Goal: Task Accomplishment & Management: Use online tool/utility

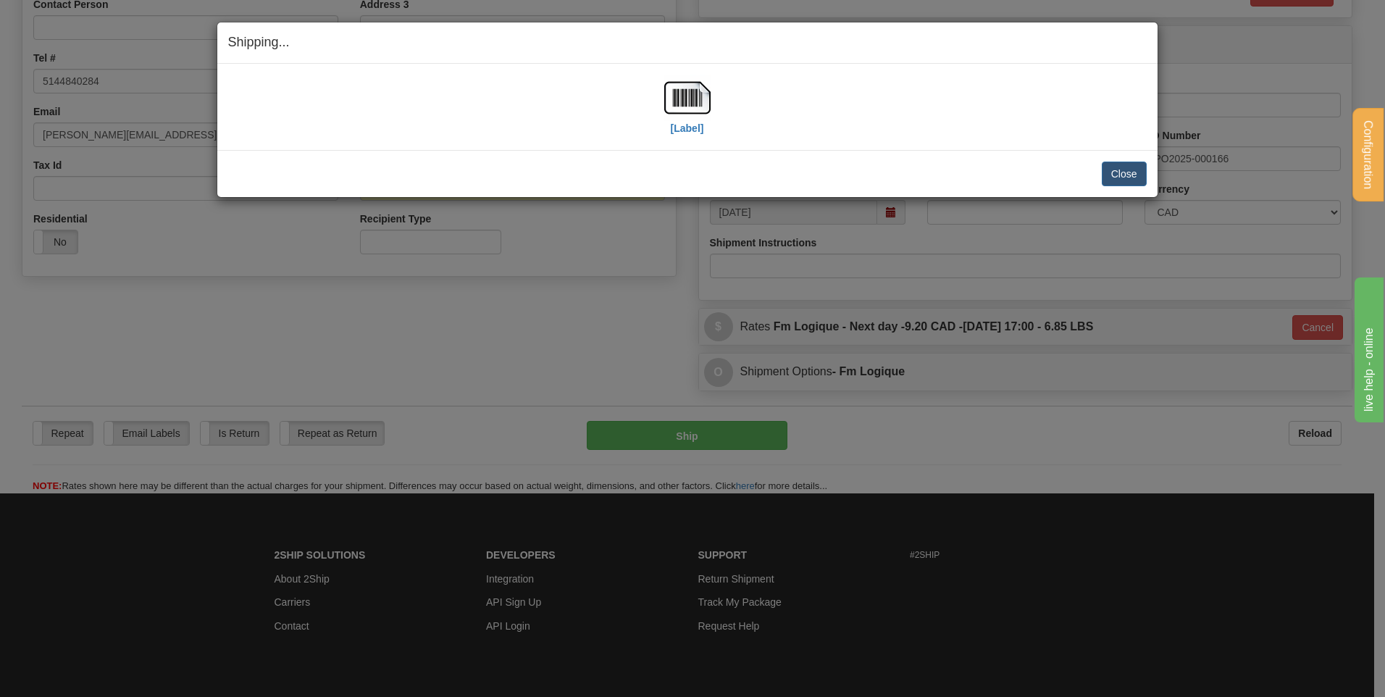
scroll to position [307, 0]
click at [1115, 171] on button "Close" at bounding box center [1124, 174] width 45 height 25
click at [1108, 175] on button "Close" at bounding box center [1124, 174] width 45 height 25
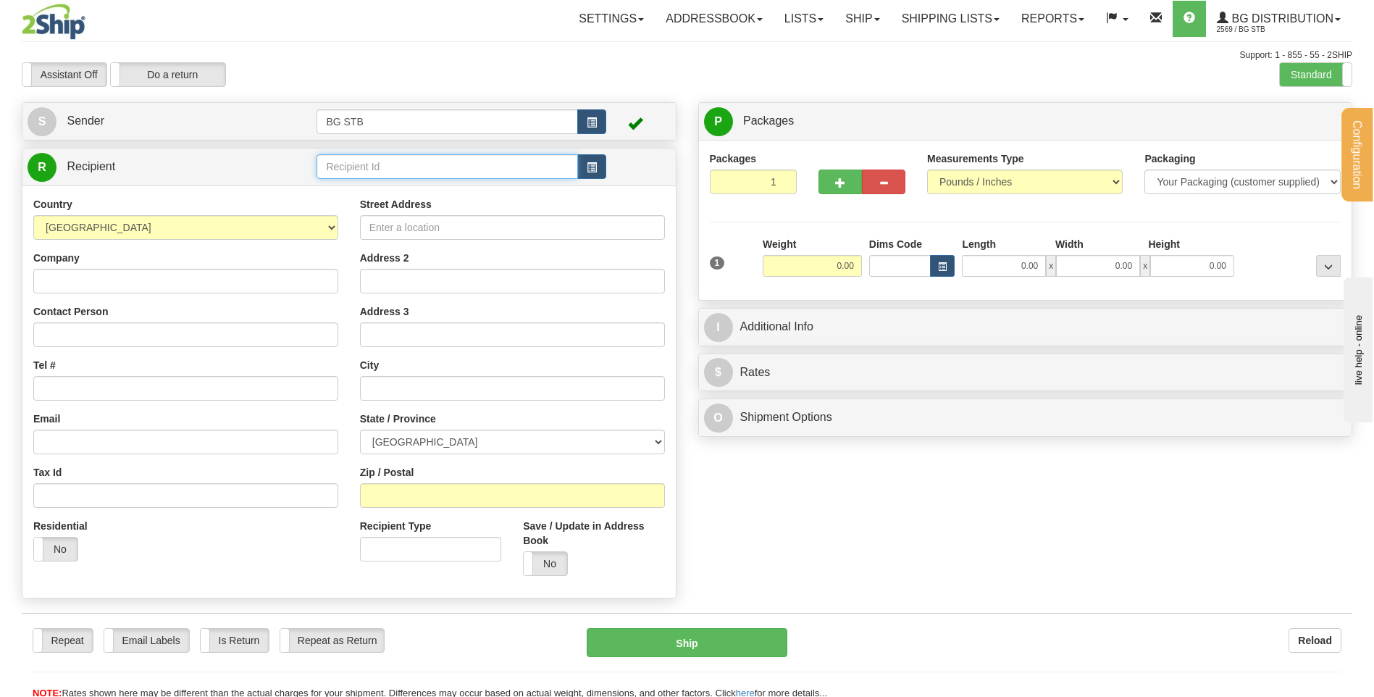
click at [450, 167] on input "text" at bounding box center [447, 166] width 261 height 25
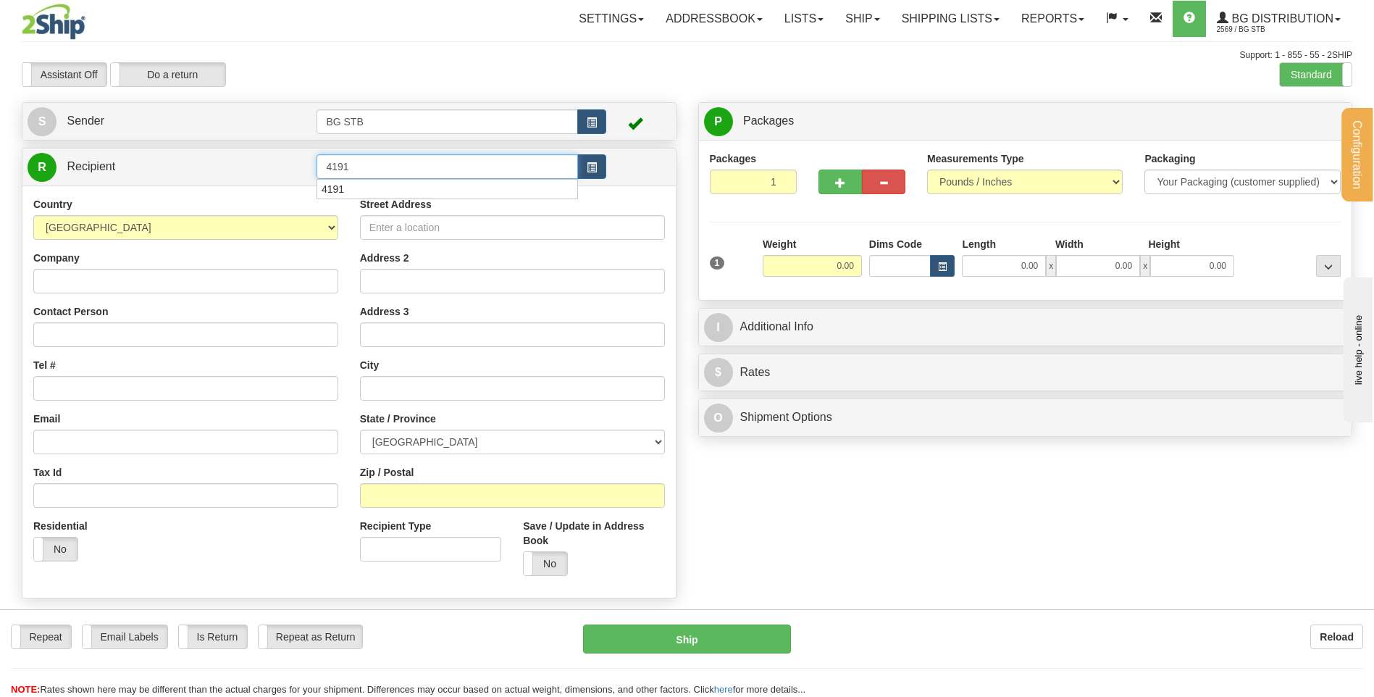
type input "4191"
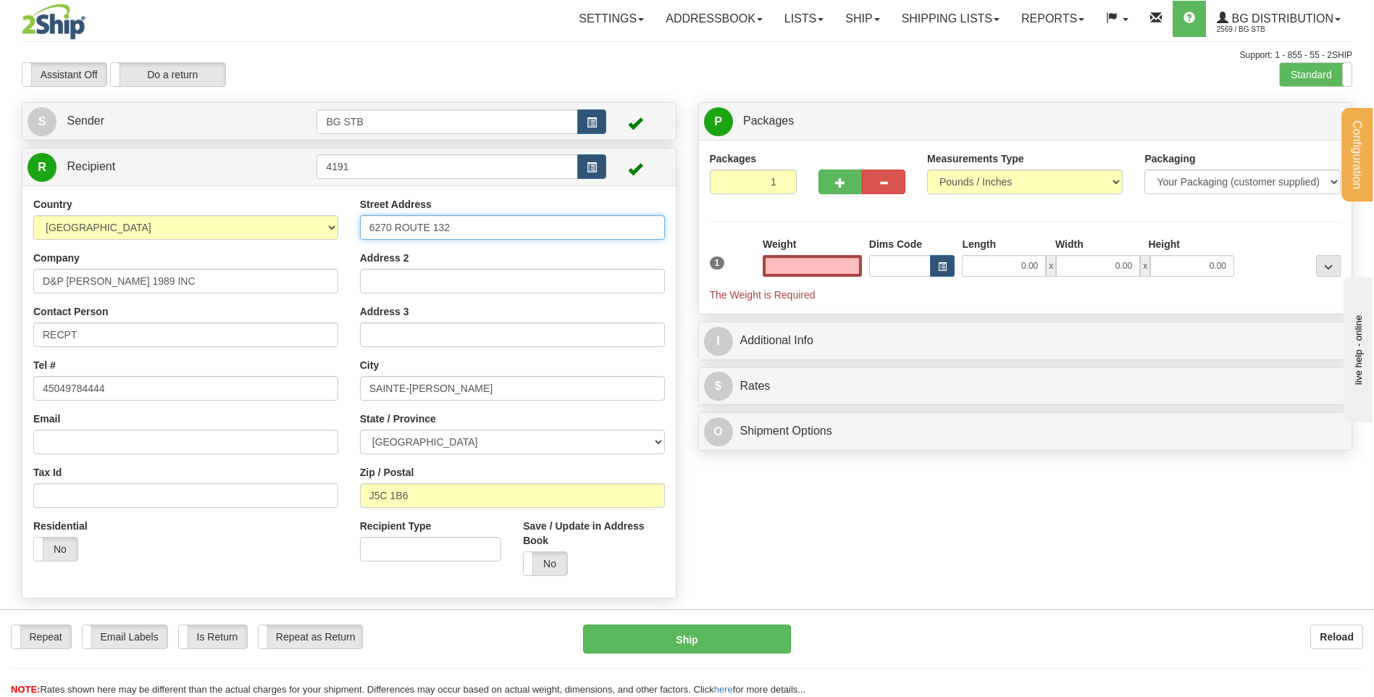
type input "0.00"
drag, startPoint x: 370, startPoint y: 229, endPoint x: 475, endPoint y: 236, distance: 106.0
click at [475, 236] on input "6270 ROUTE 132" at bounding box center [512, 227] width 305 height 25
click at [475, 227] on input "6270 ROUTE 132" at bounding box center [512, 227] width 305 height 25
drag, startPoint x: 391, startPoint y: 229, endPoint x: 335, endPoint y: 239, distance: 56.0
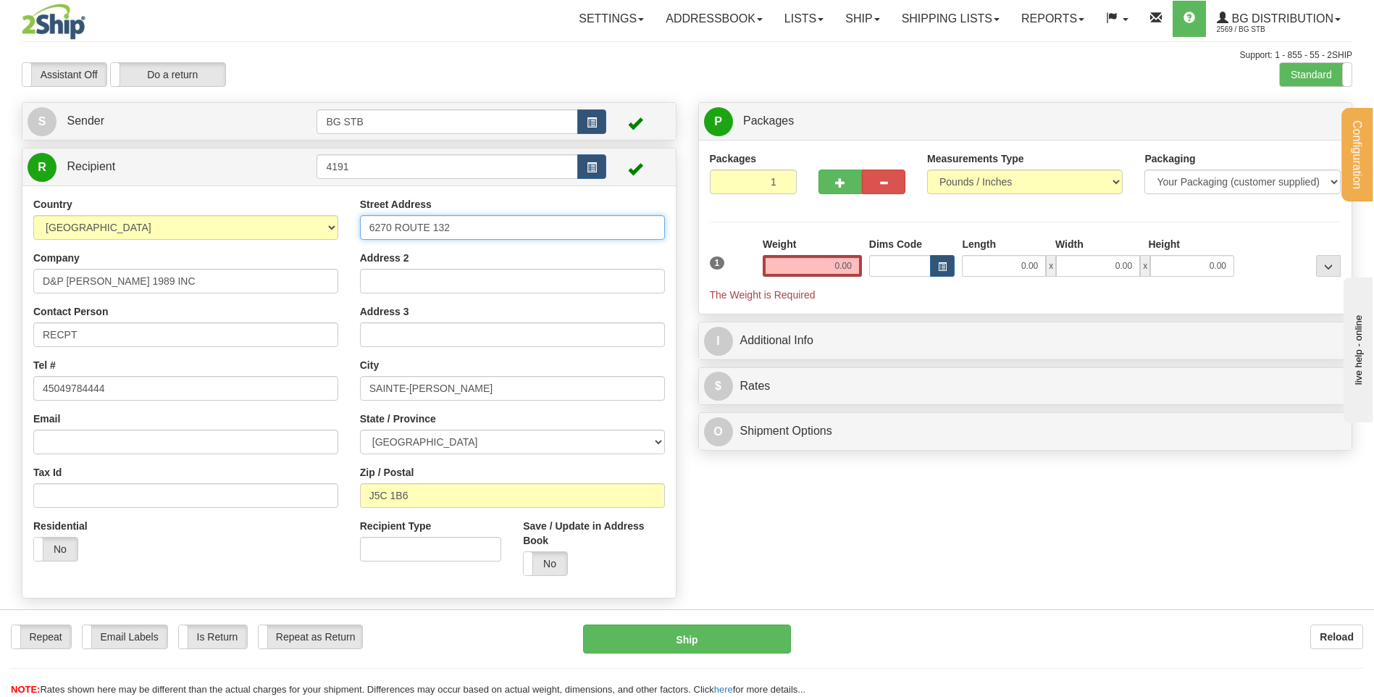
click at [335, 239] on div "Country AFGHANISTAN ALAND ISLANDS ALBANIA ALGERIA AMERICAN SAMOA ANDORRA ANGOLA…" at bounding box center [349, 392] width 654 height 390
type input "6248 ROUTE 132"
drag, startPoint x: 411, startPoint y: 496, endPoint x: 377, endPoint y: 493, distance: 33.5
click at [377, 493] on input "J5C 1B6" at bounding box center [512, 495] width 305 height 25
type input "J5A 1V2"
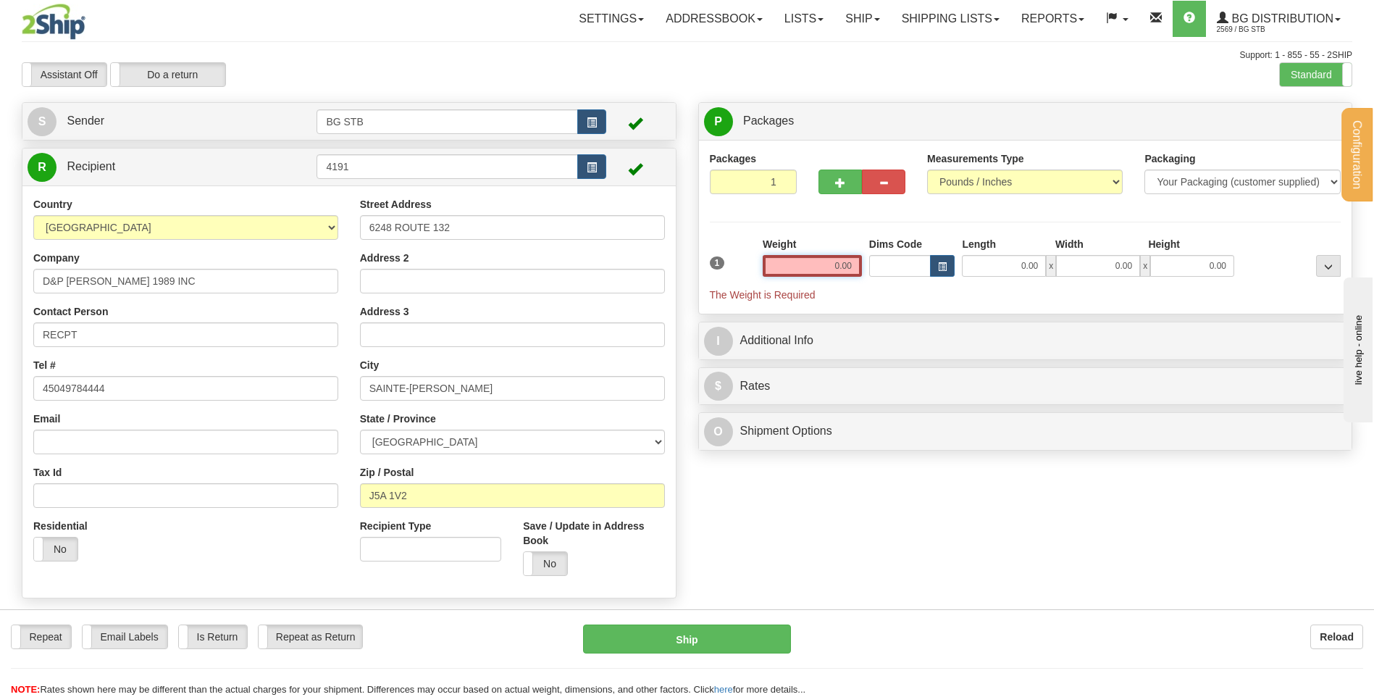
click at [851, 274] on input "0.00" at bounding box center [812, 266] width 99 height 22
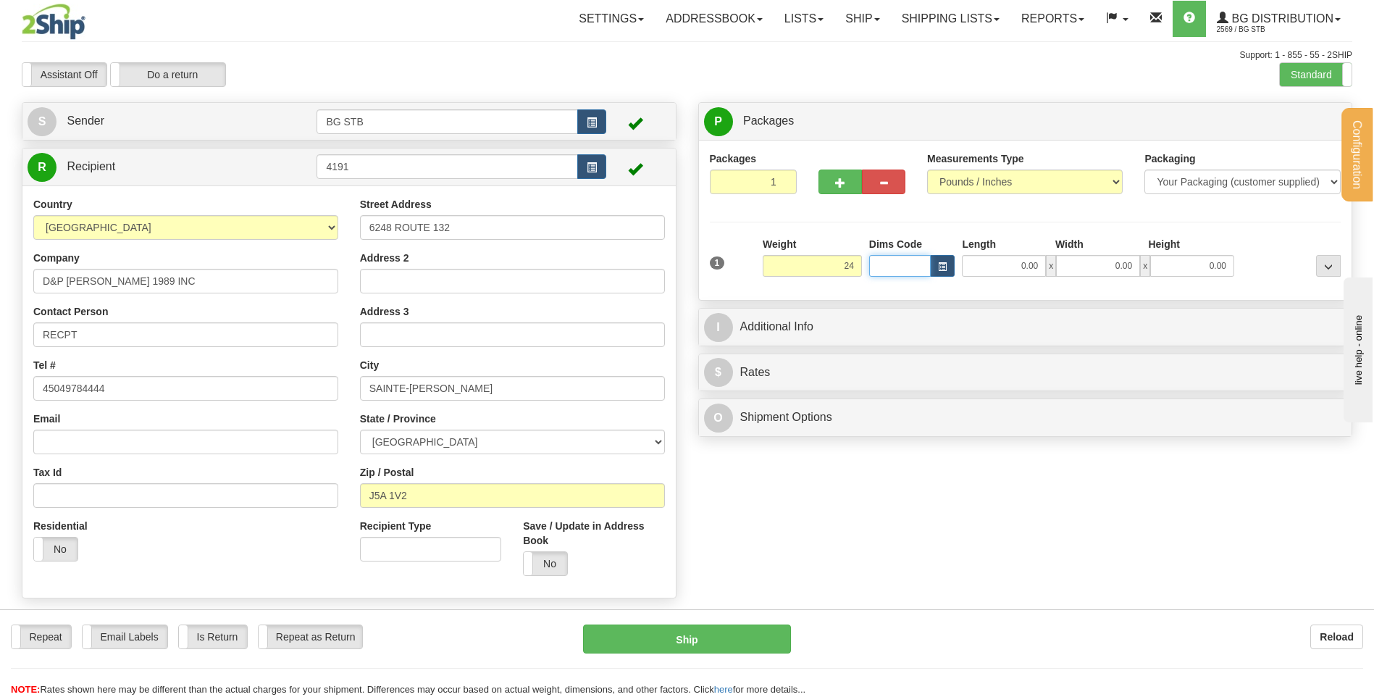
type input "24.00"
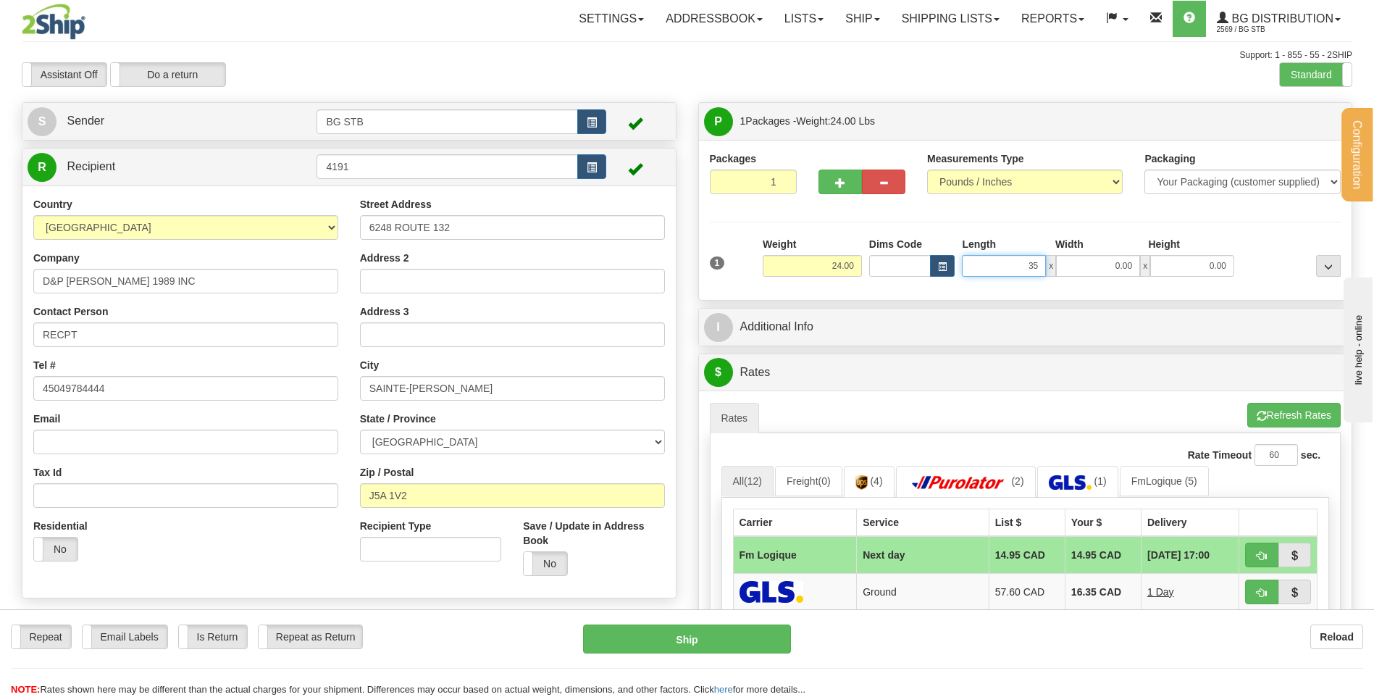
type input "35.00"
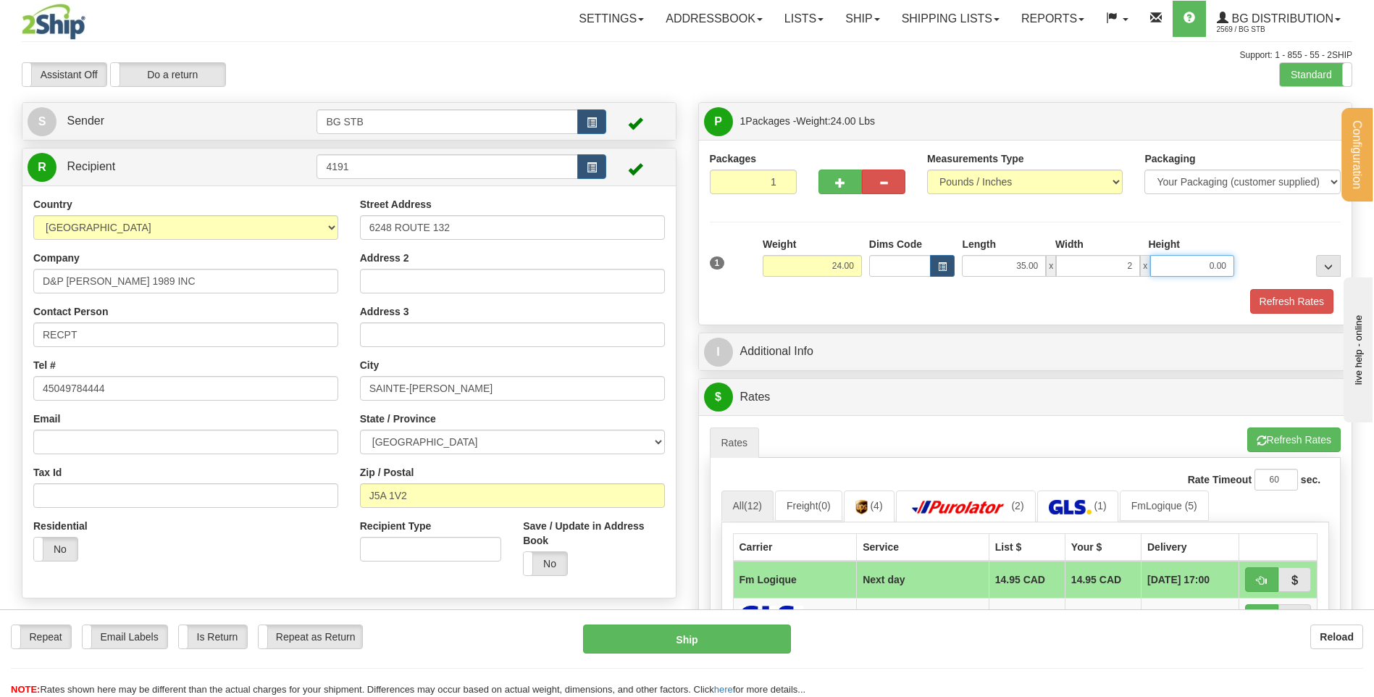
type input "2.00"
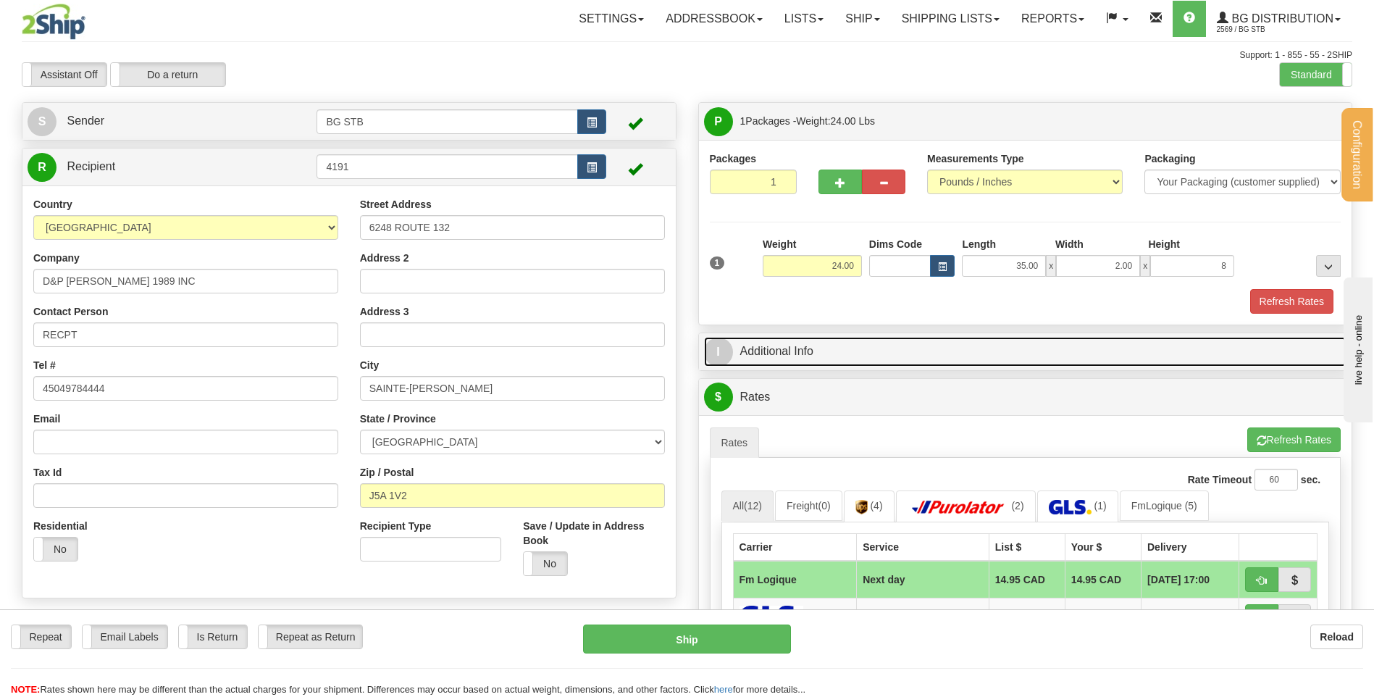
type input "8.00"
click at [777, 349] on link "I Additional Info" at bounding box center [1025, 352] width 643 height 30
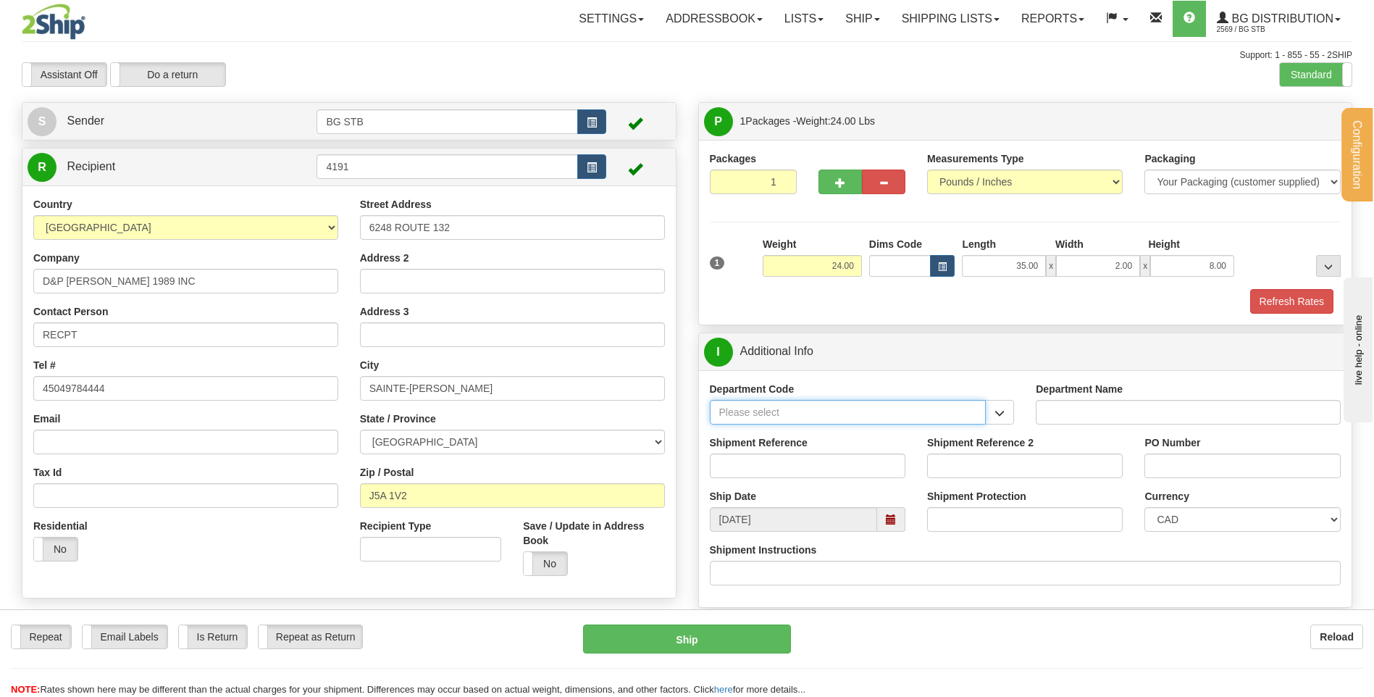
click at [787, 409] on input "Department Code" at bounding box center [848, 412] width 277 height 25
click at [993, 403] on button "button" at bounding box center [999, 412] width 29 height 25
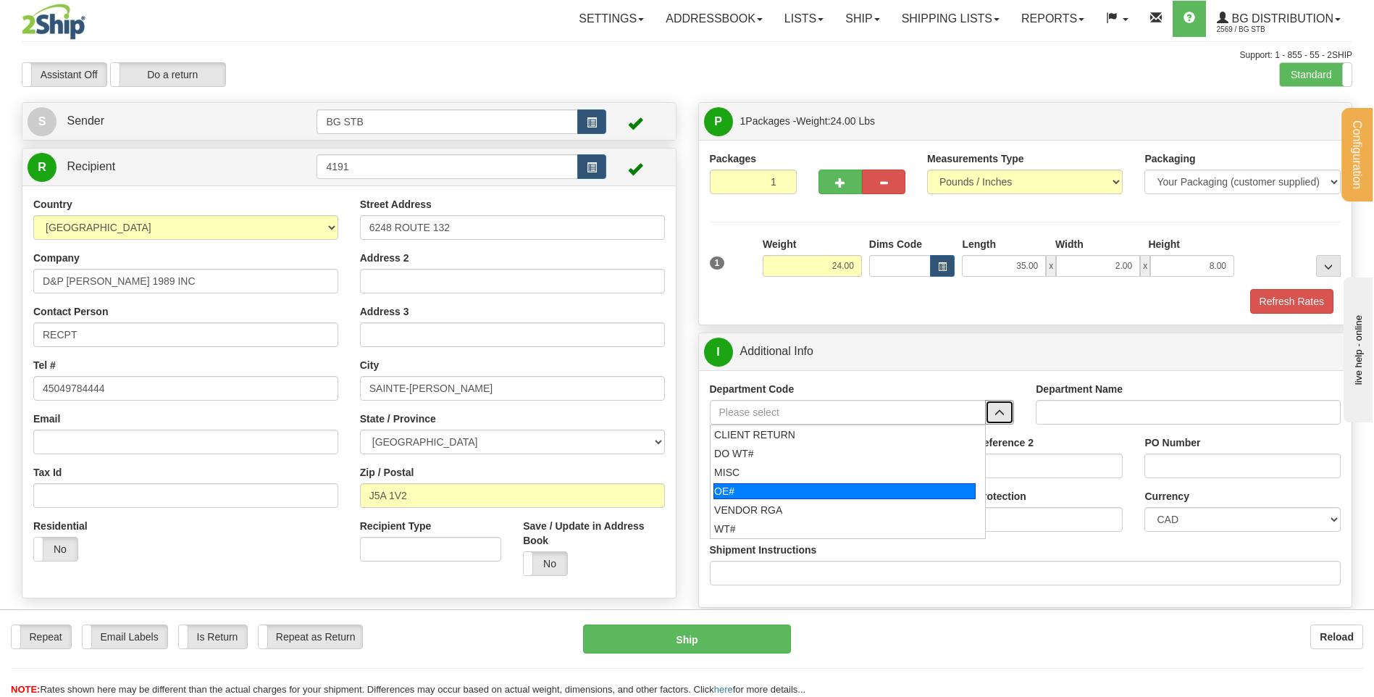
click at [866, 488] on div "OE#" at bounding box center [845, 491] width 262 height 16
type input "OE#"
type input "ORDERS"
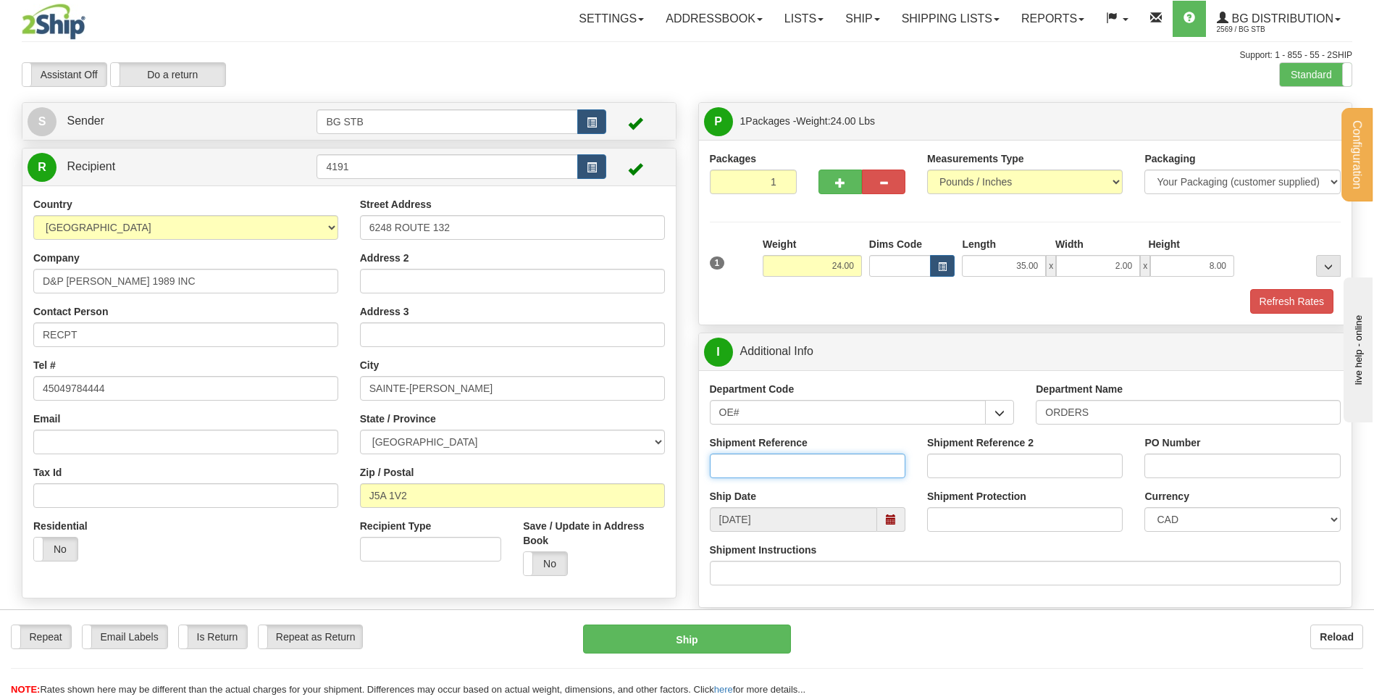
click at [830, 474] on input "Shipment Reference" at bounding box center [808, 466] width 196 height 25
type input "50320428-03"
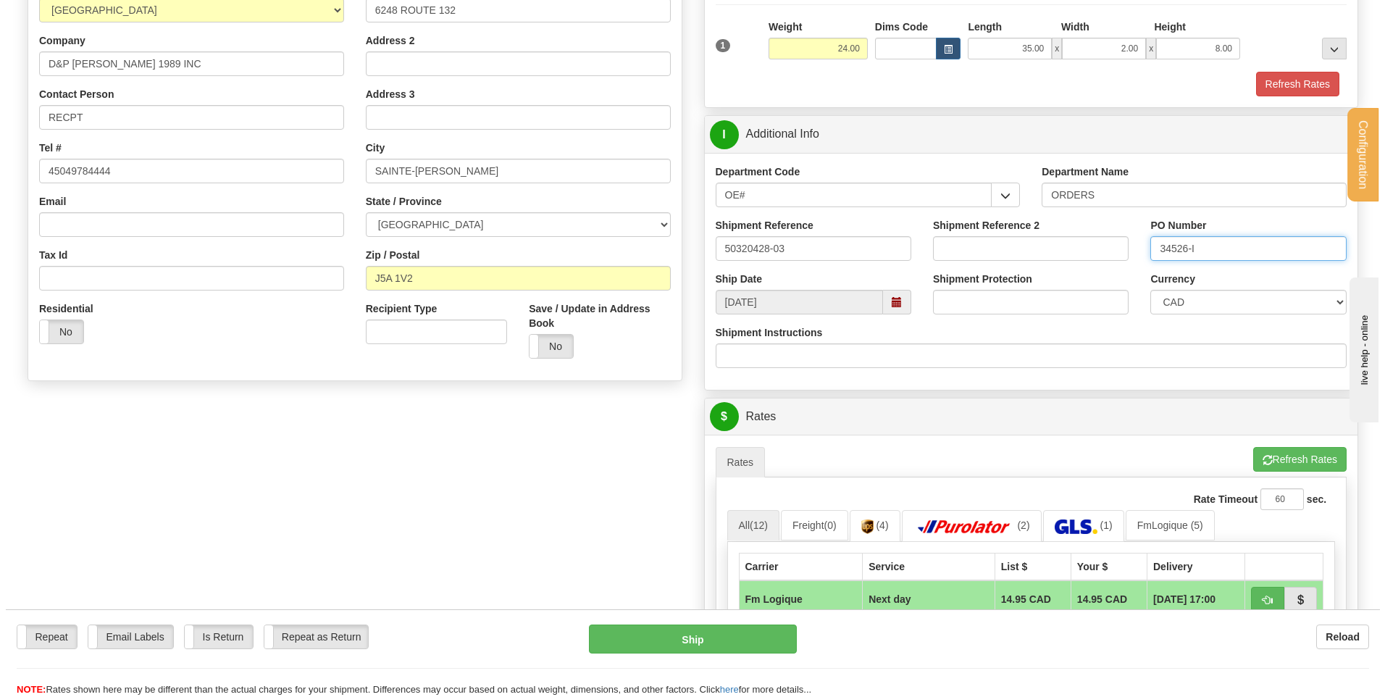
scroll to position [290, 0]
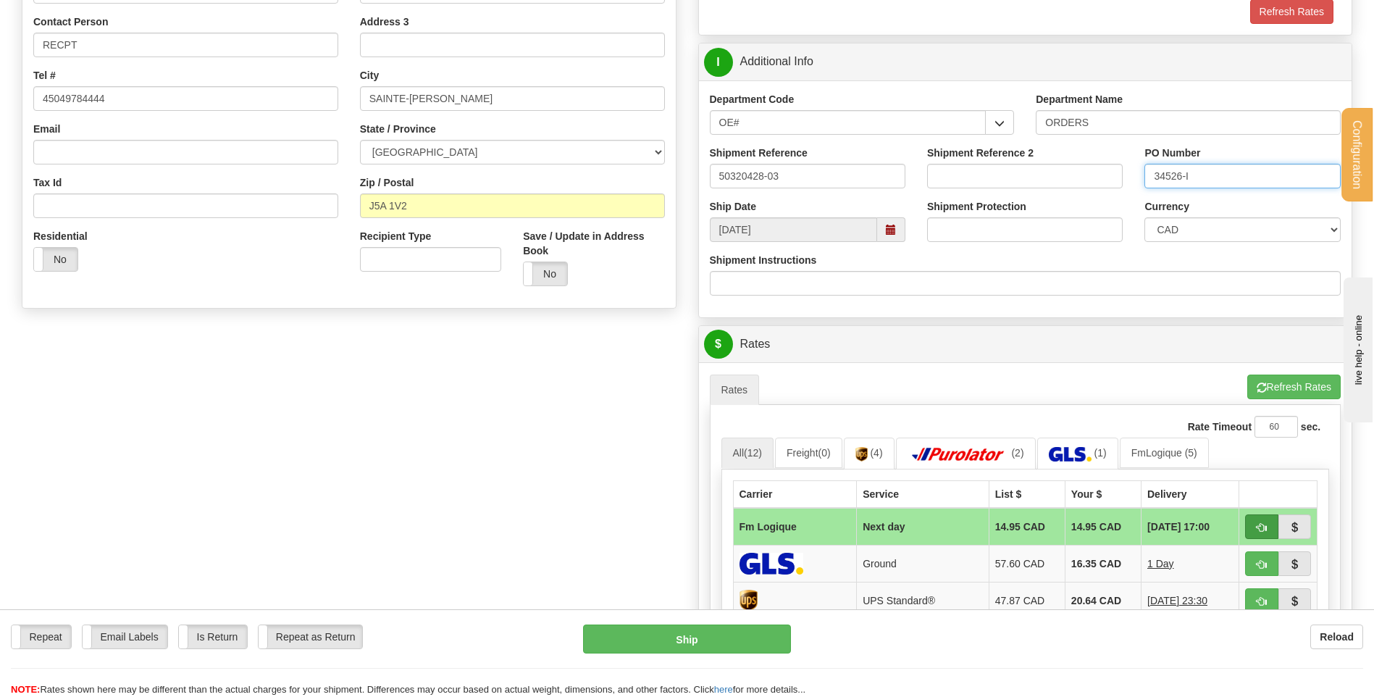
type input "34526-I"
click at [1269, 527] on button "button" at bounding box center [1261, 526] width 33 height 25
type input "jour"
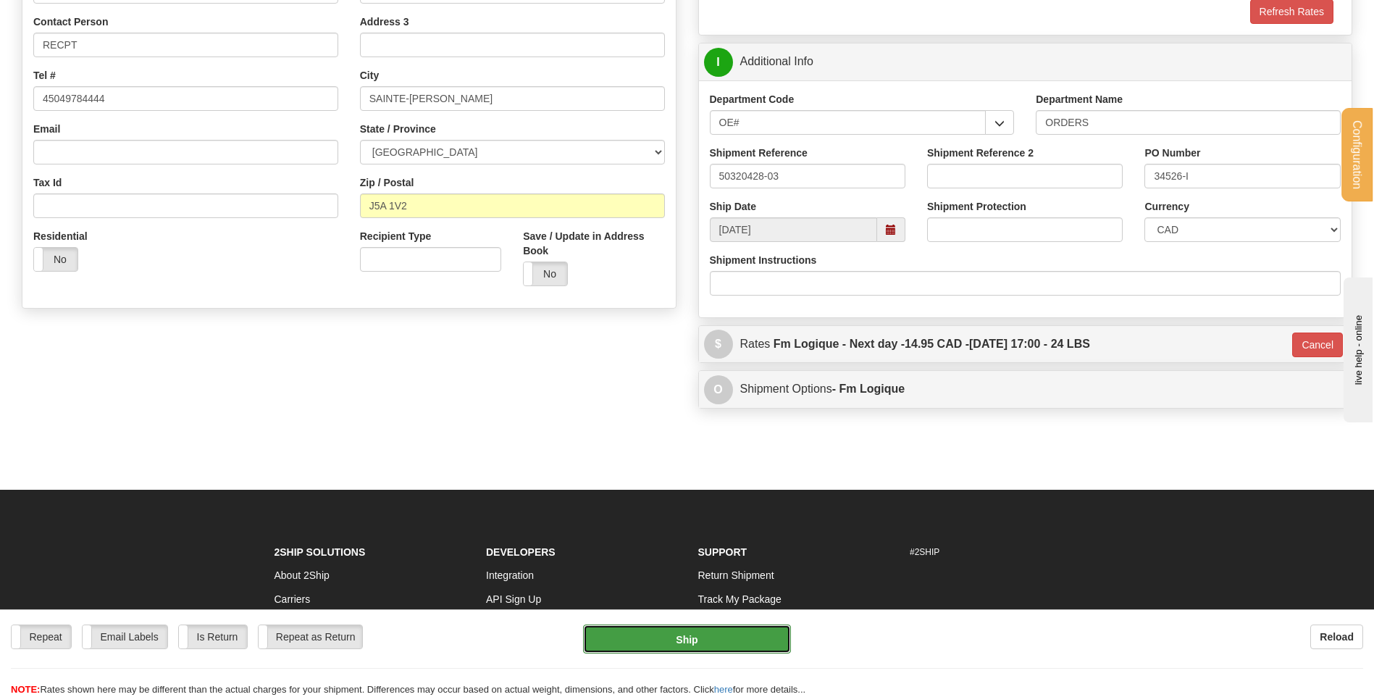
click at [692, 640] on button "Ship" at bounding box center [686, 639] width 207 height 29
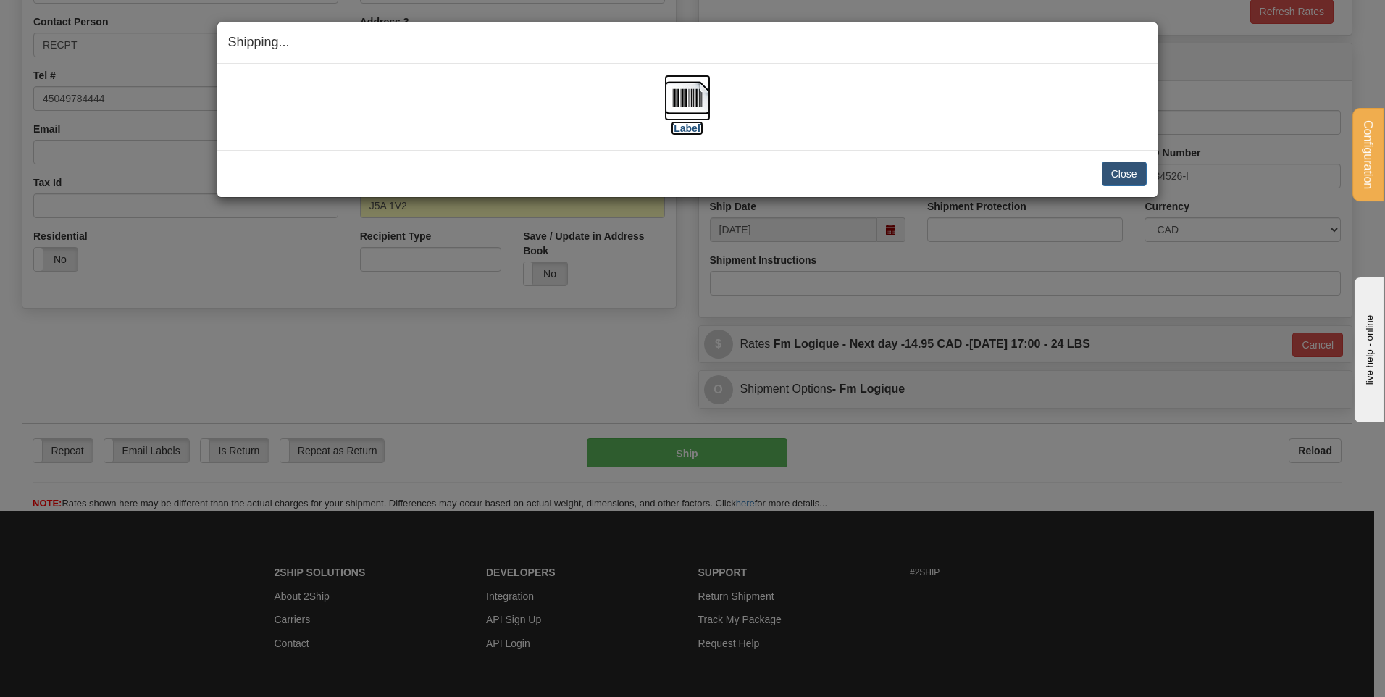
click at [685, 128] on label "[Label]" at bounding box center [687, 128] width 33 height 14
click at [1123, 171] on button "Close" at bounding box center [1124, 174] width 45 height 25
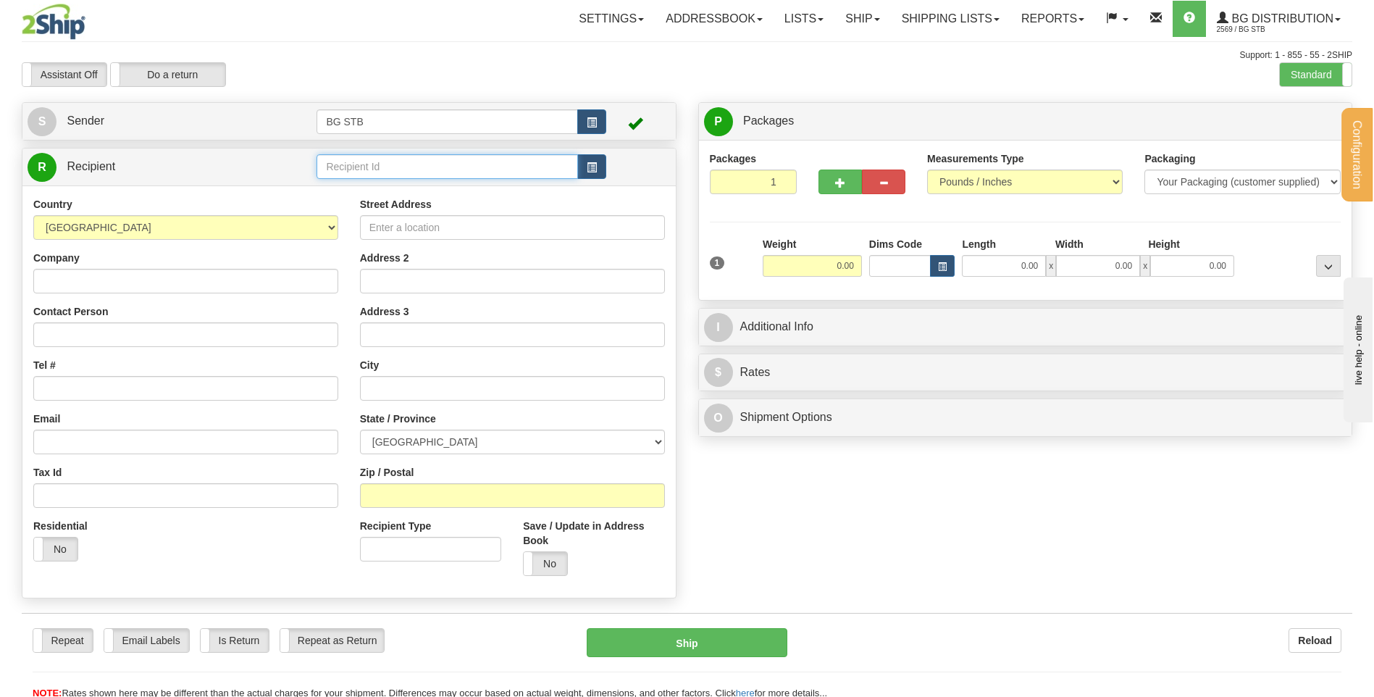
click at [545, 167] on input "text" at bounding box center [447, 166] width 261 height 25
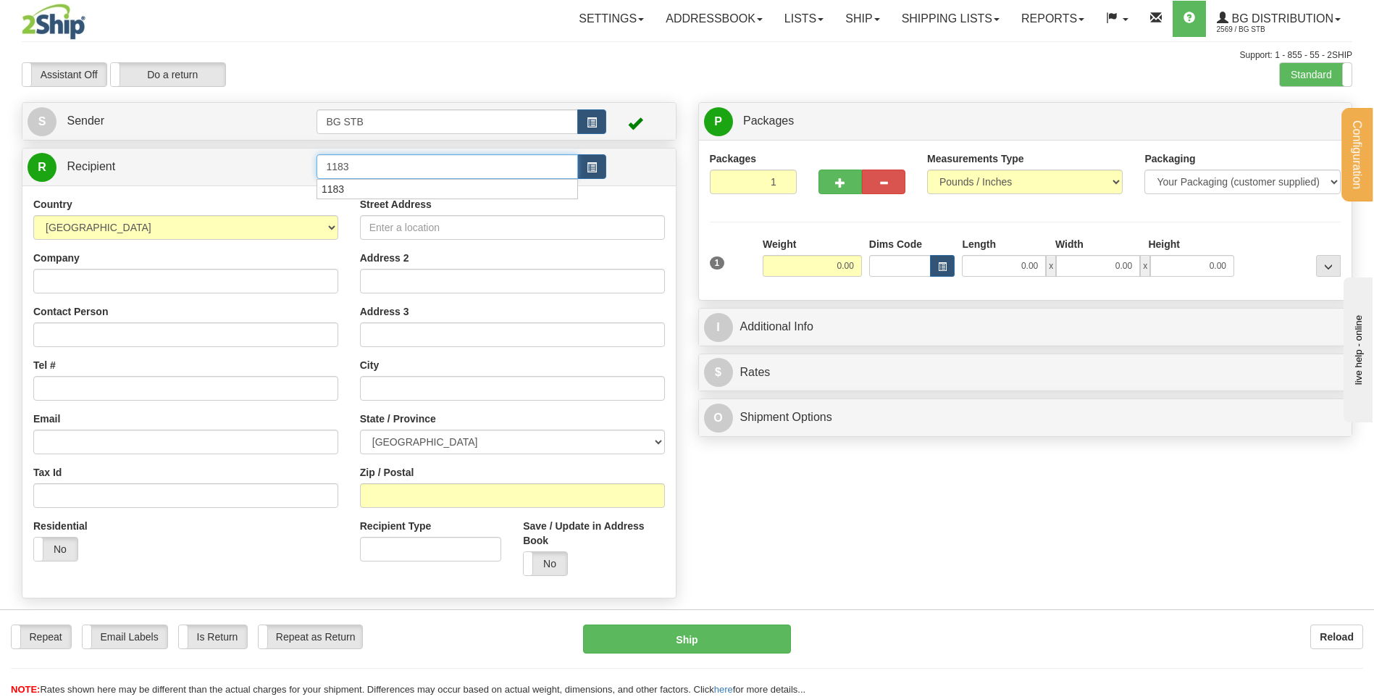
type input "1183"
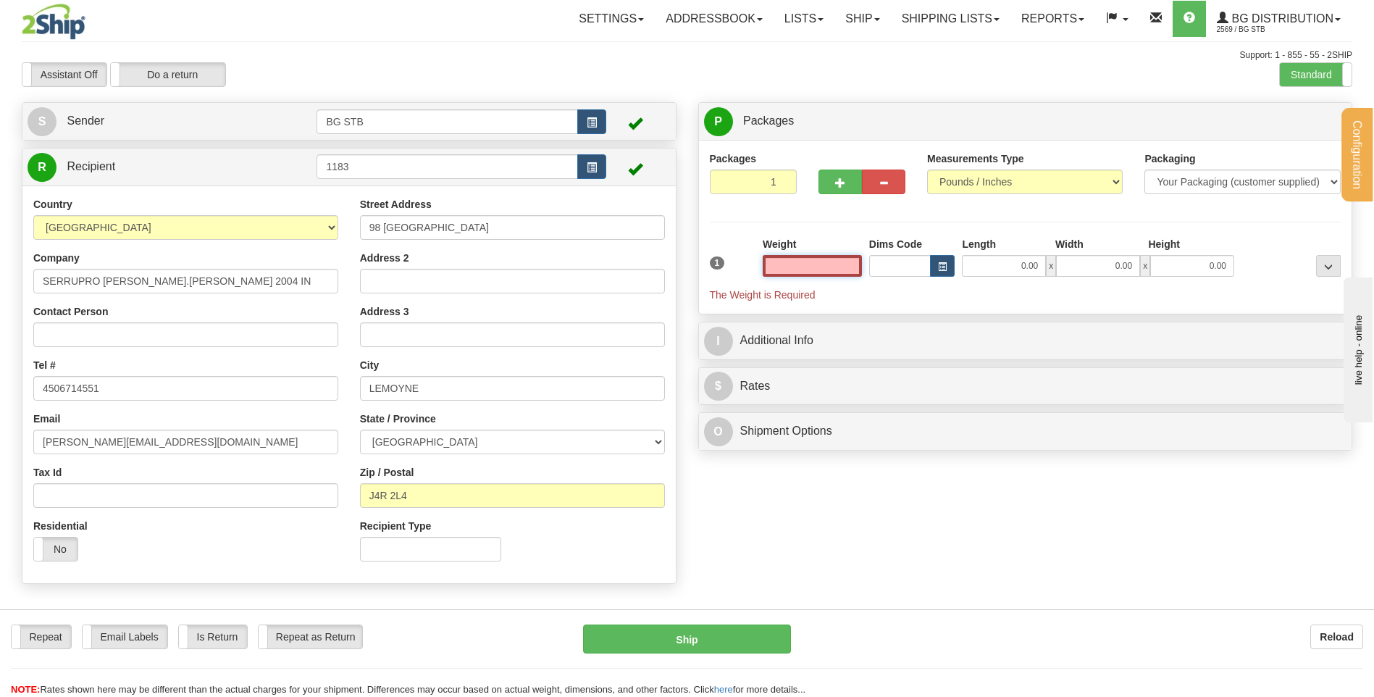
click at [814, 275] on input "text" at bounding box center [812, 266] width 99 height 22
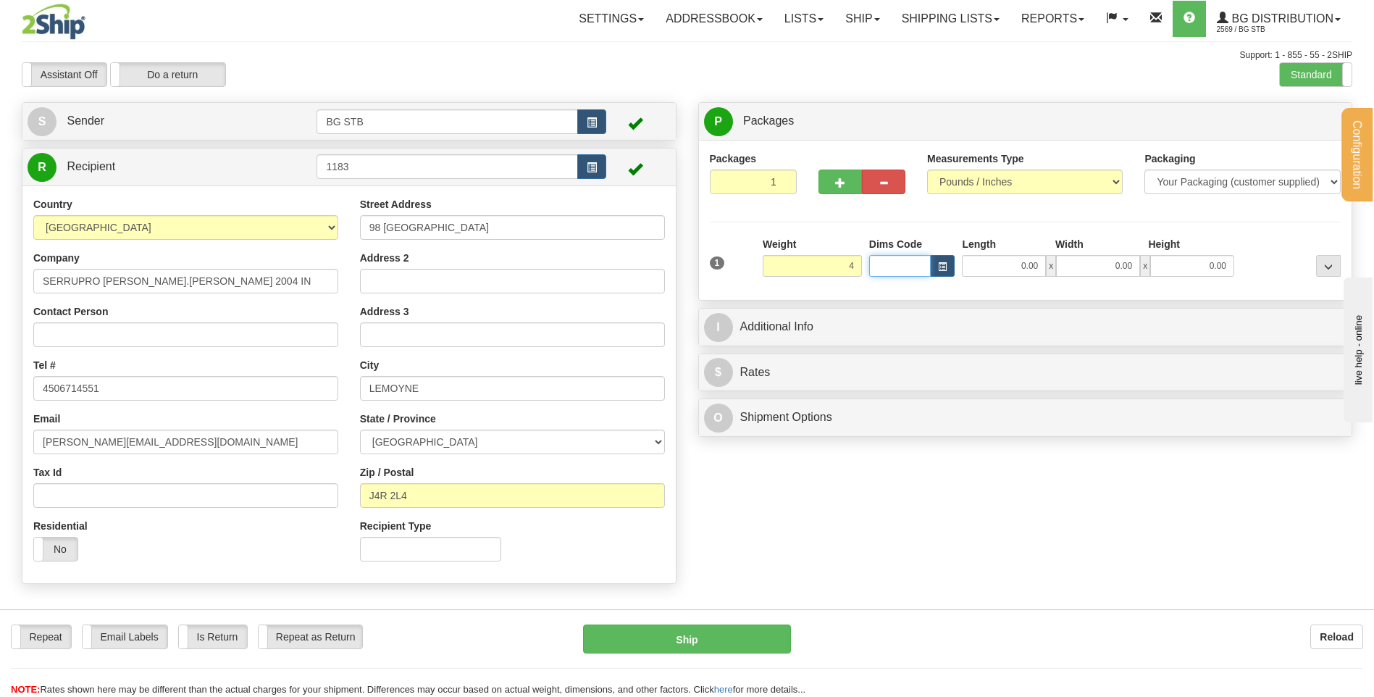
type input "4.00"
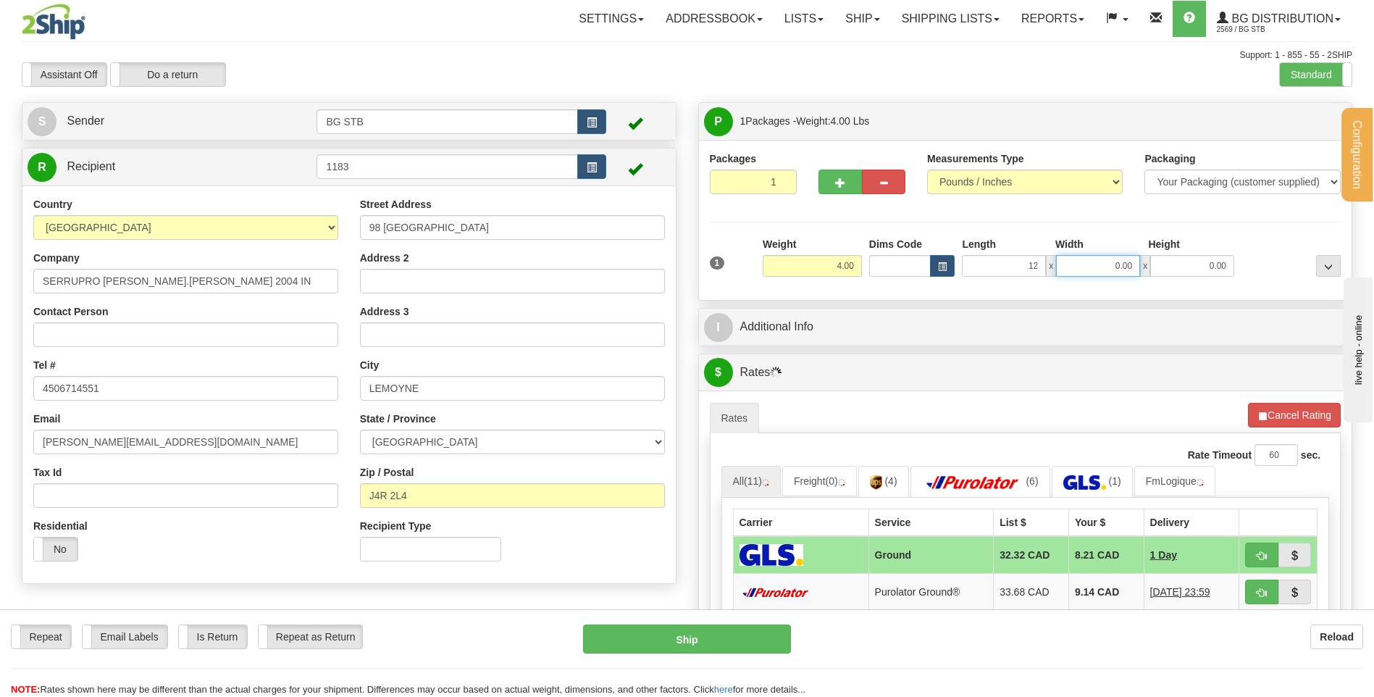
type input "12.00"
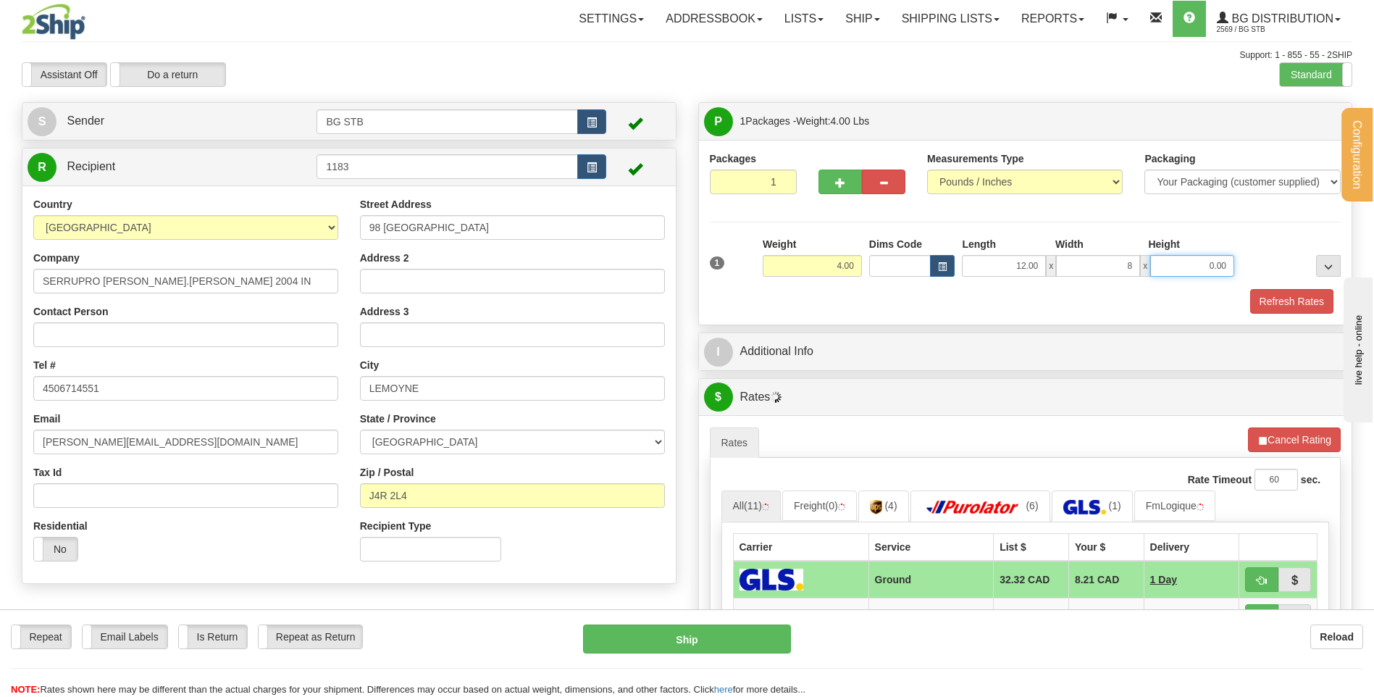
type input "8.00"
type input "6.00"
click at [850, 368] on div "I Additional Info" at bounding box center [1026, 351] width 654 height 37
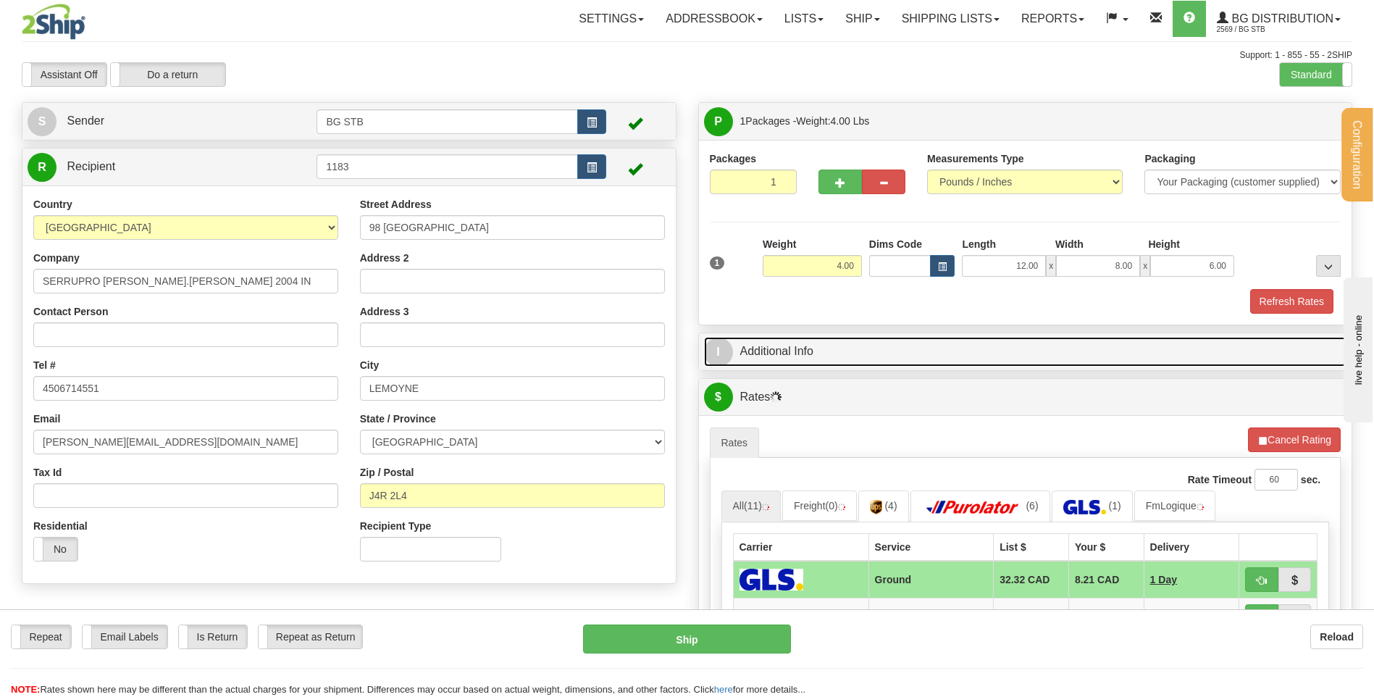
click at [850, 346] on link "I Additional Info" at bounding box center [1025, 352] width 643 height 30
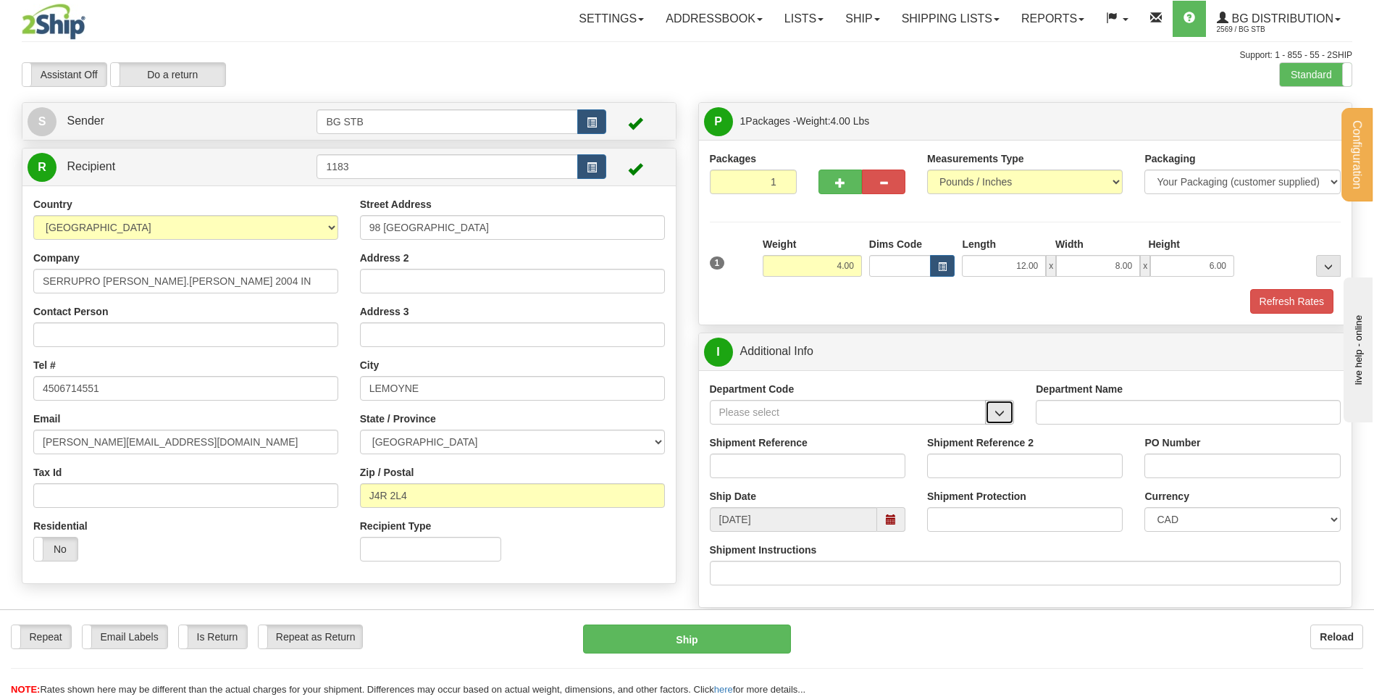
click at [1012, 410] on button "button" at bounding box center [999, 412] width 29 height 25
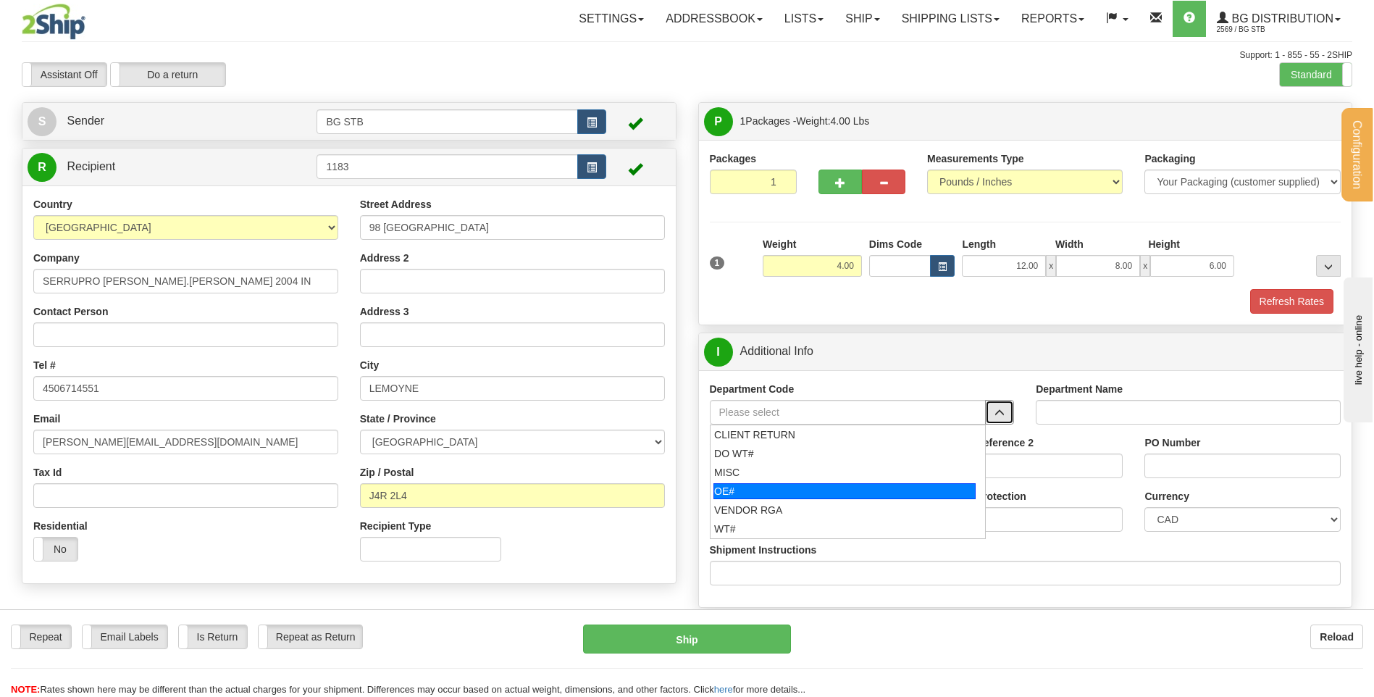
click at [839, 484] on div "OE#" at bounding box center [845, 491] width 262 height 16
type input "OE#"
type input "ORDERS"
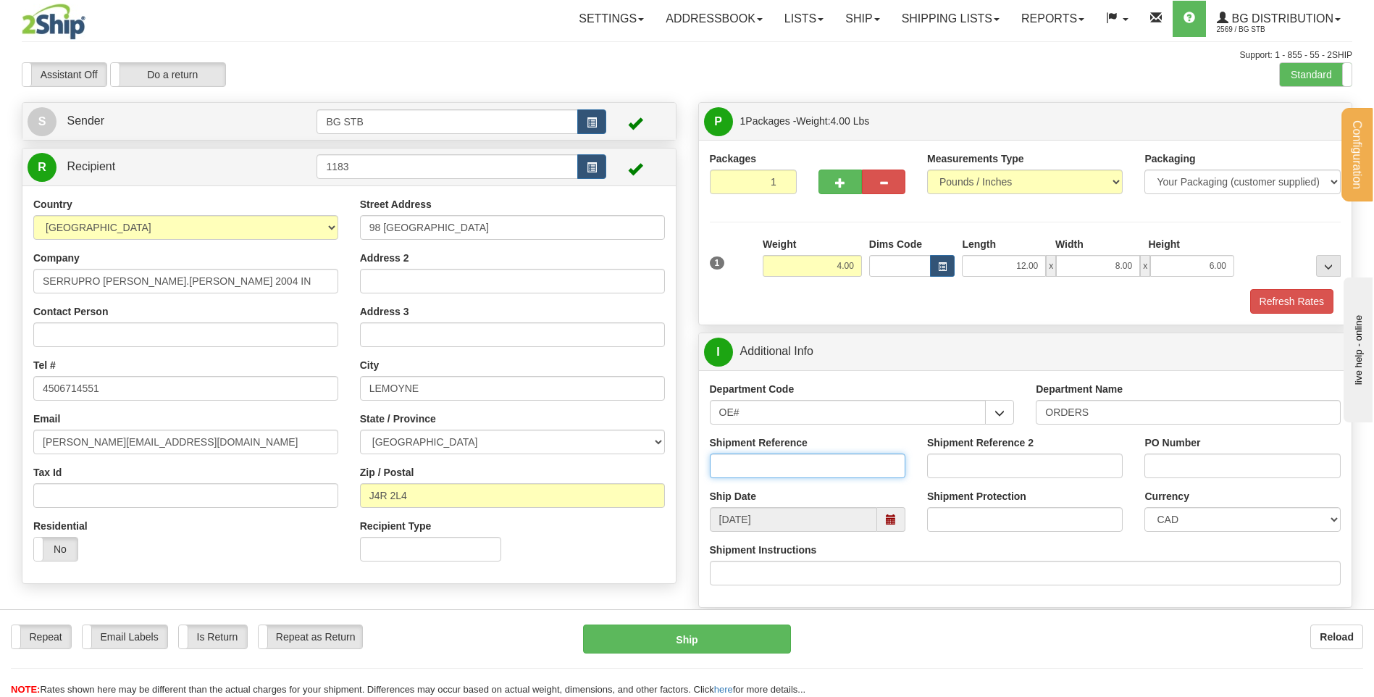
click at [745, 459] on input "Shipment Reference" at bounding box center [808, 466] width 196 height 25
type input "80004916-00"
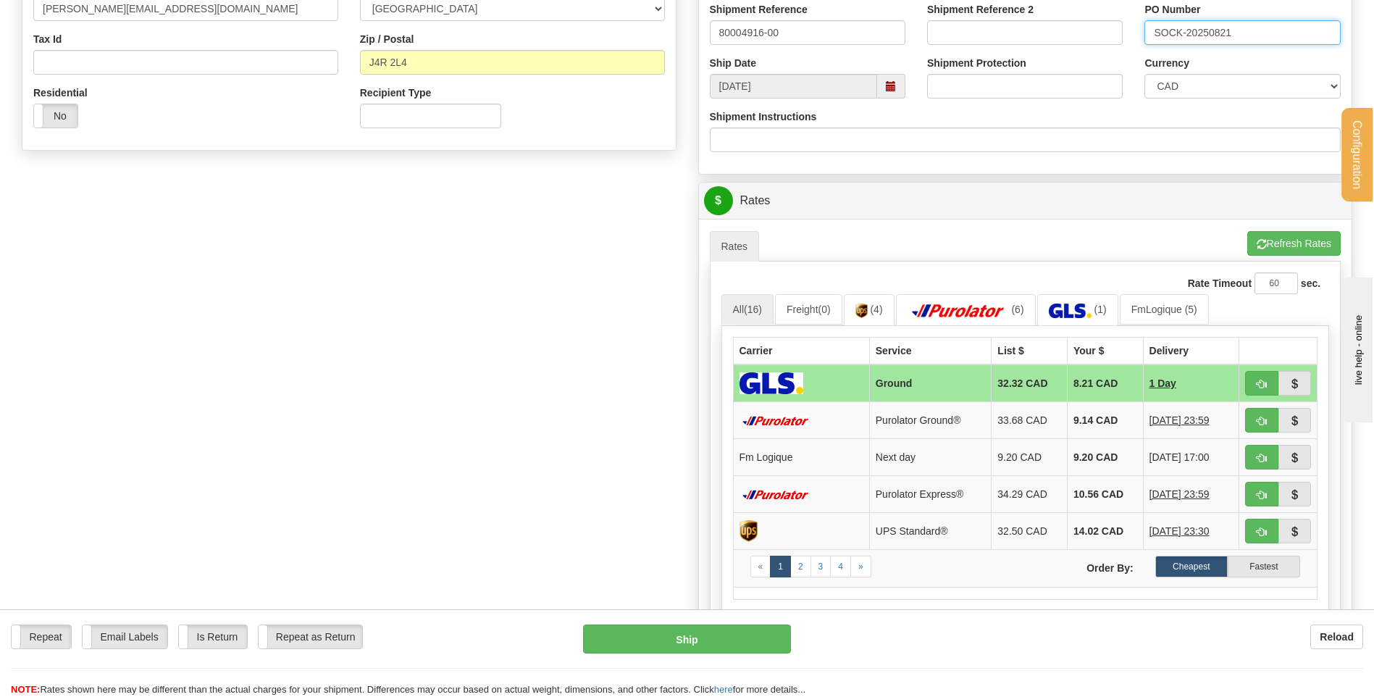
scroll to position [435, 0]
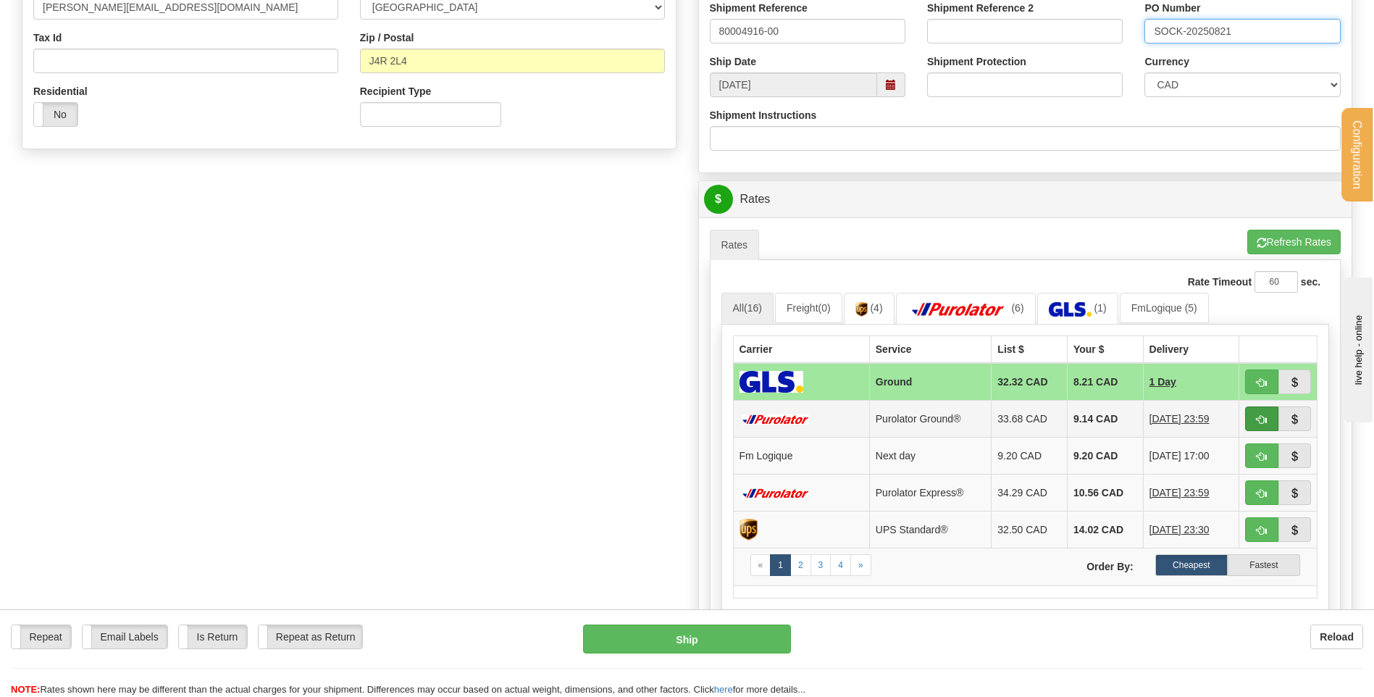
type input "SOCK-20250821"
click at [1256, 414] on button "button" at bounding box center [1261, 418] width 33 height 25
type input "260"
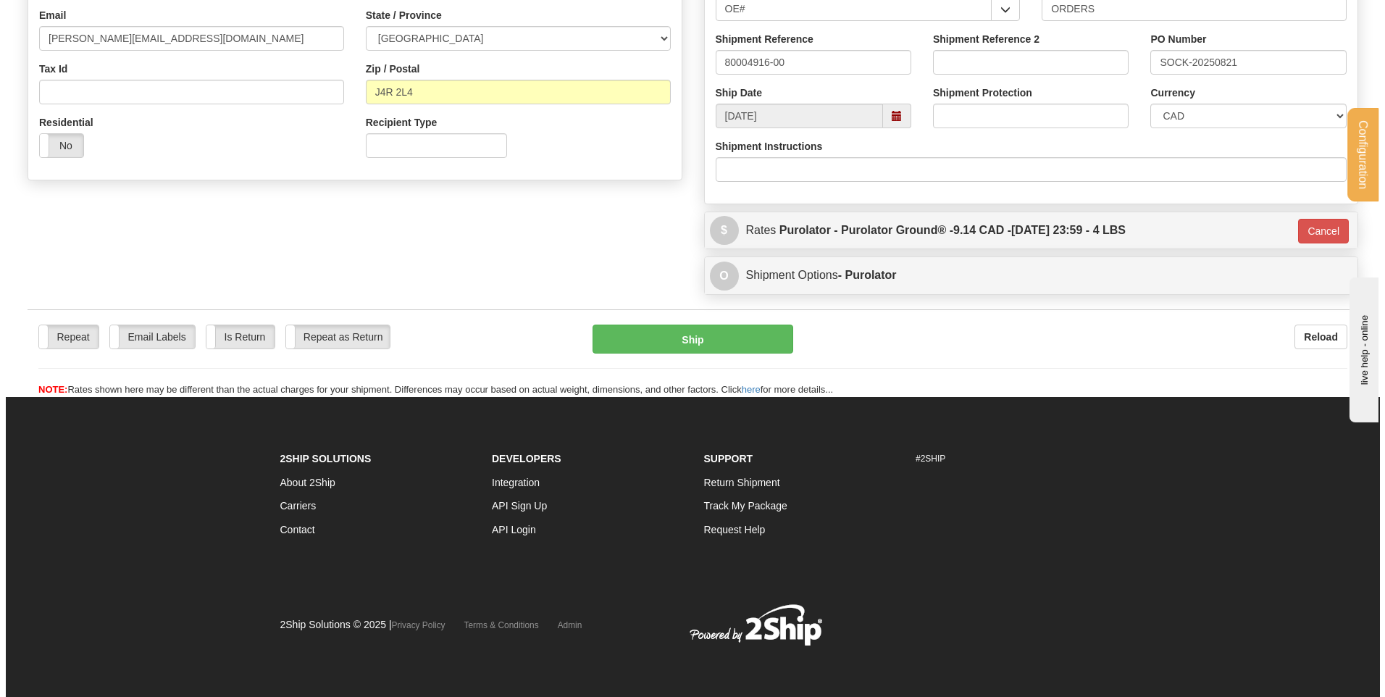
scroll to position [404, 0]
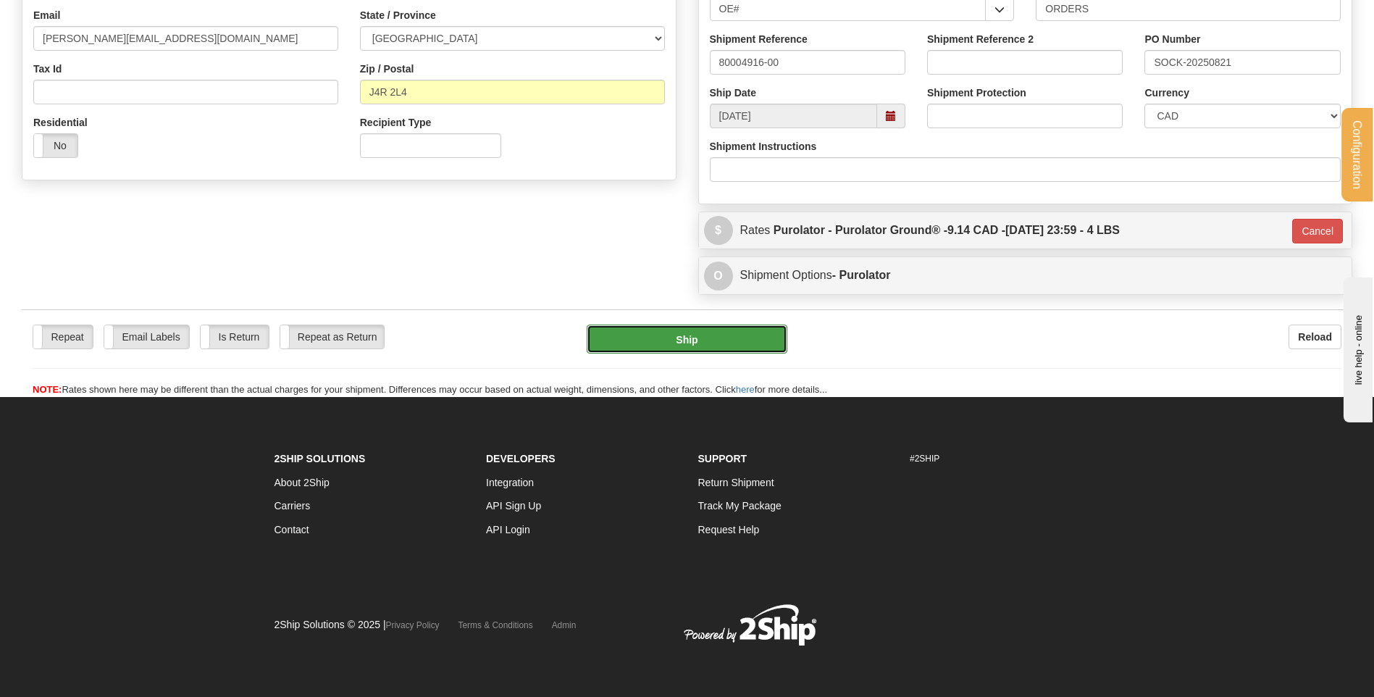
click at [708, 341] on button "Ship" at bounding box center [687, 339] width 200 height 29
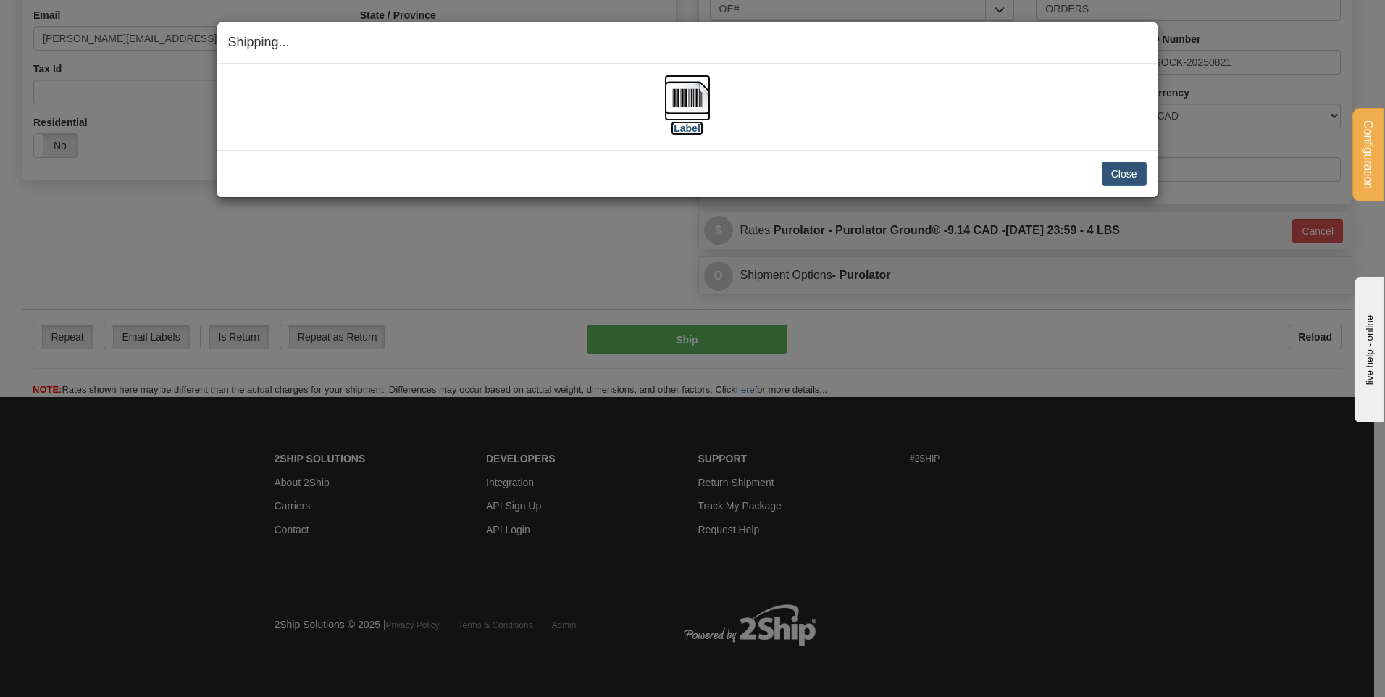
click at [690, 134] on label "[Label]" at bounding box center [687, 128] width 33 height 14
click at [1129, 172] on button "Close" at bounding box center [1124, 174] width 45 height 25
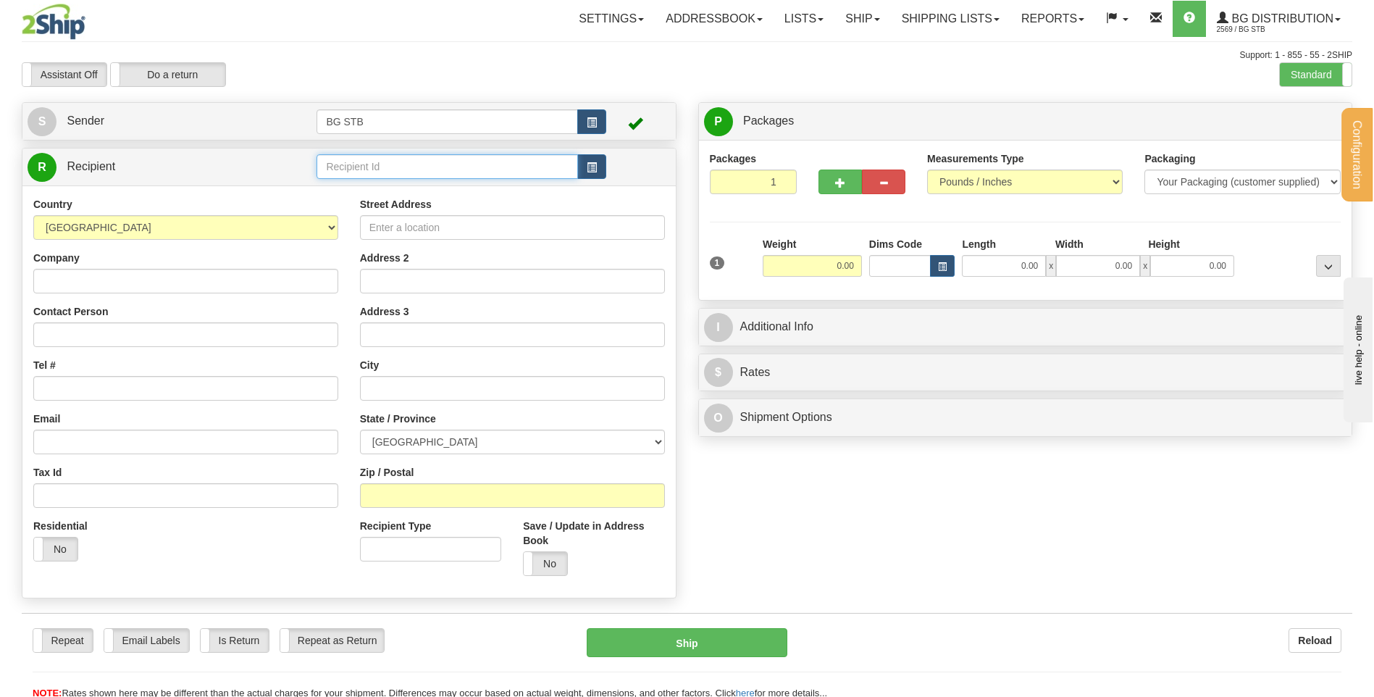
click at [483, 172] on input "text" at bounding box center [447, 166] width 261 height 25
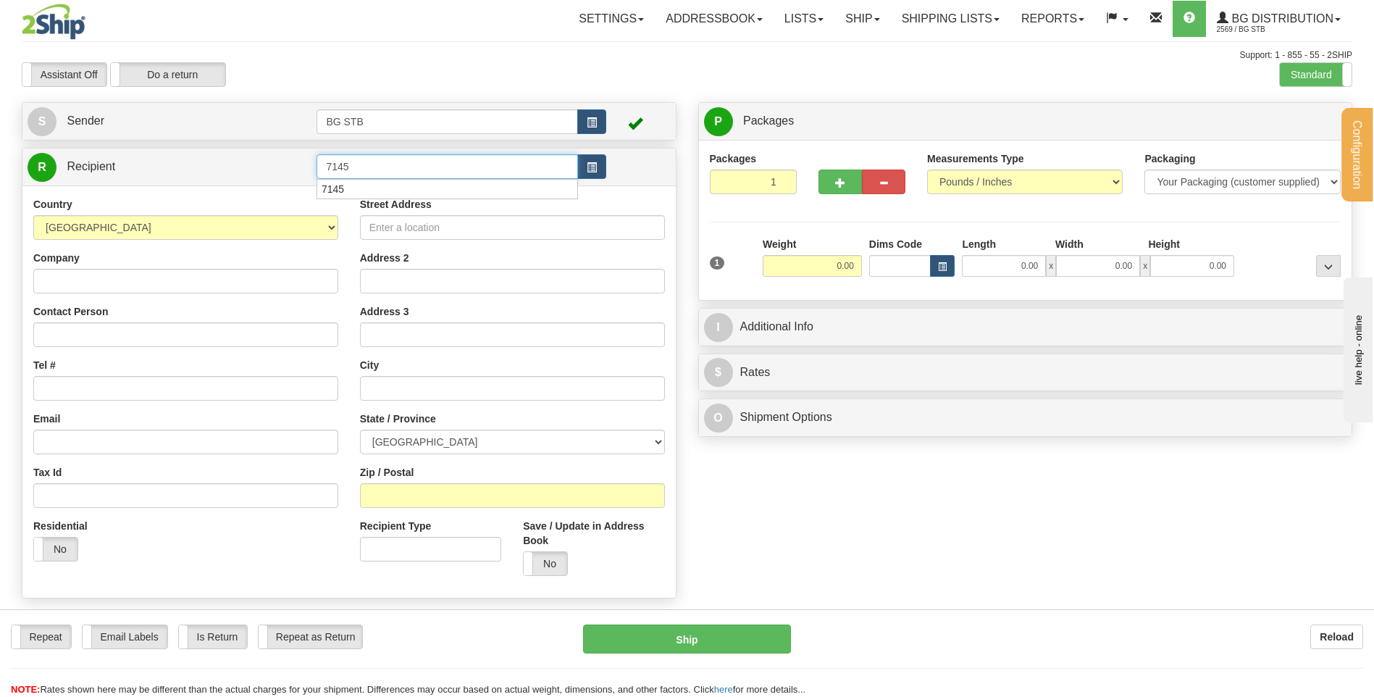
type input "7145"
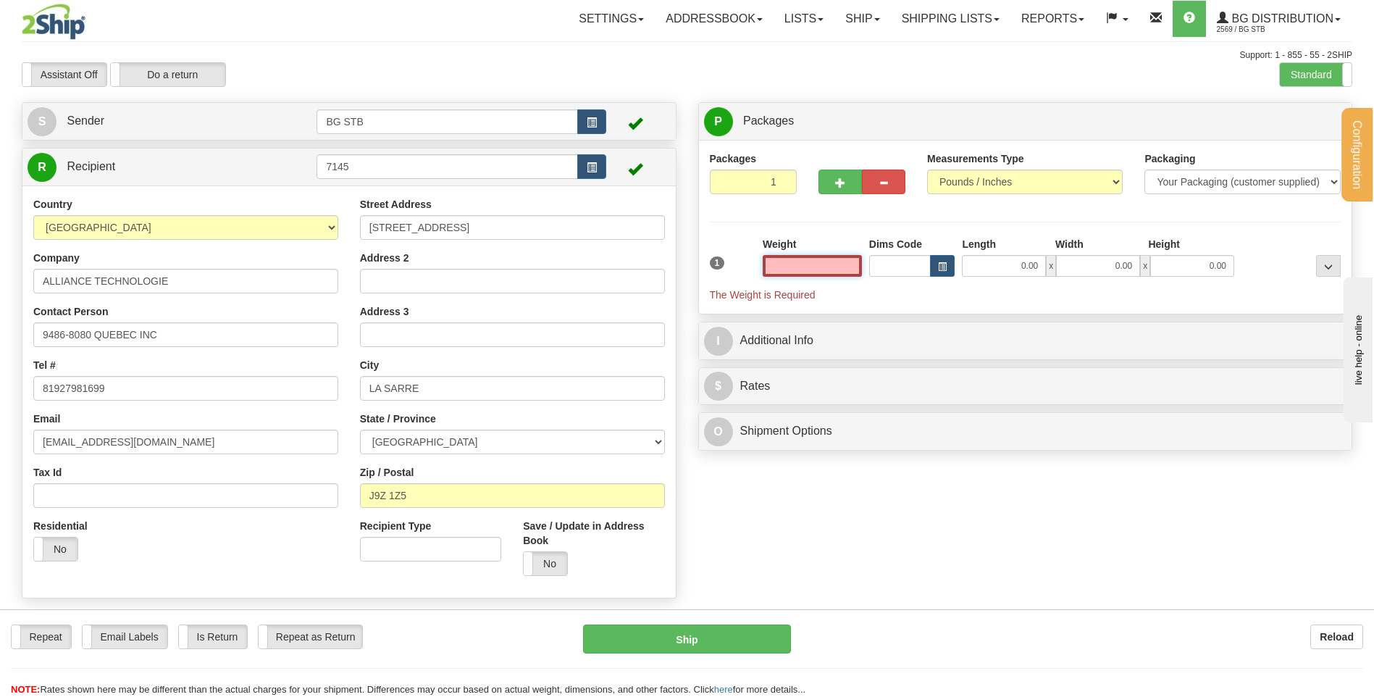
type input "1"
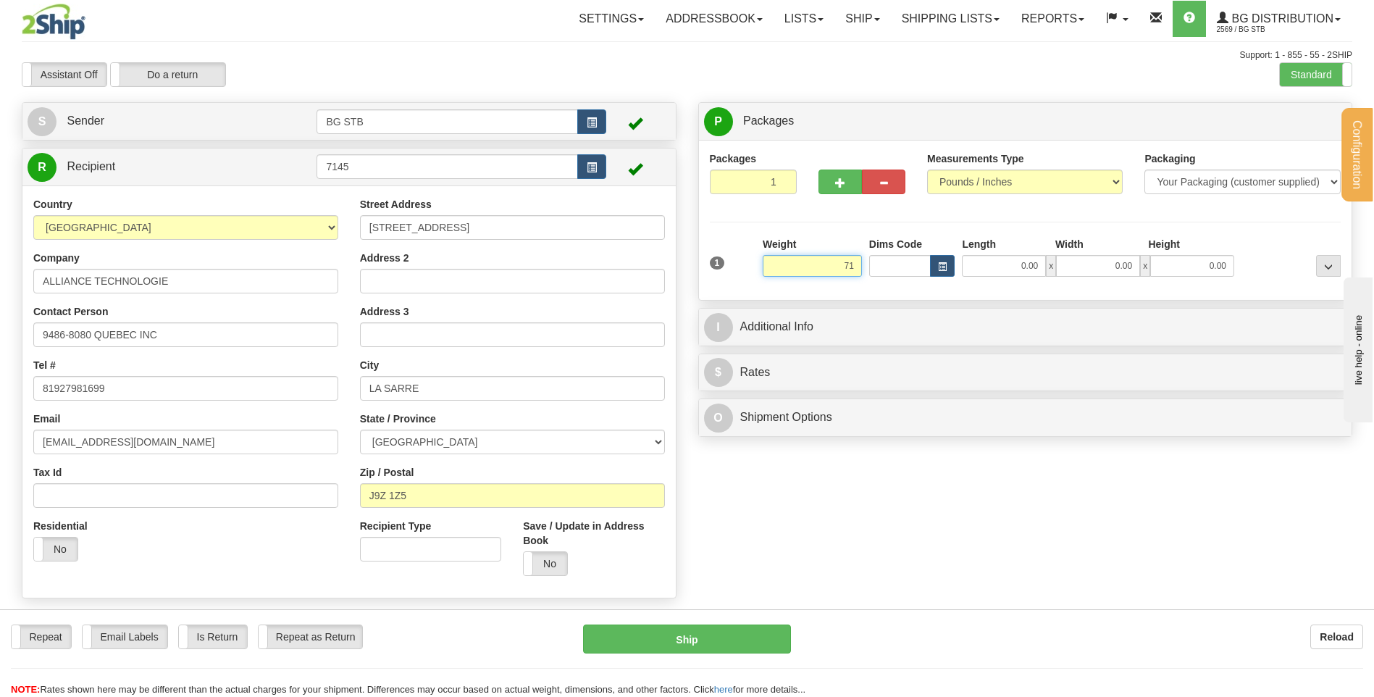
type input "7"
type input "14.00"
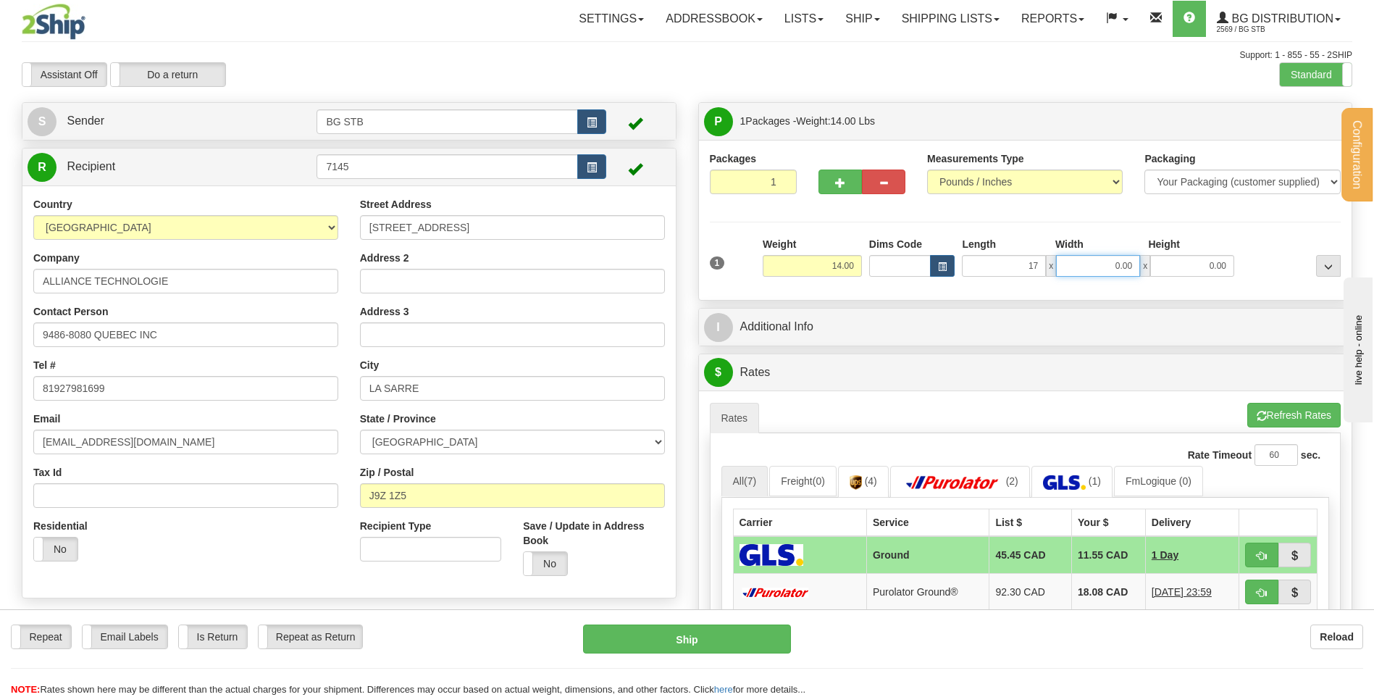
type input "17.00"
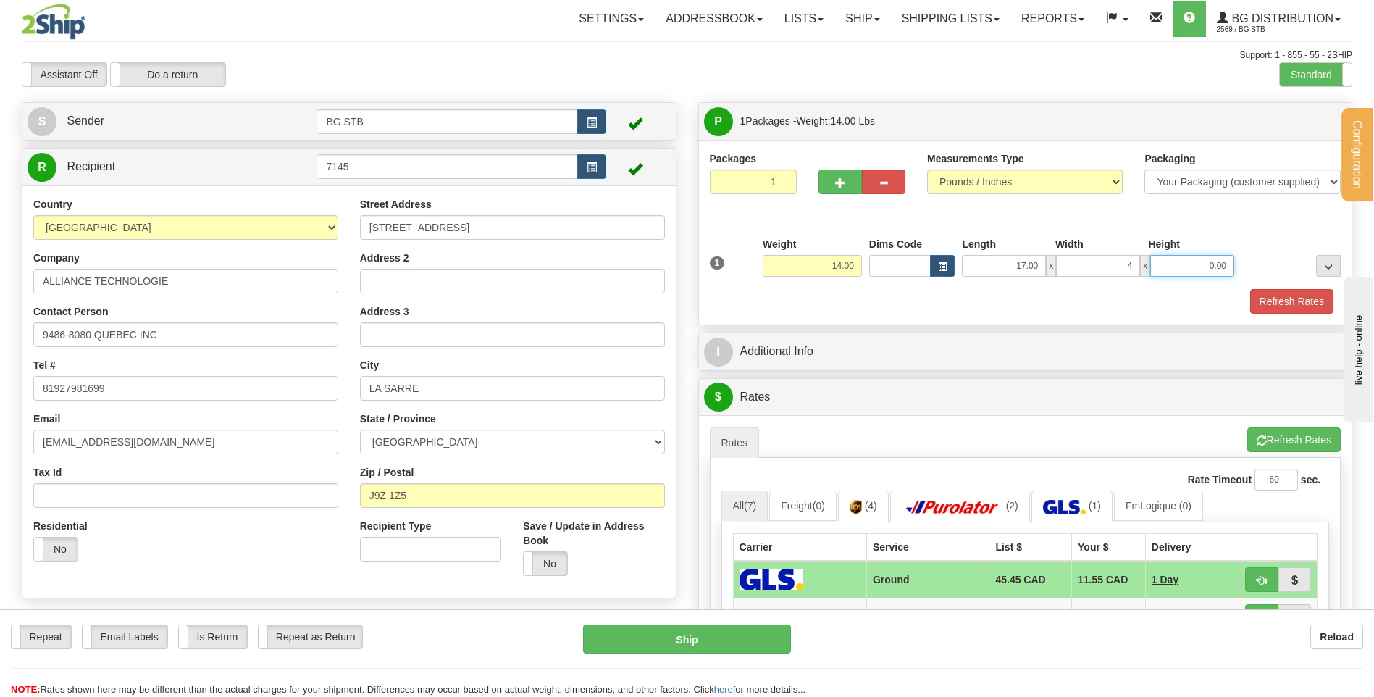
type input "4.00"
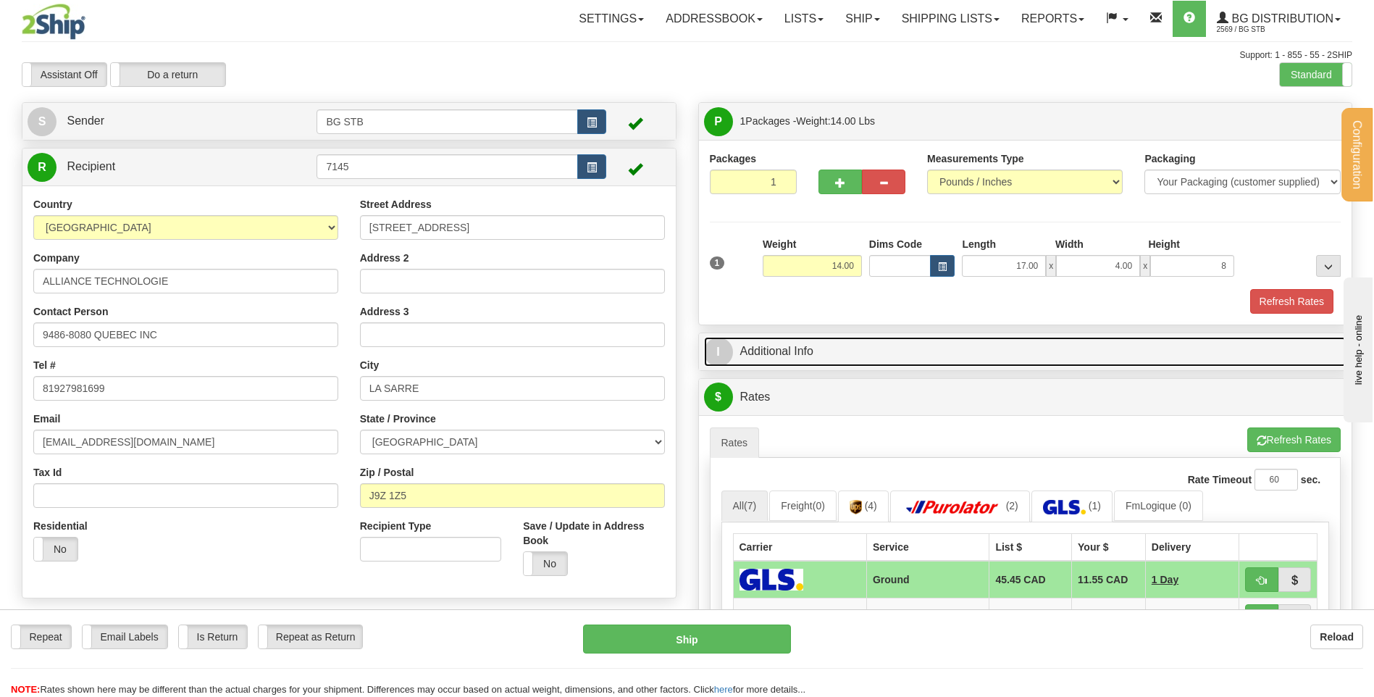
type input "8.00"
click at [798, 357] on link "I Additional Info" at bounding box center [1025, 352] width 643 height 30
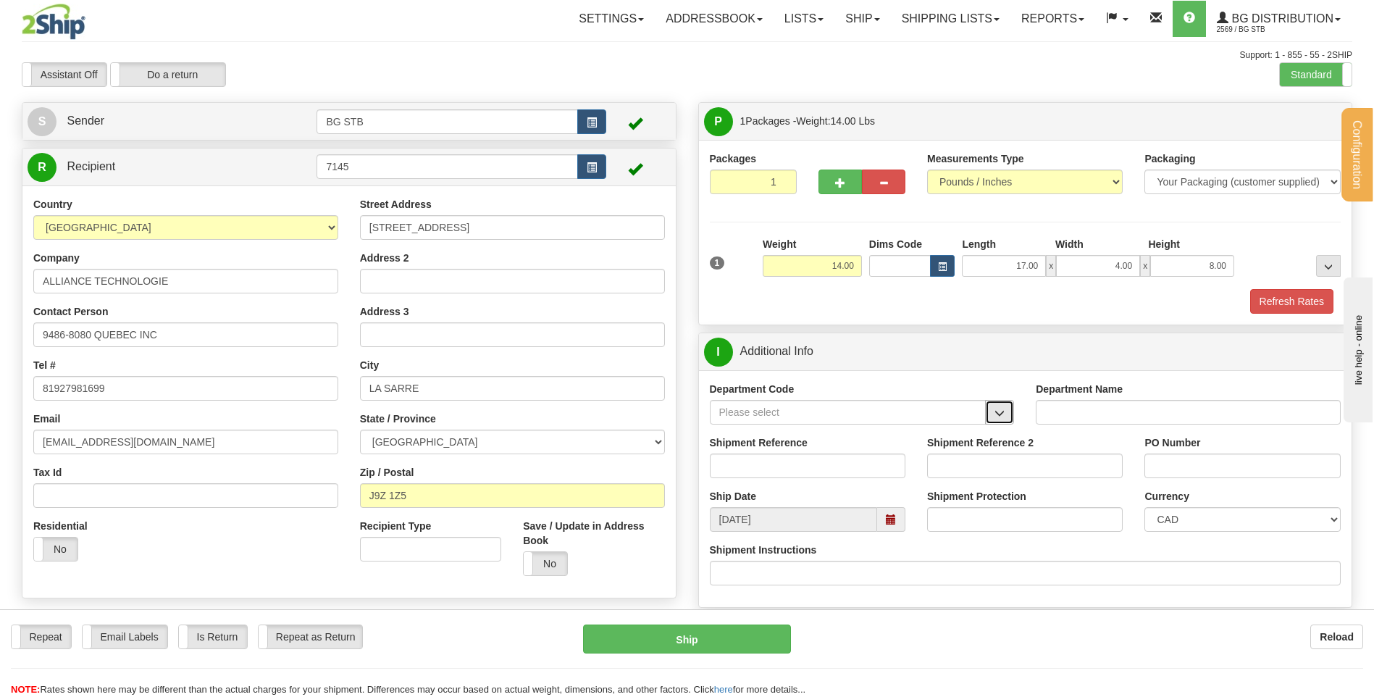
click at [997, 415] on span "button" at bounding box center [1000, 413] width 10 height 9
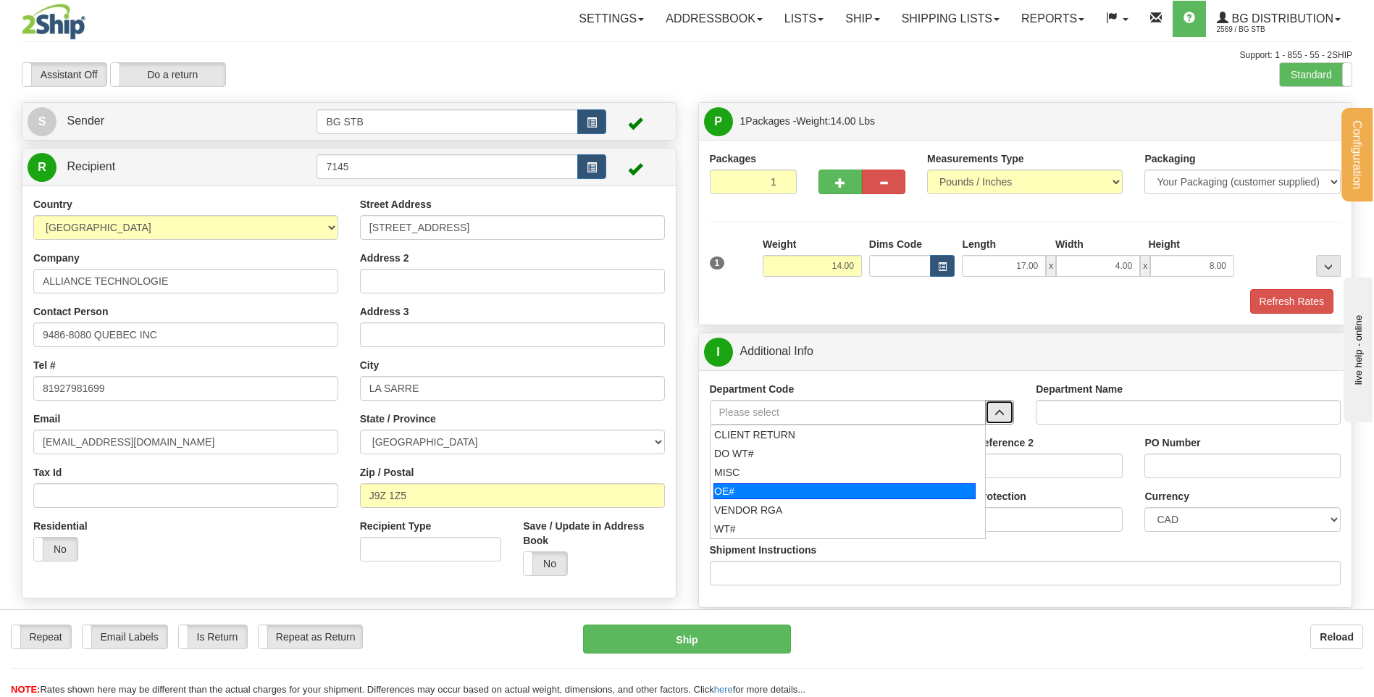
click at [832, 491] on div "OE#" at bounding box center [845, 491] width 262 height 16
type input "OE#"
type input "ORDERS"
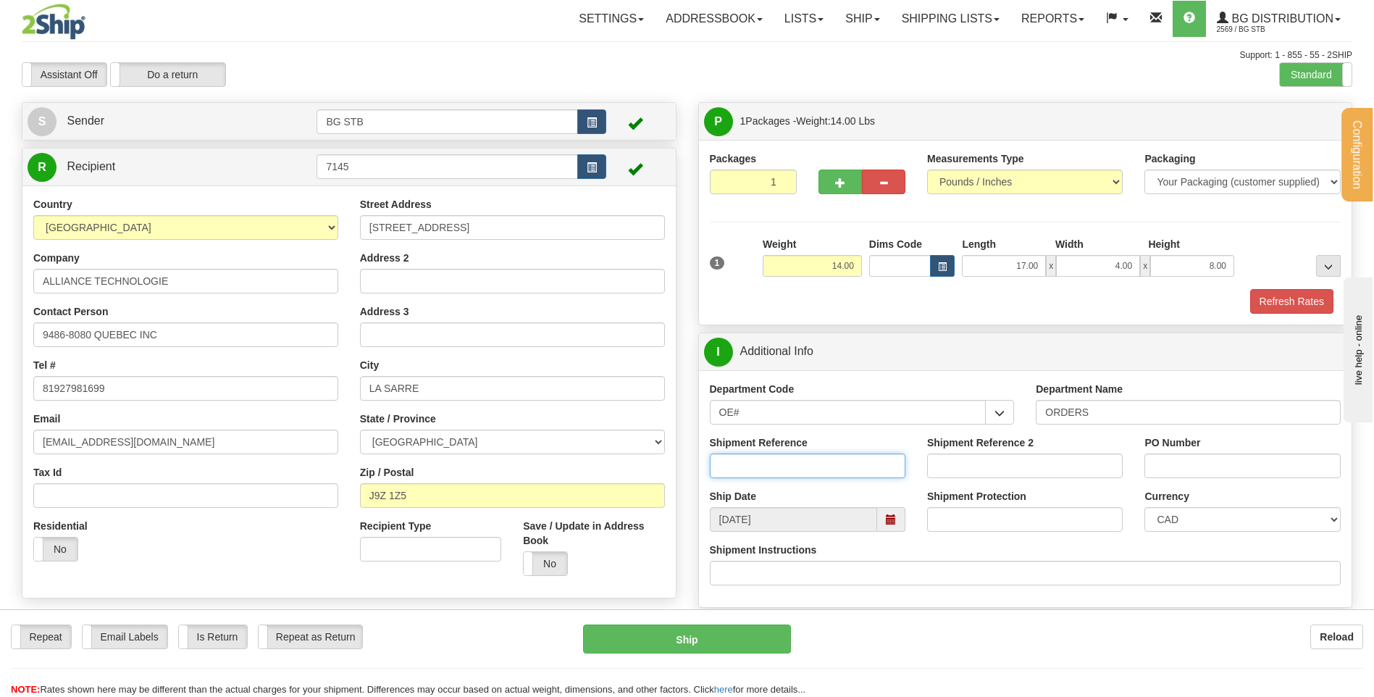
click at [823, 469] on input "Shipment Reference" at bounding box center [808, 466] width 196 height 25
type input "80004269-01//4851-00"
click at [1238, 464] on input "PO Number" at bounding box center [1243, 466] width 196 height 25
drag, startPoint x: 1152, startPoint y: 465, endPoint x: 1273, endPoint y: 464, distance: 121.0
click at [1273, 464] on input "HECLA+RESTOCK-28-07//" at bounding box center [1243, 466] width 196 height 25
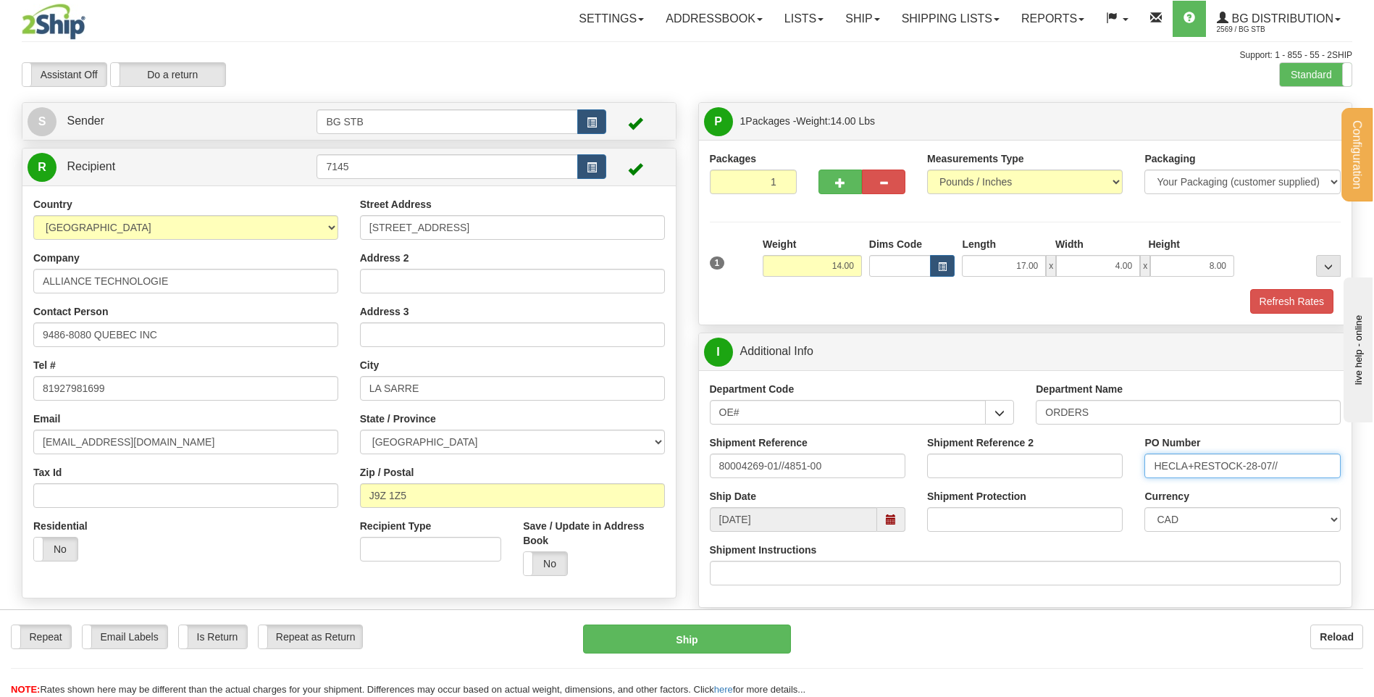
click at [1290, 477] on input "HECLA+RESTOCK-28-07//" at bounding box center [1243, 466] width 196 height 25
paste input "HECLA+RESTOCK-28-07"
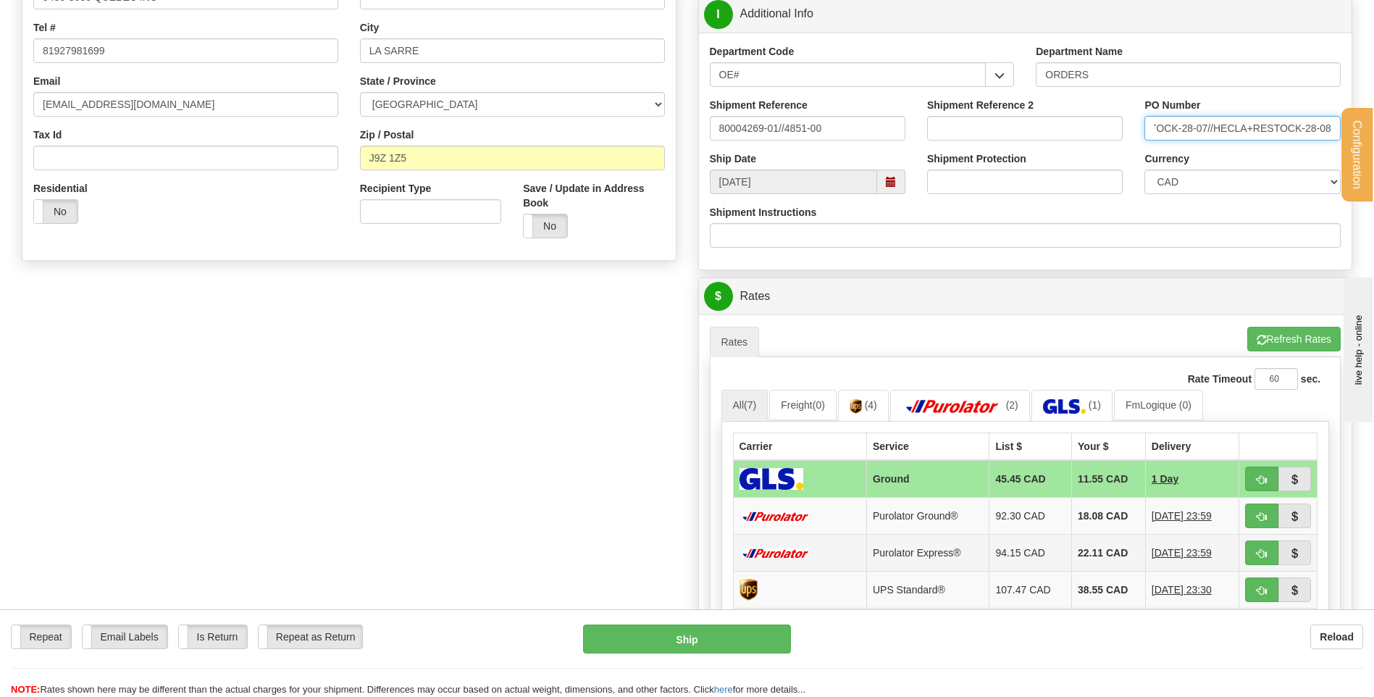
scroll to position [362, 0]
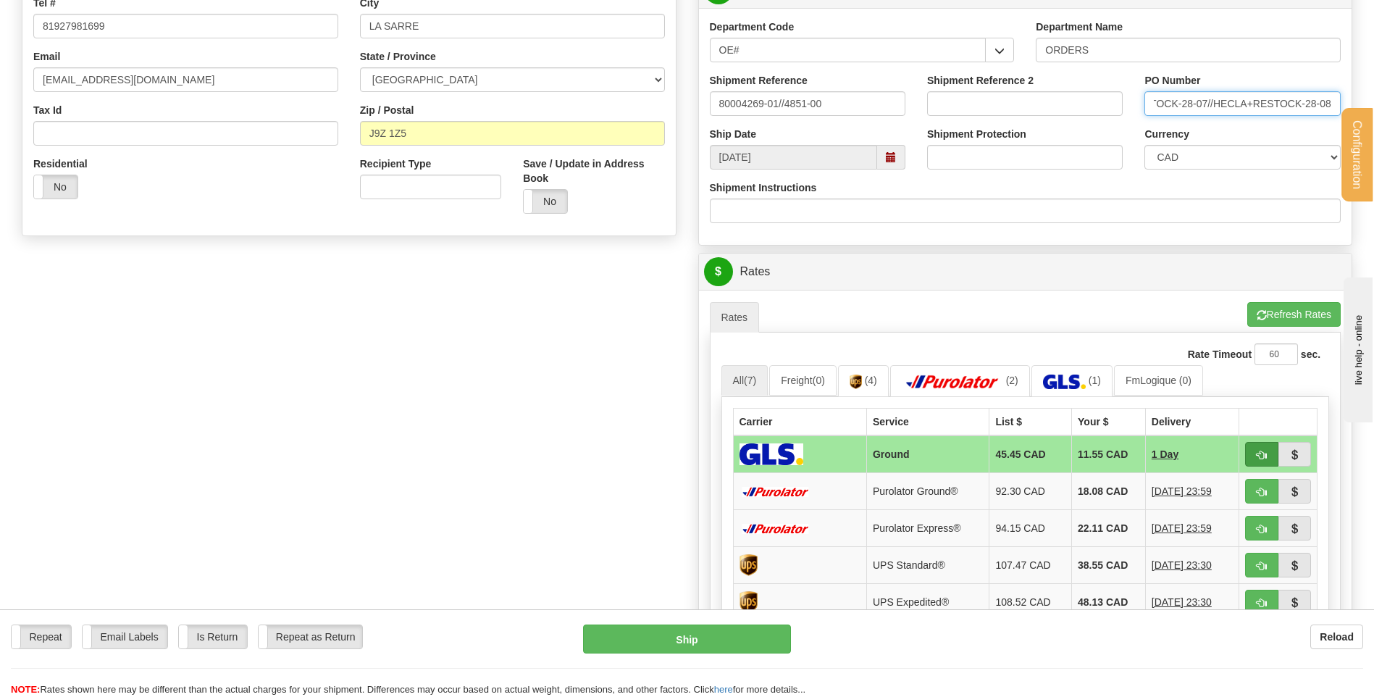
type input "HECLA+RESTOCK-28-07//HECLA+RESTOCK-28-08"
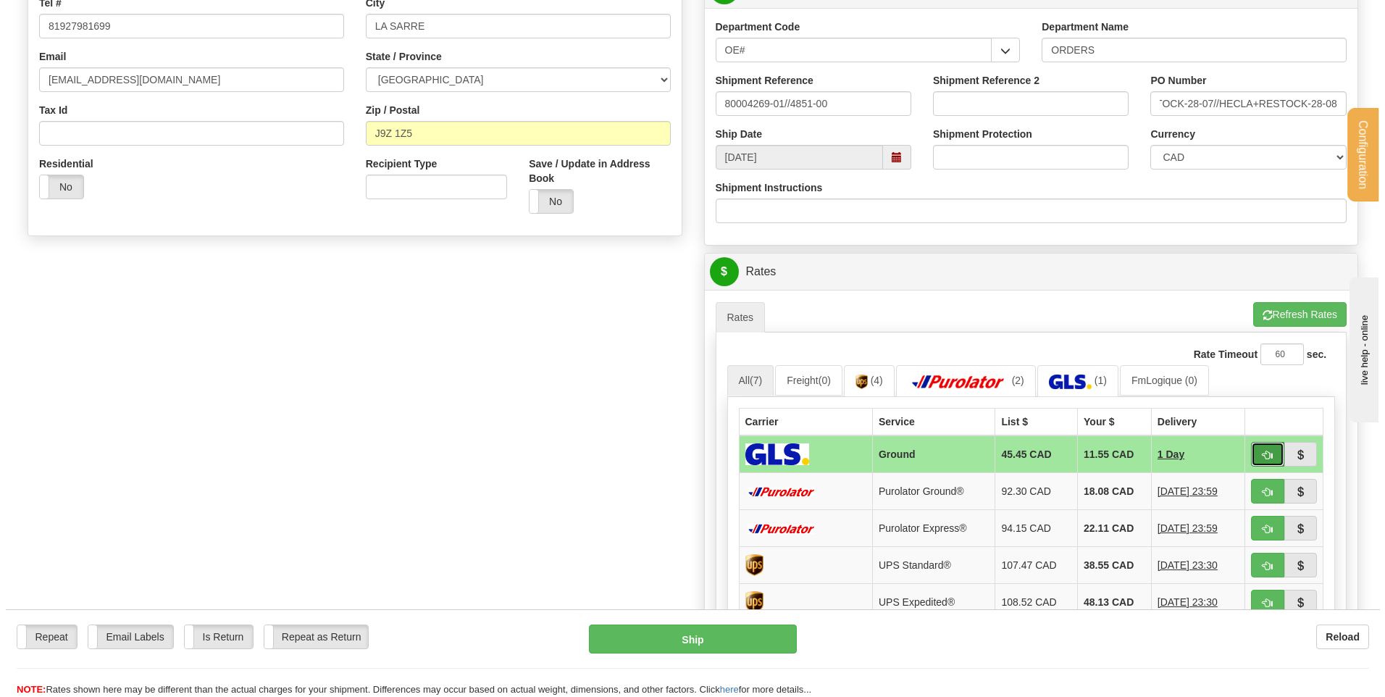
scroll to position [0, 0]
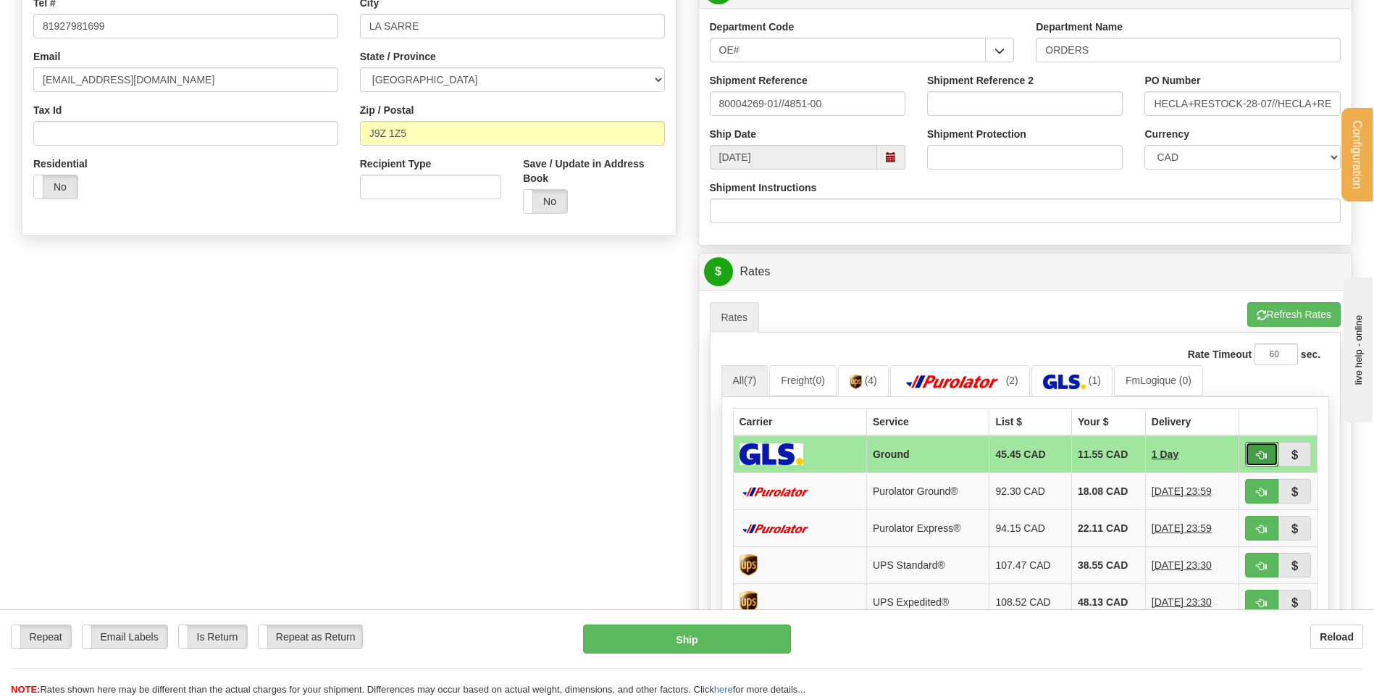
click at [1272, 460] on button "button" at bounding box center [1261, 454] width 33 height 25
type input "1"
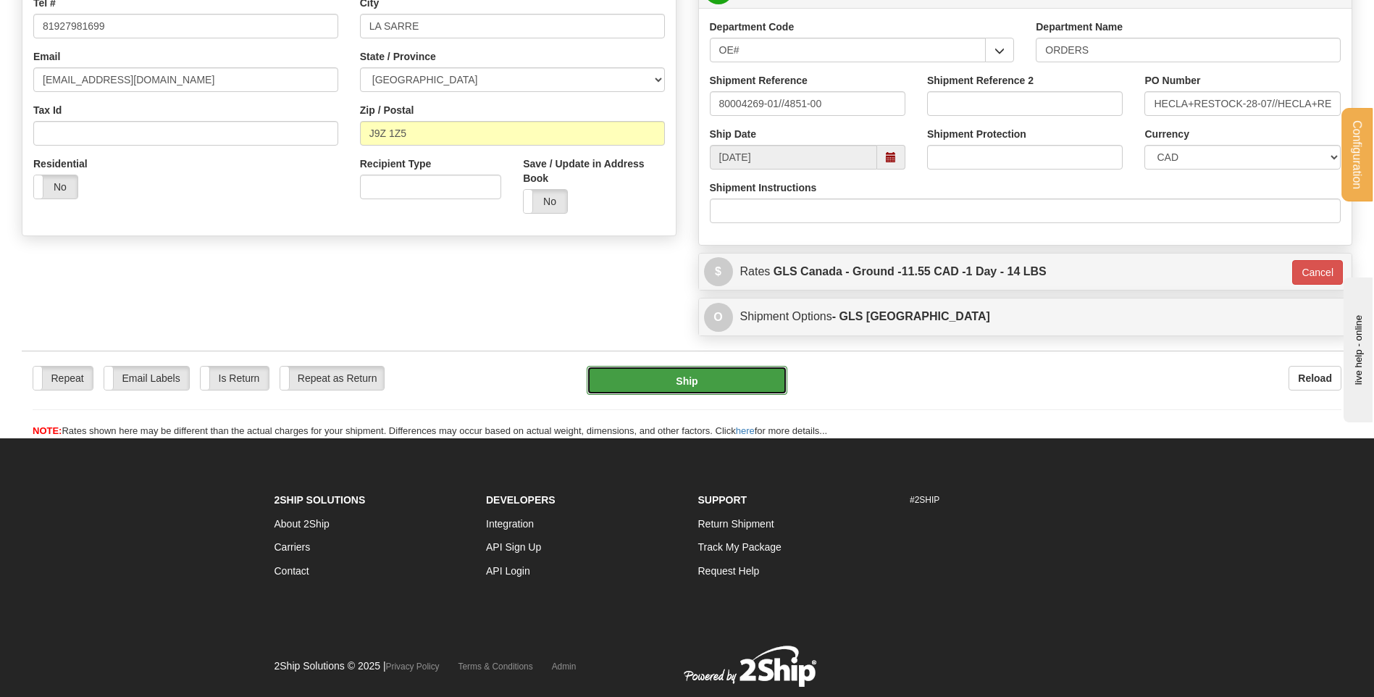
click at [745, 387] on button "Ship" at bounding box center [687, 380] width 200 height 29
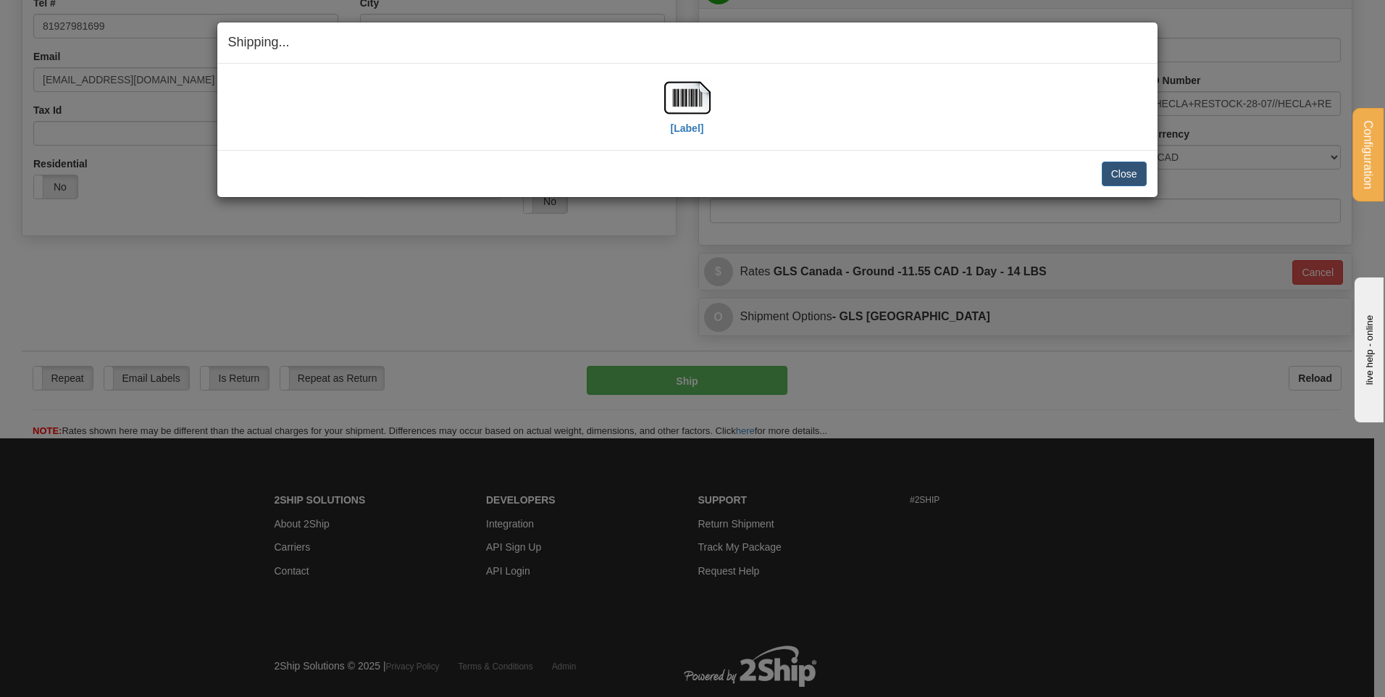
click at [692, 135] on div "[Label]" at bounding box center [687, 107] width 46 height 64
click at [692, 133] on label "[Label]" at bounding box center [687, 128] width 33 height 14
click at [1114, 173] on button "Close" at bounding box center [1124, 174] width 45 height 25
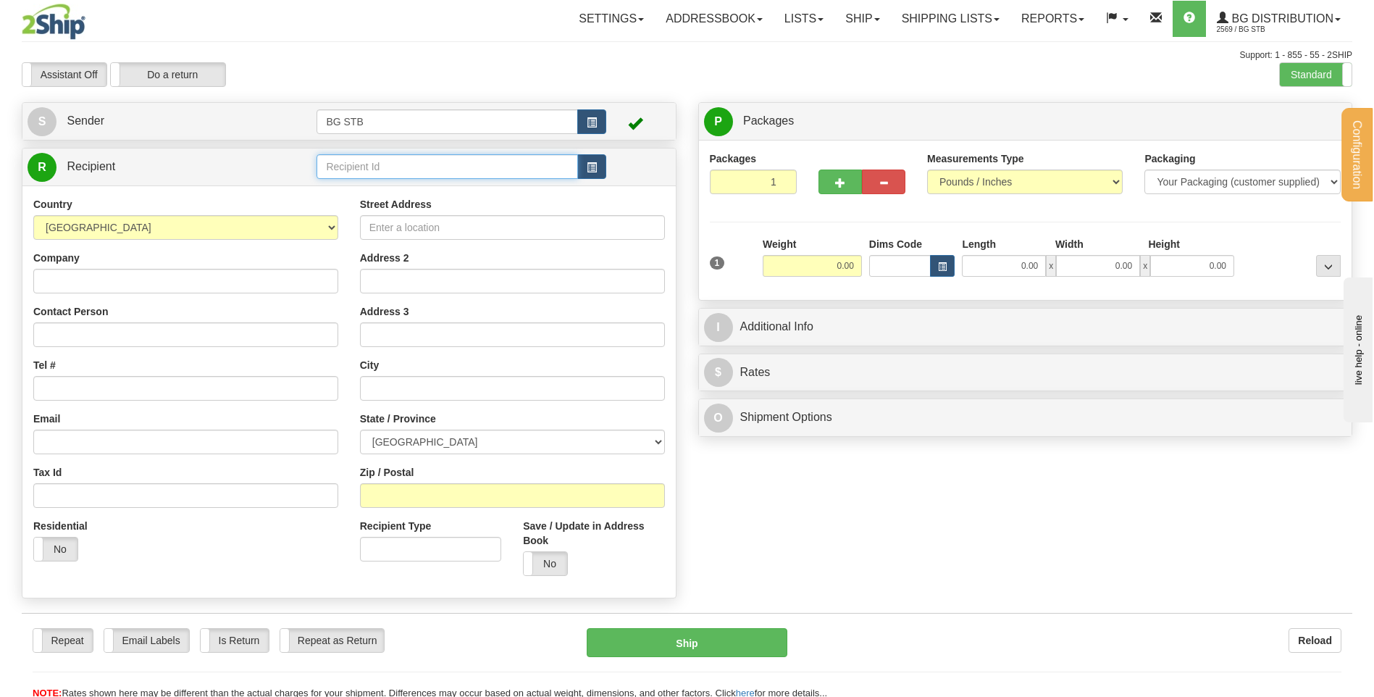
click at [382, 167] on input "text" at bounding box center [447, 166] width 261 height 25
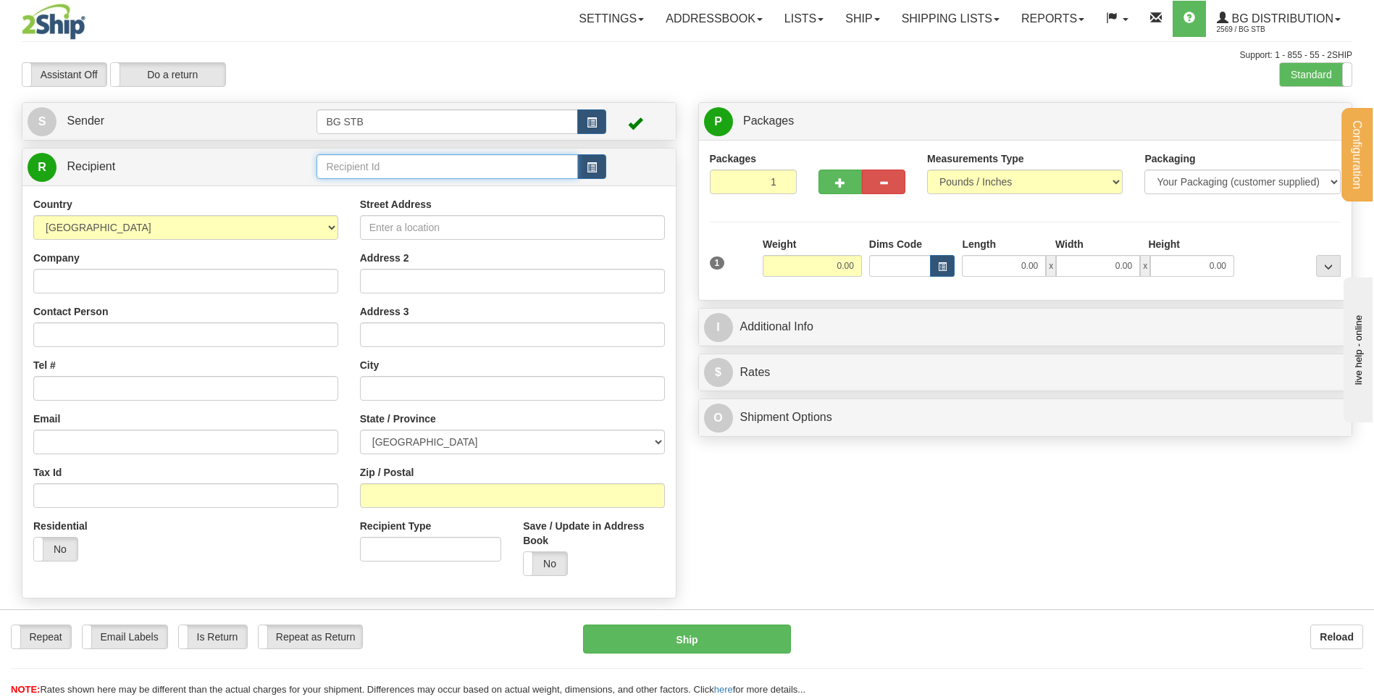
type input "1"
type input "5101"
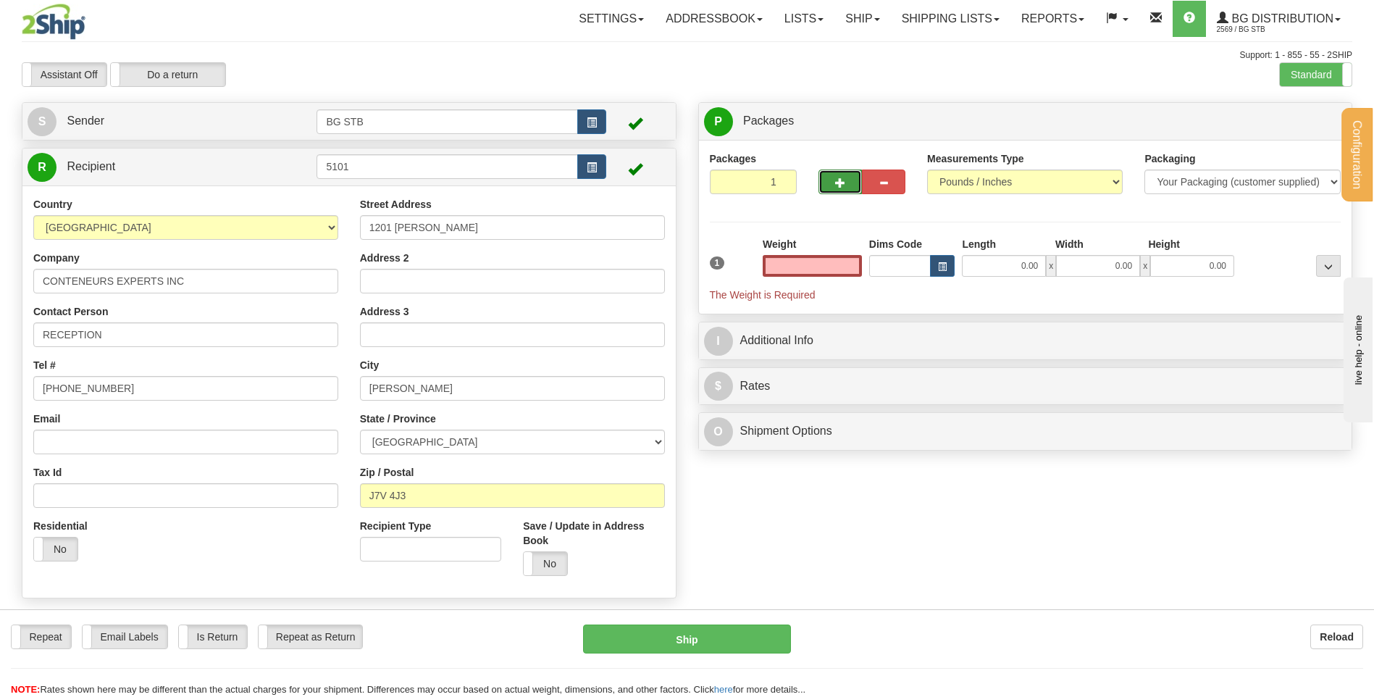
type input "0.00"
click at [850, 176] on button "button" at bounding box center [840, 182] width 43 height 25
type input "2"
click at [1314, 114] on label "Package Level Pack.." at bounding box center [1310, 122] width 73 height 22
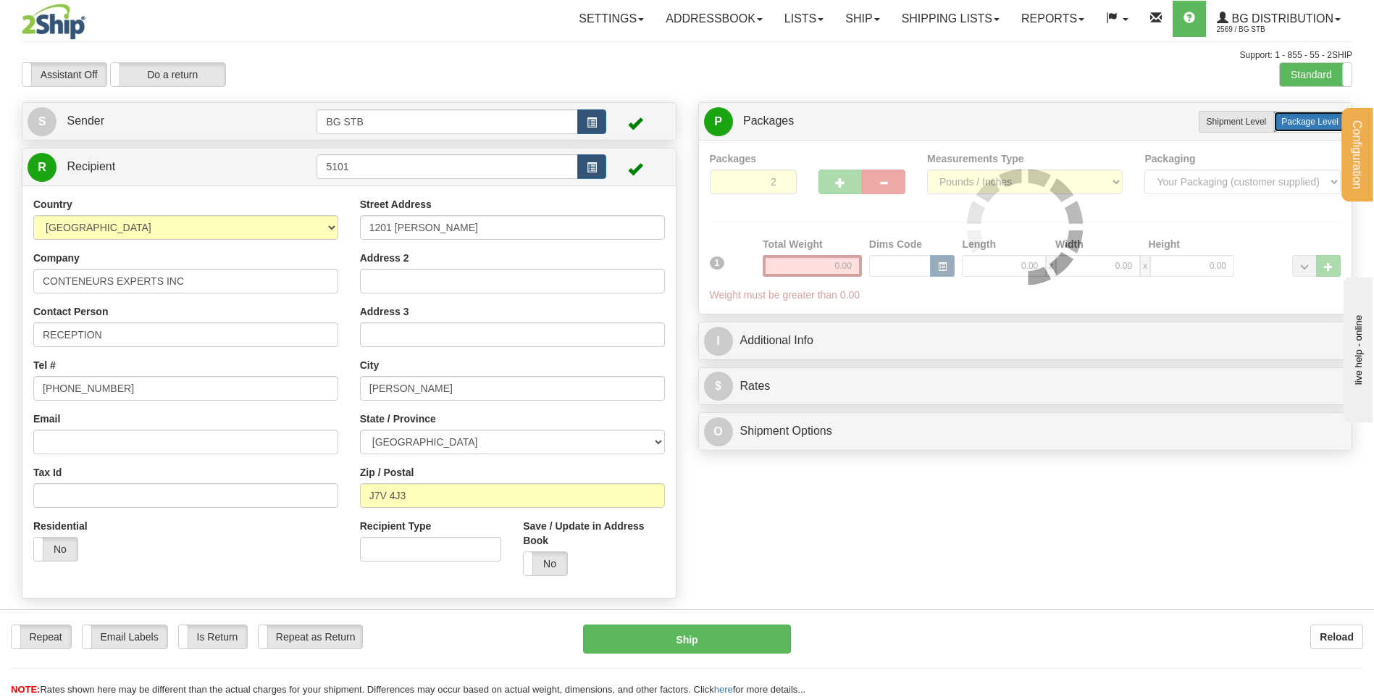
radio input "true"
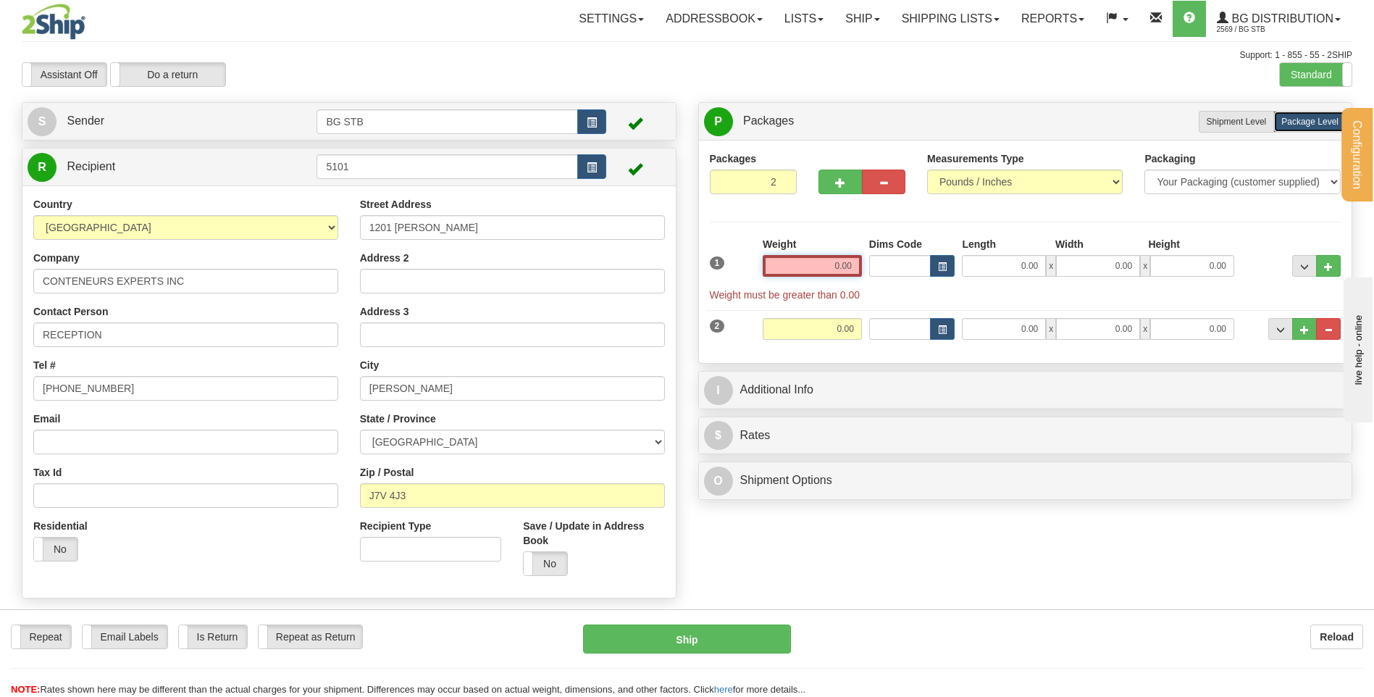
click at [822, 270] on input "0.00" at bounding box center [812, 266] width 99 height 22
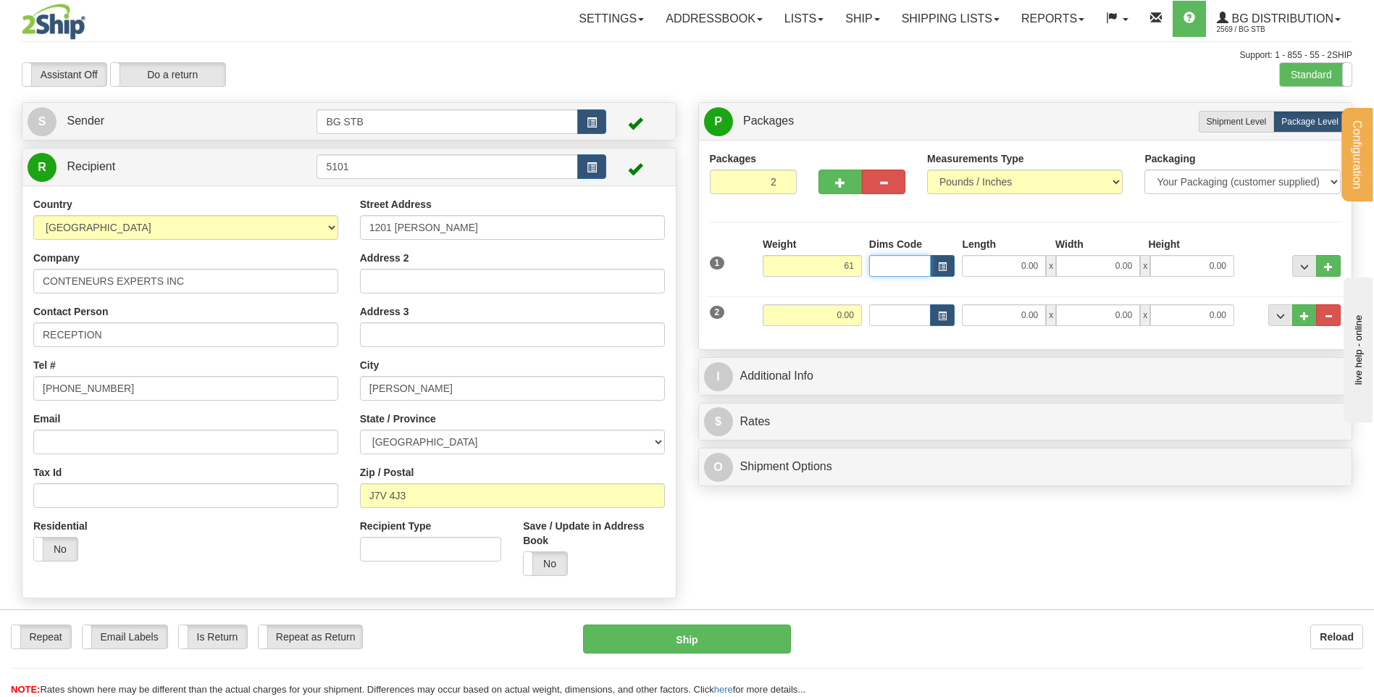
type input "61.00"
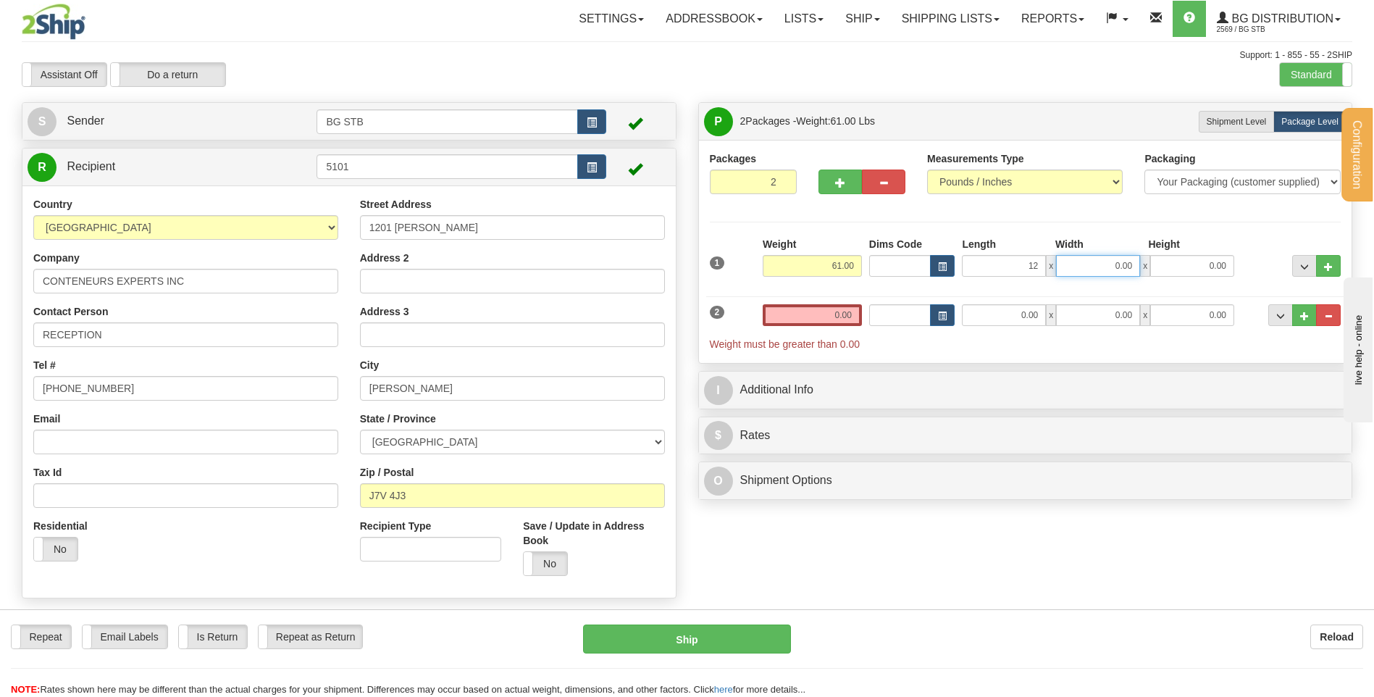
type input "12.00"
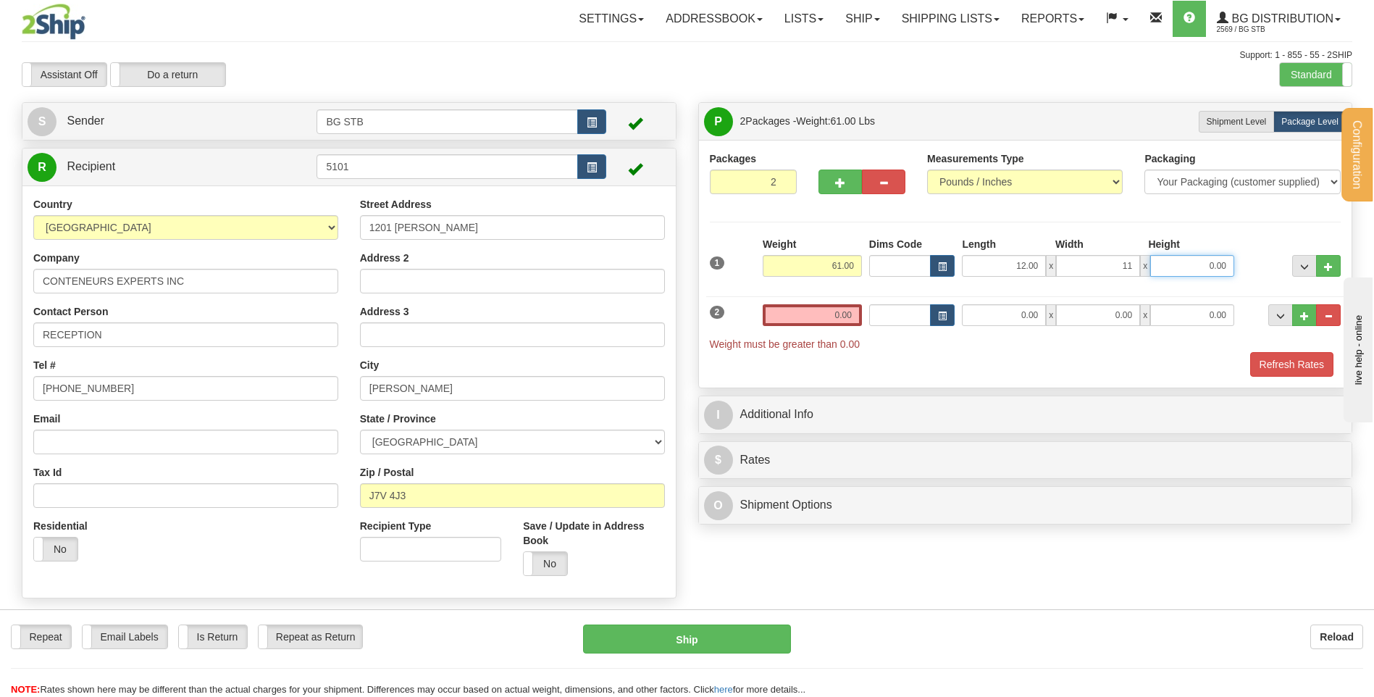
type input "11.00"
type input "8.00"
click at [840, 320] on input "0.00" at bounding box center [812, 315] width 99 height 22
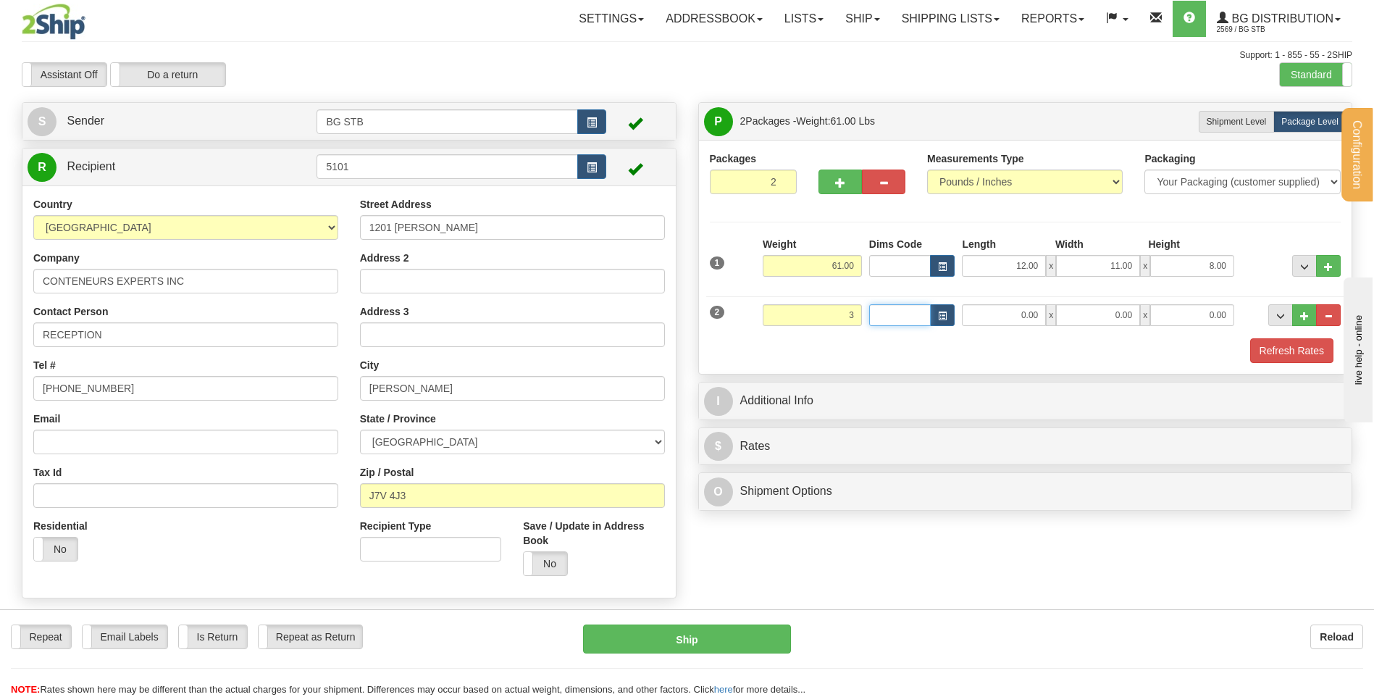
type input "3.00"
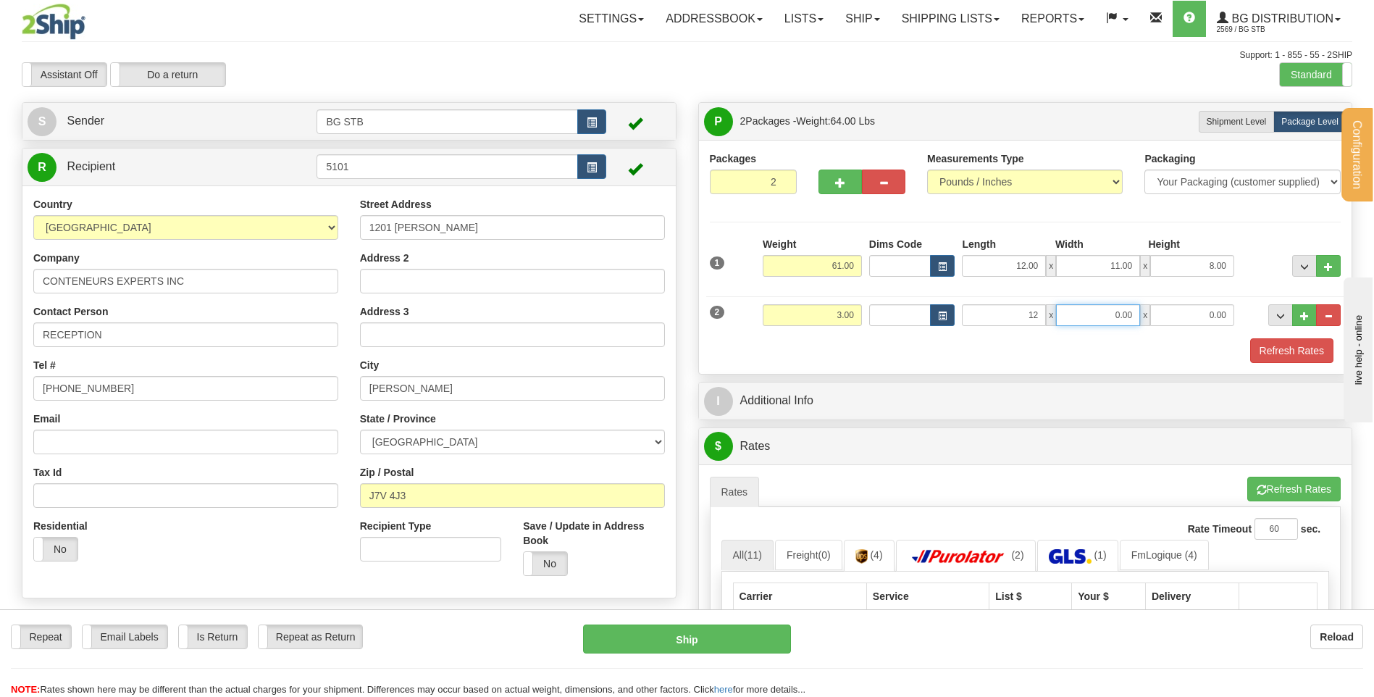
type input "12.00"
type input "8.00"
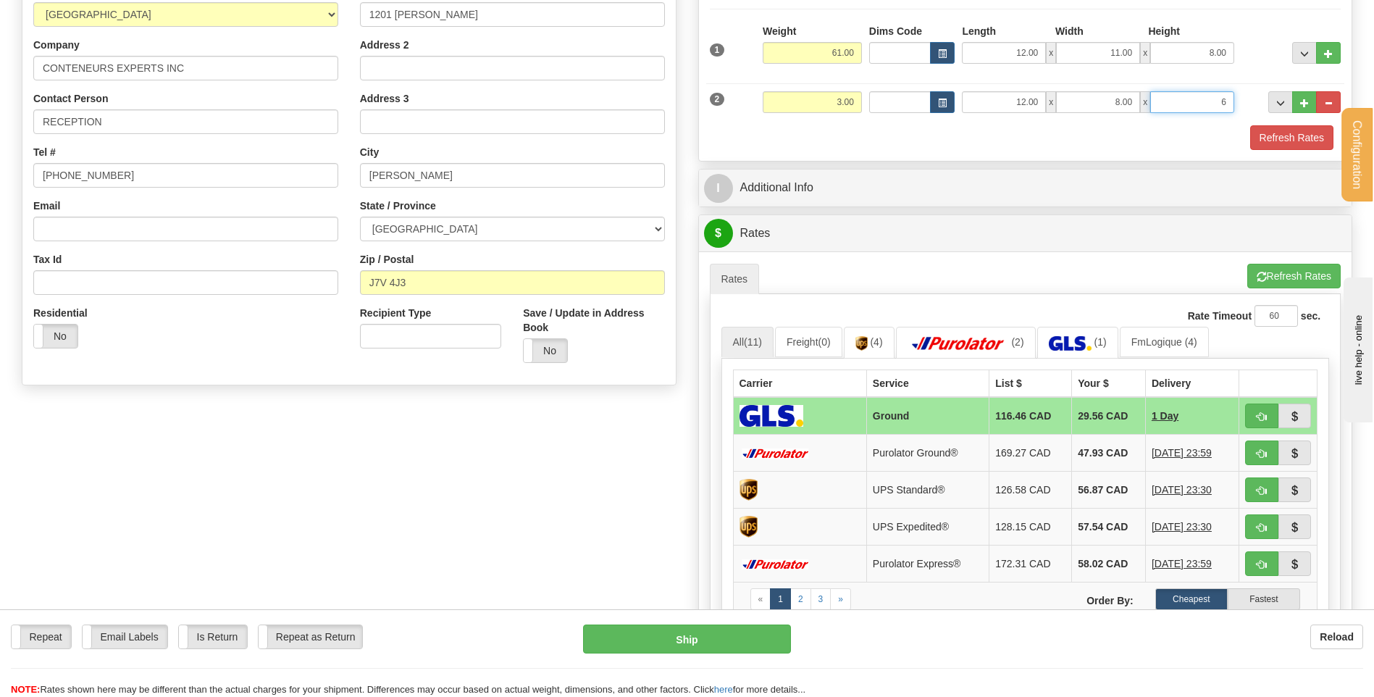
scroll to position [217, 0]
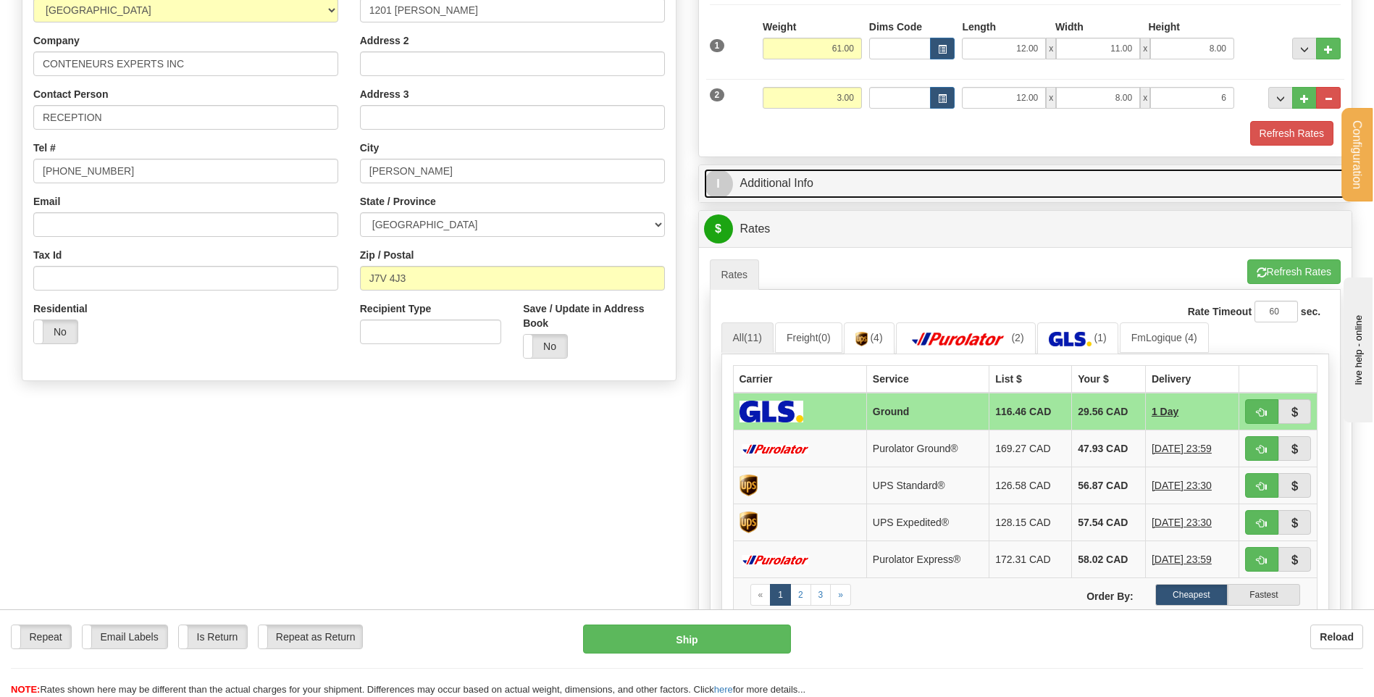
type input "6.00"
click at [770, 181] on link "I Additional Info" at bounding box center [1025, 184] width 643 height 30
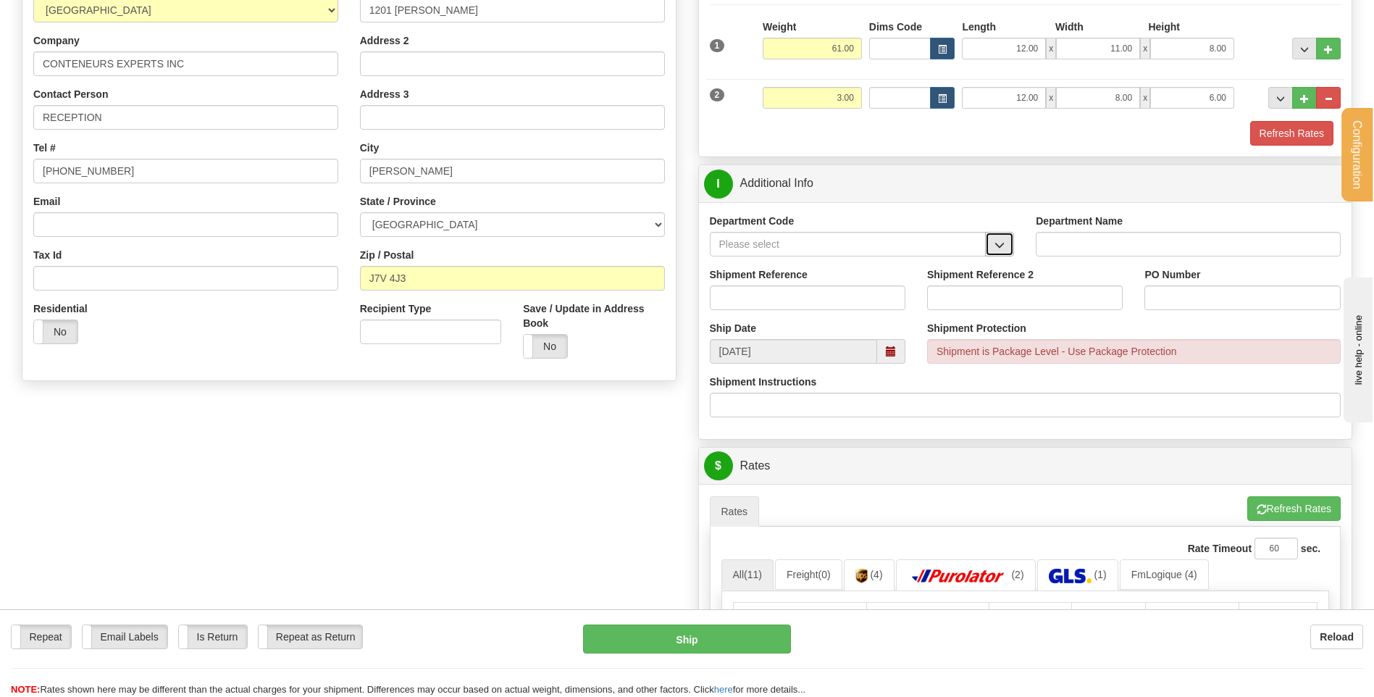
click at [1003, 246] on span "button" at bounding box center [1000, 245] width 10 height 9
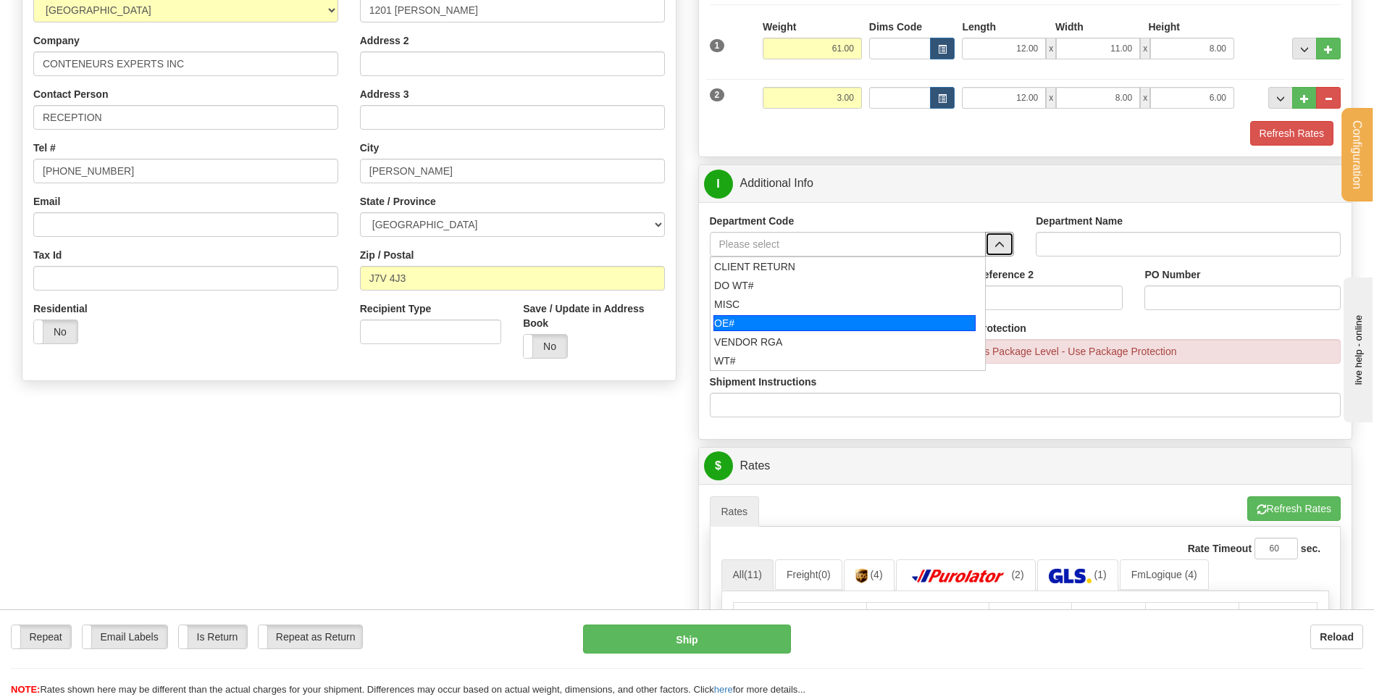
click at [894, 321] on div "OE#" at bounding box center [845, 323] width 262 height 16
type input "OE#"
type input "ORDERS"
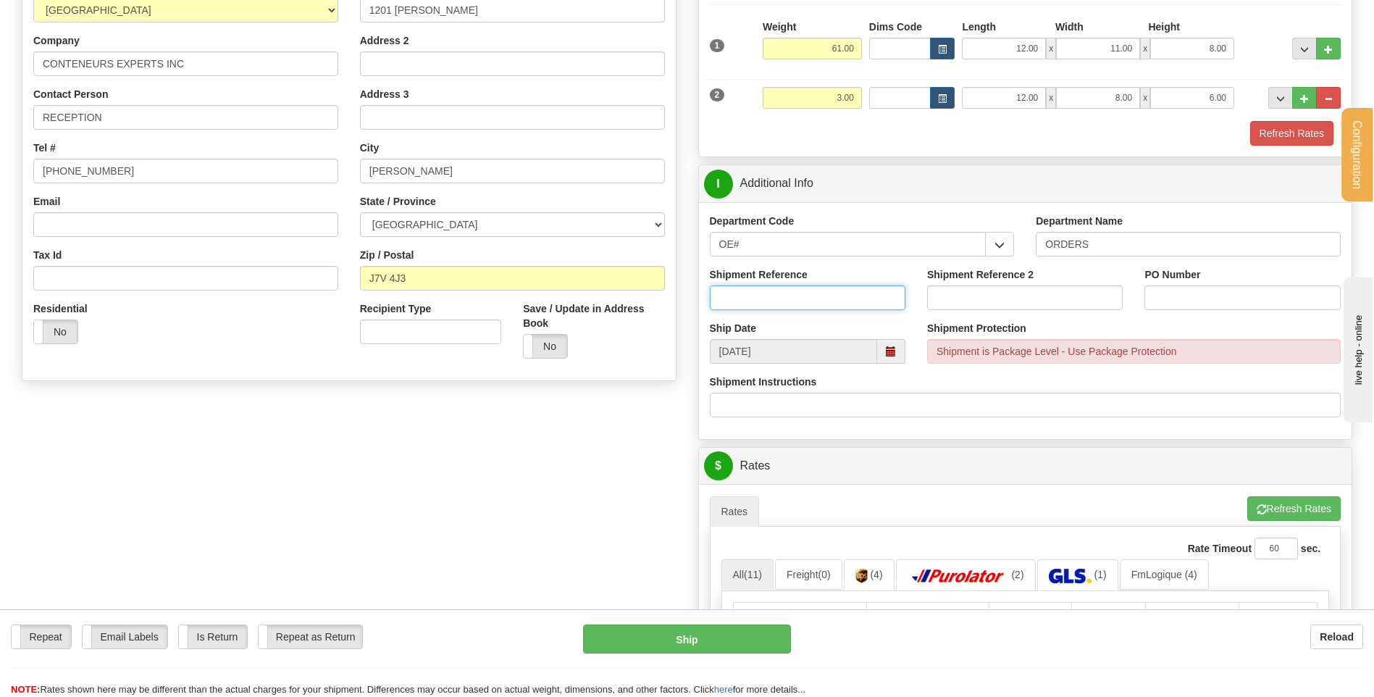
click at [869, 303] on input "Shipment Reference" at bounding box center [808, 297] width 196 height 25
type input "80004906-00"
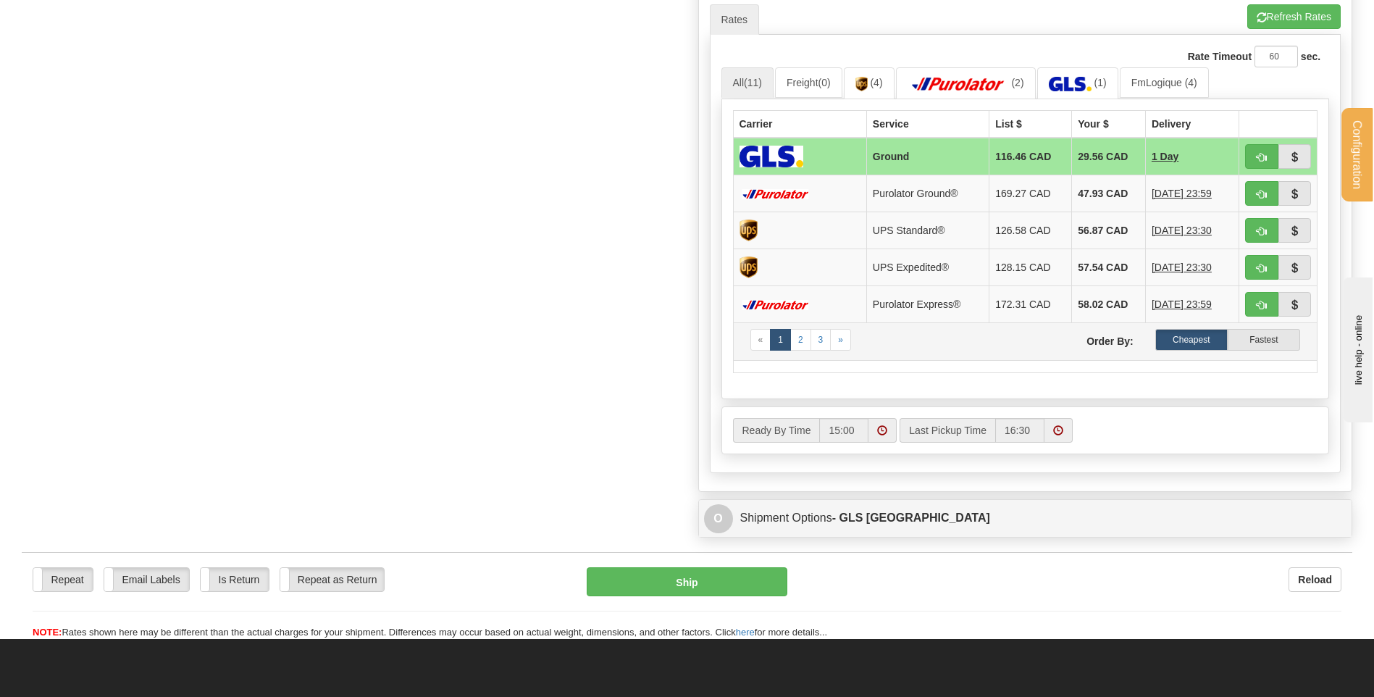
scroll to position [725, 0]
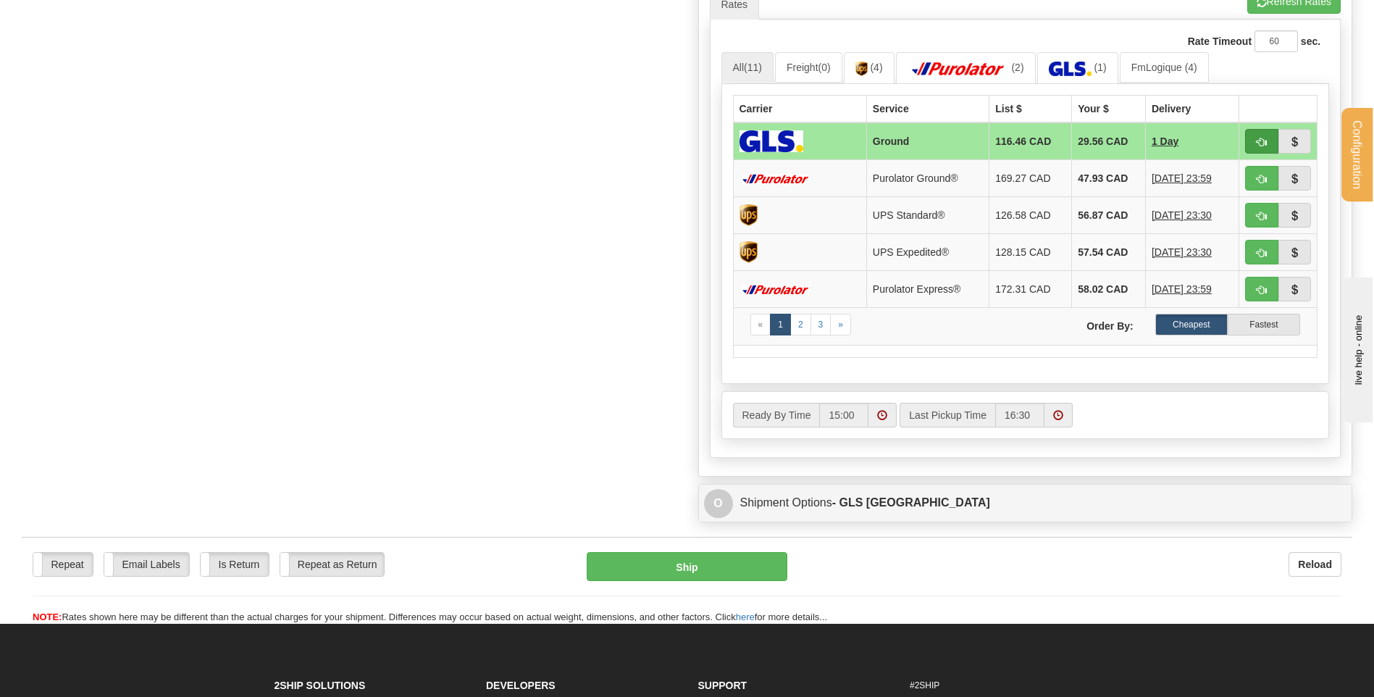
type input "15877"
click at [1248, 135] on button "button" at bounding box center [1261, 141] width 33 height 25
type input "1"
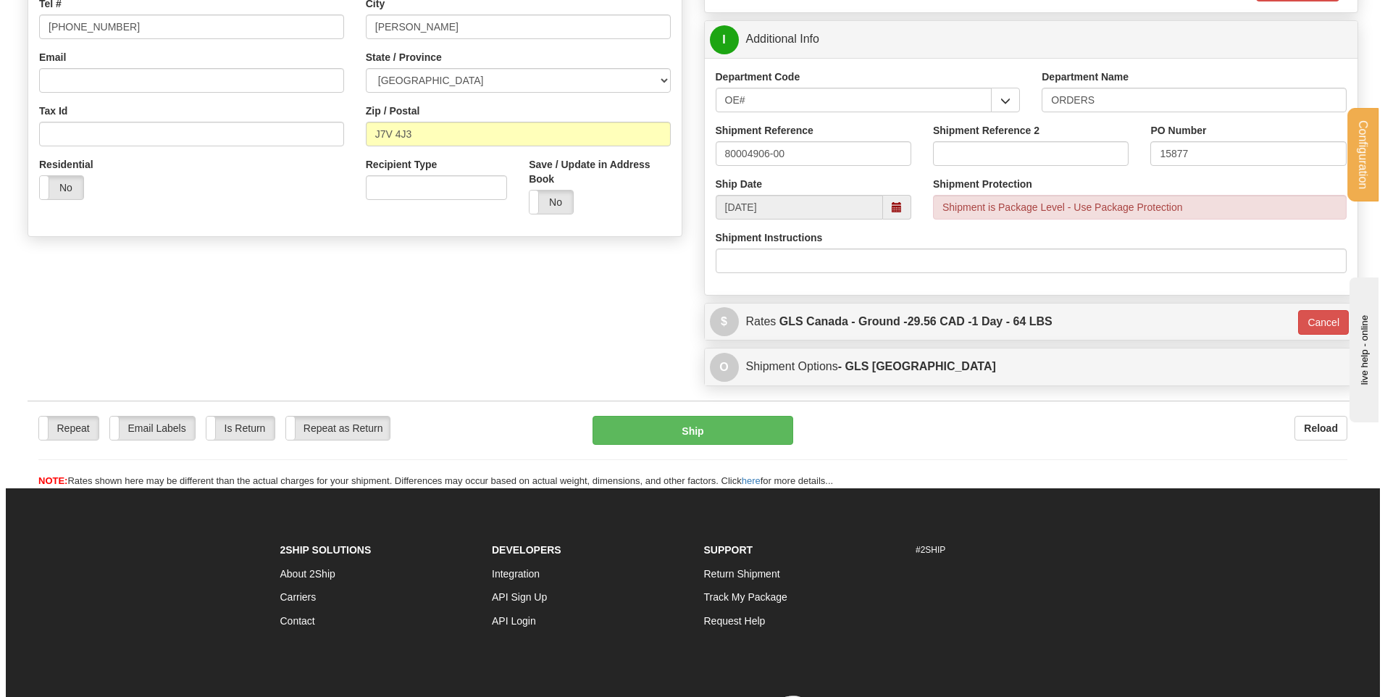
scroll to position [362, 0]
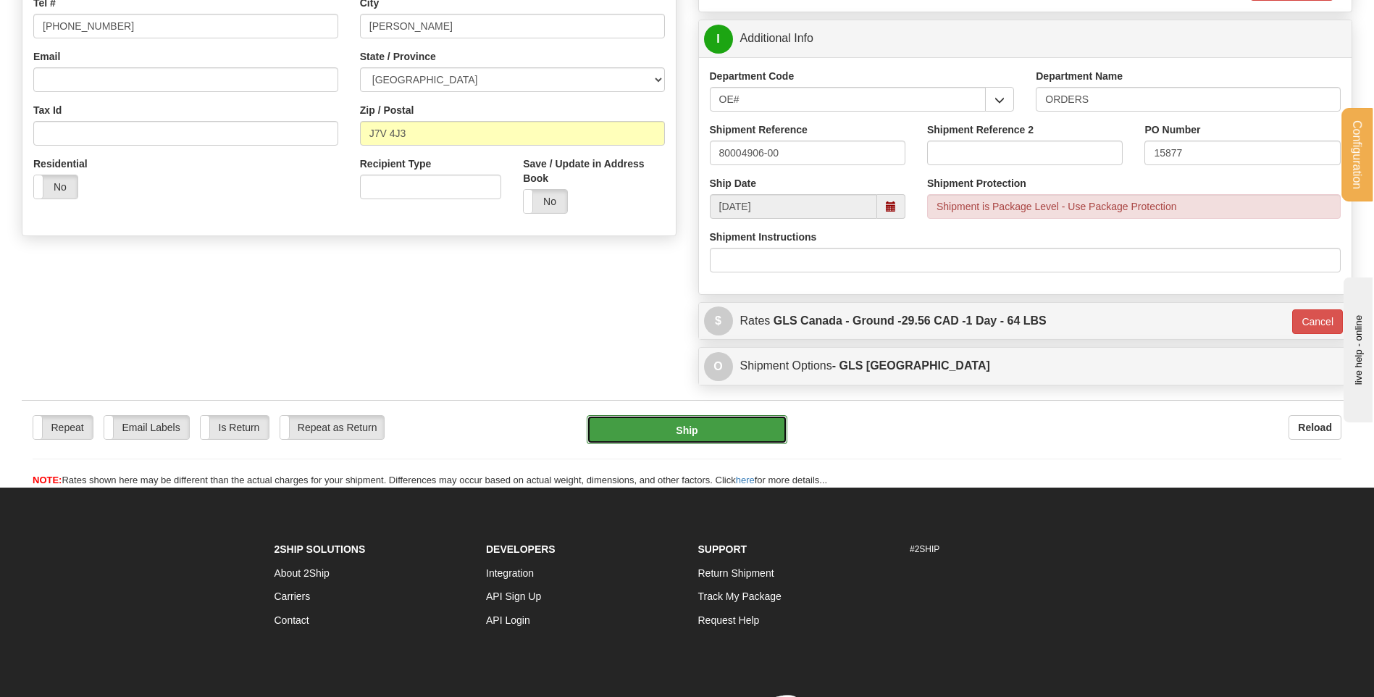
click at [769, 435] on button "Ship" at bounding box center [687, 429] width 200 height 29
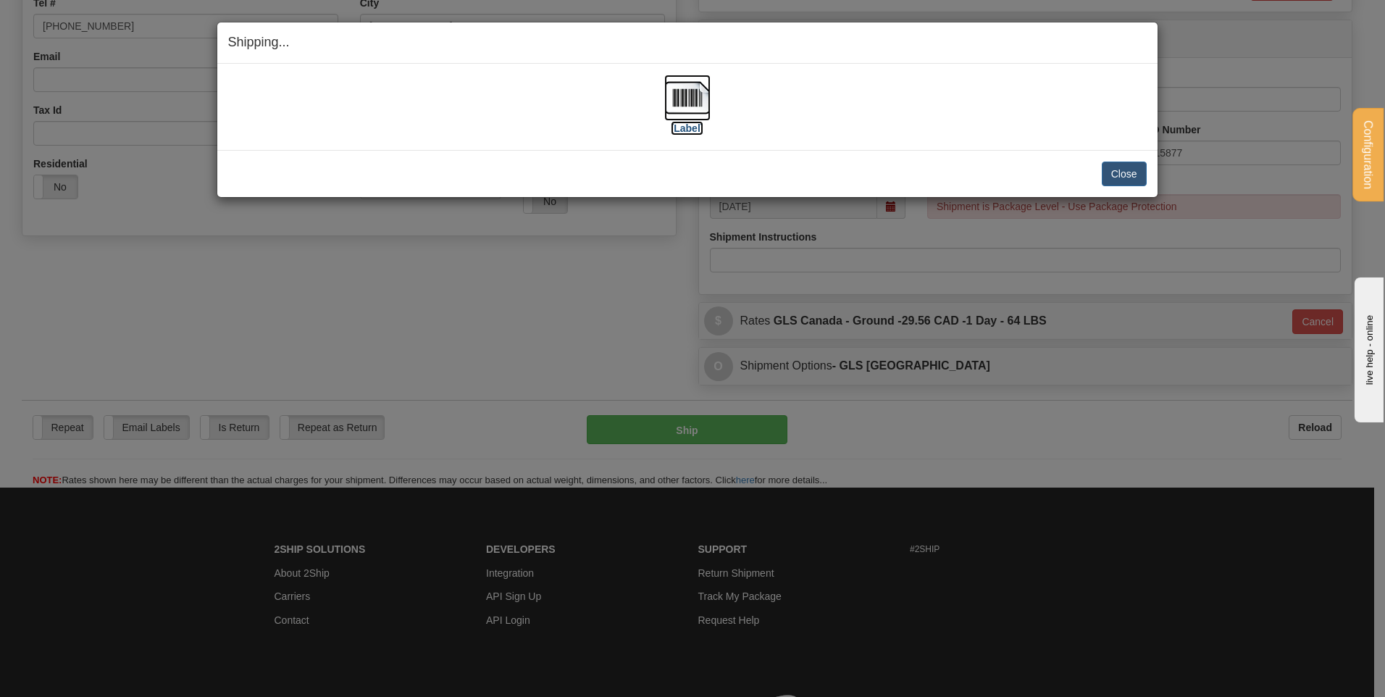
click at [685, 122] on label "[Label]" at bounding box center [687, 128] width 33 height 14
click at [1129, 176] on button "Close" at bounding box center [1124, 174] width 45 height 25
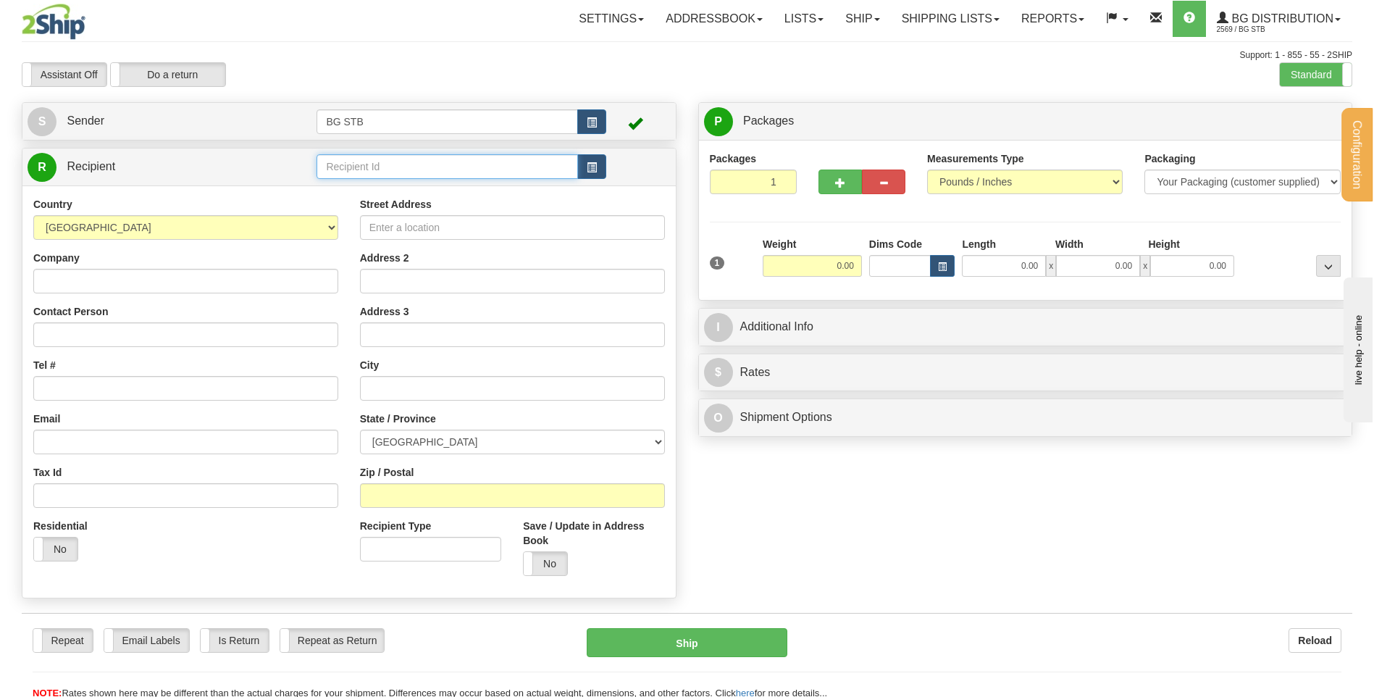
click at [441, 157] on input "text" at bounding box center [447, 166] width 261 height 25
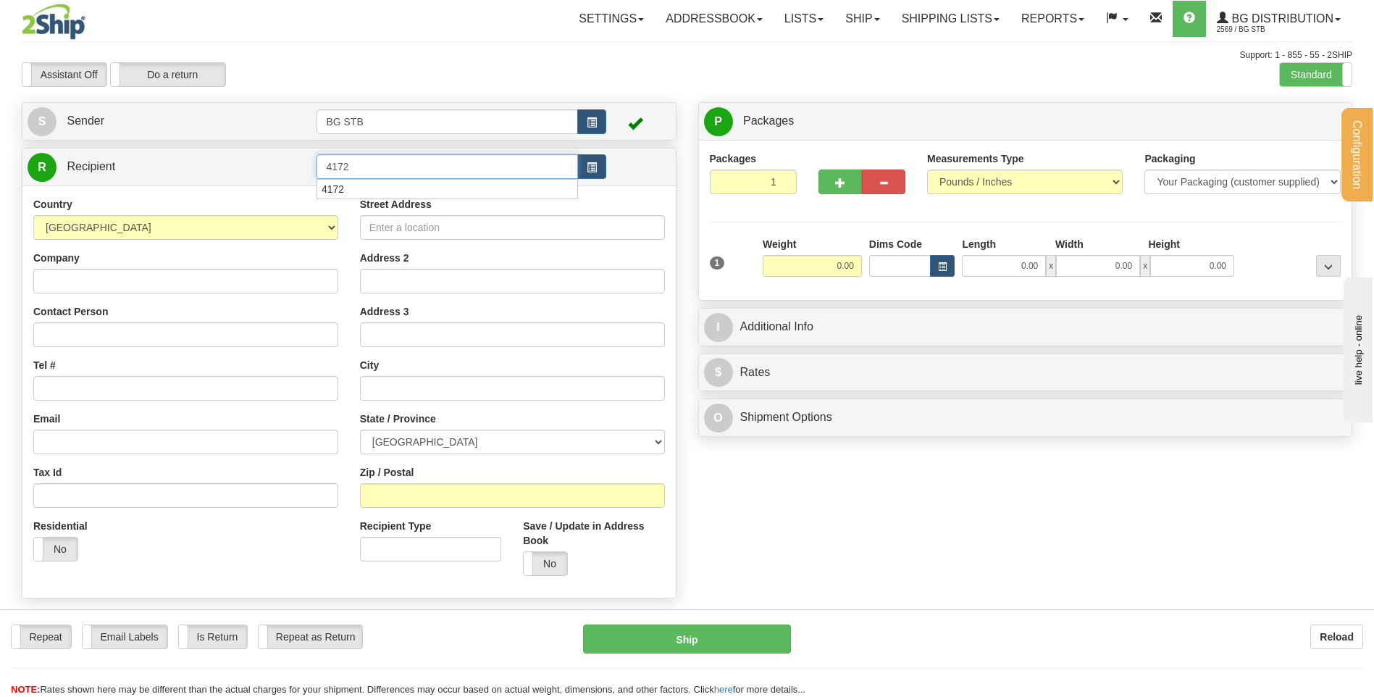
type input "4172"
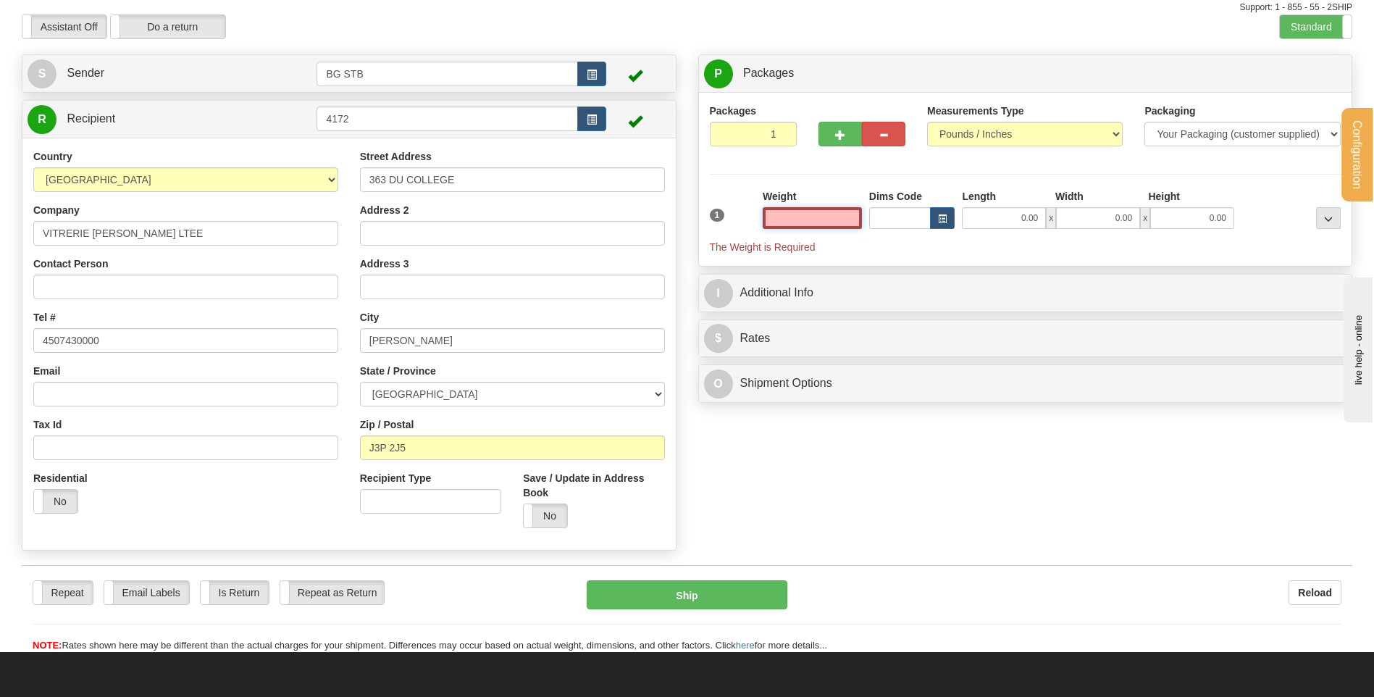
scroll to position [72, 0]
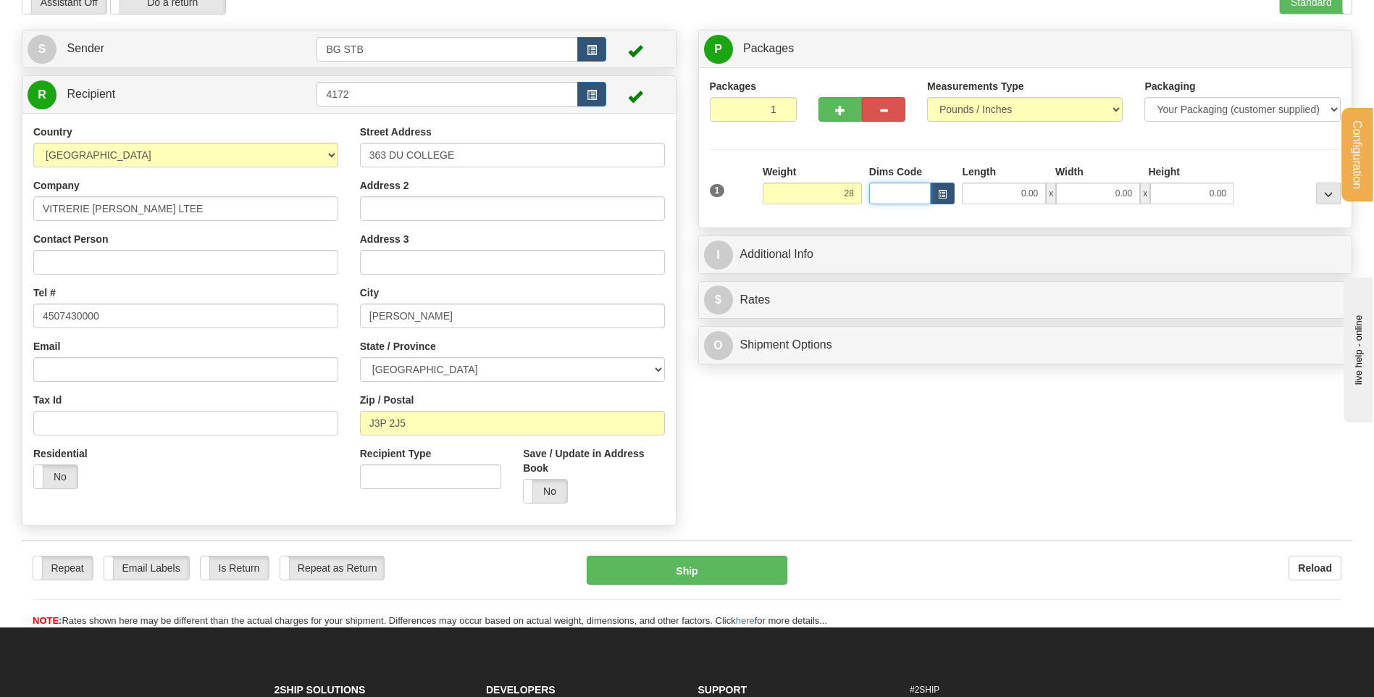
type input "28.00"
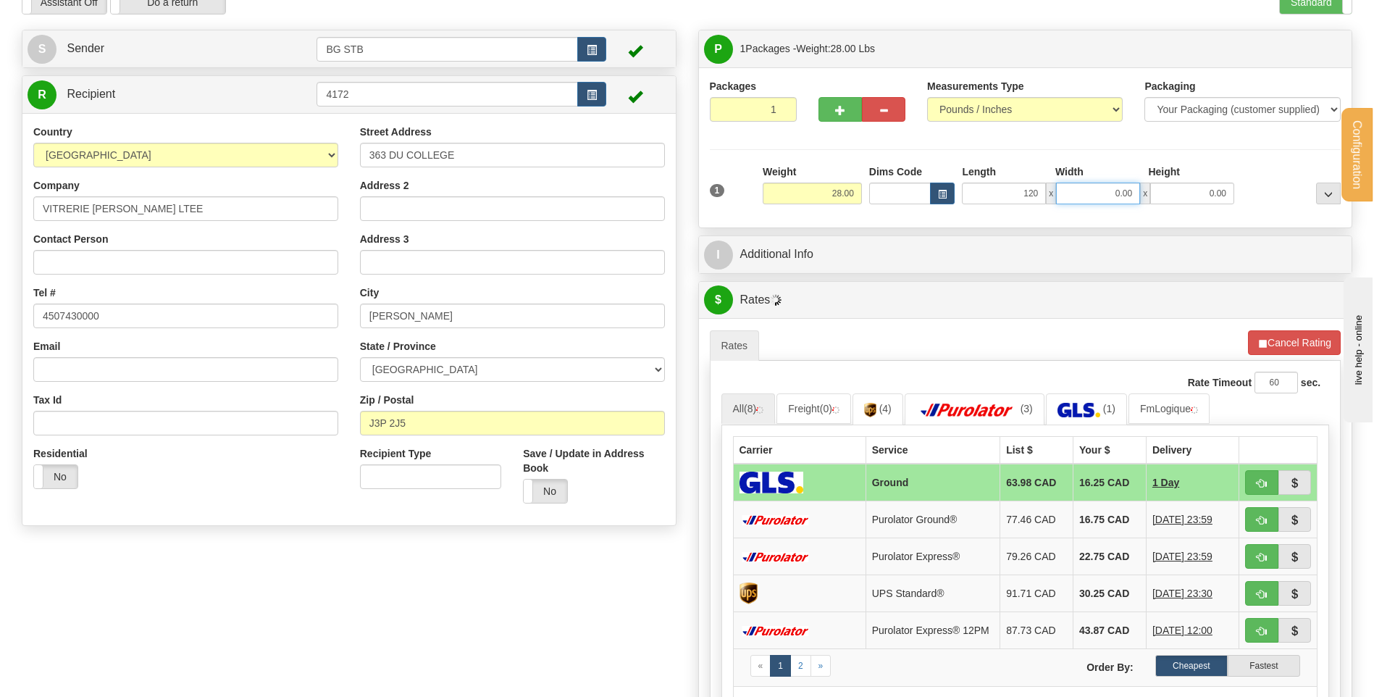
type input "120.00"
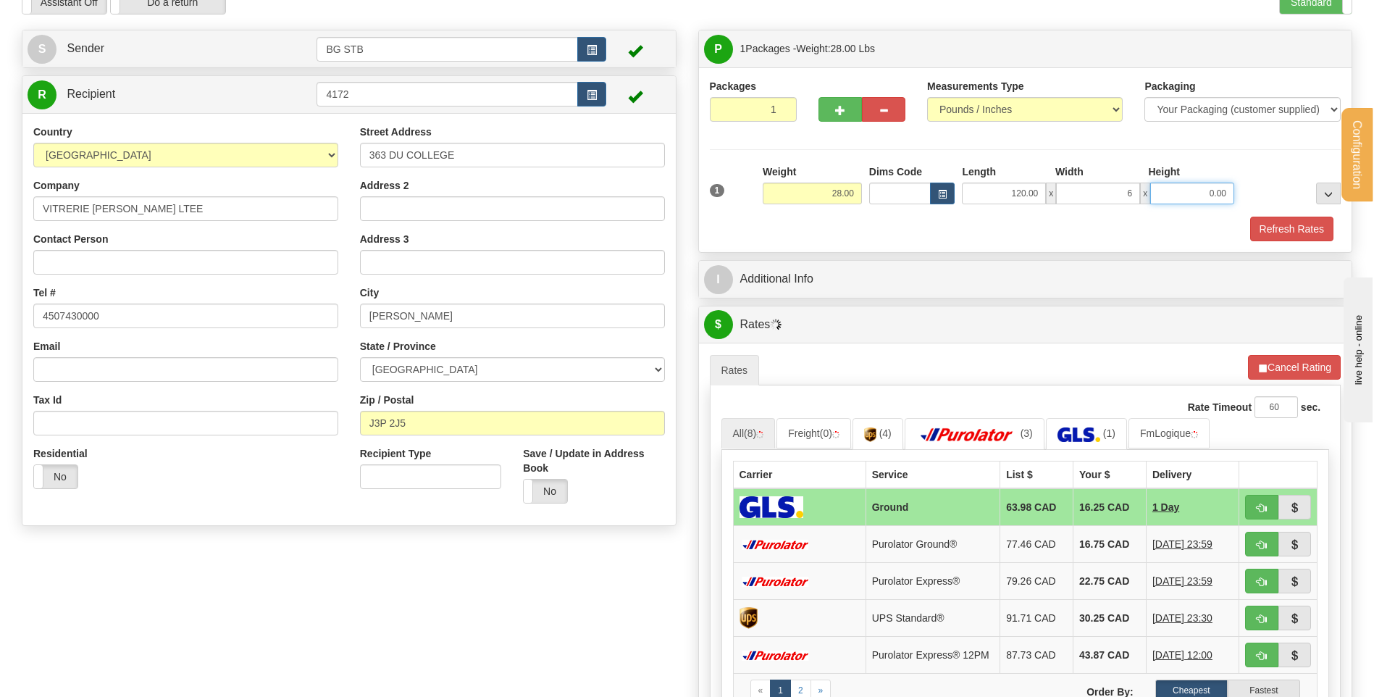
type input "6.00"
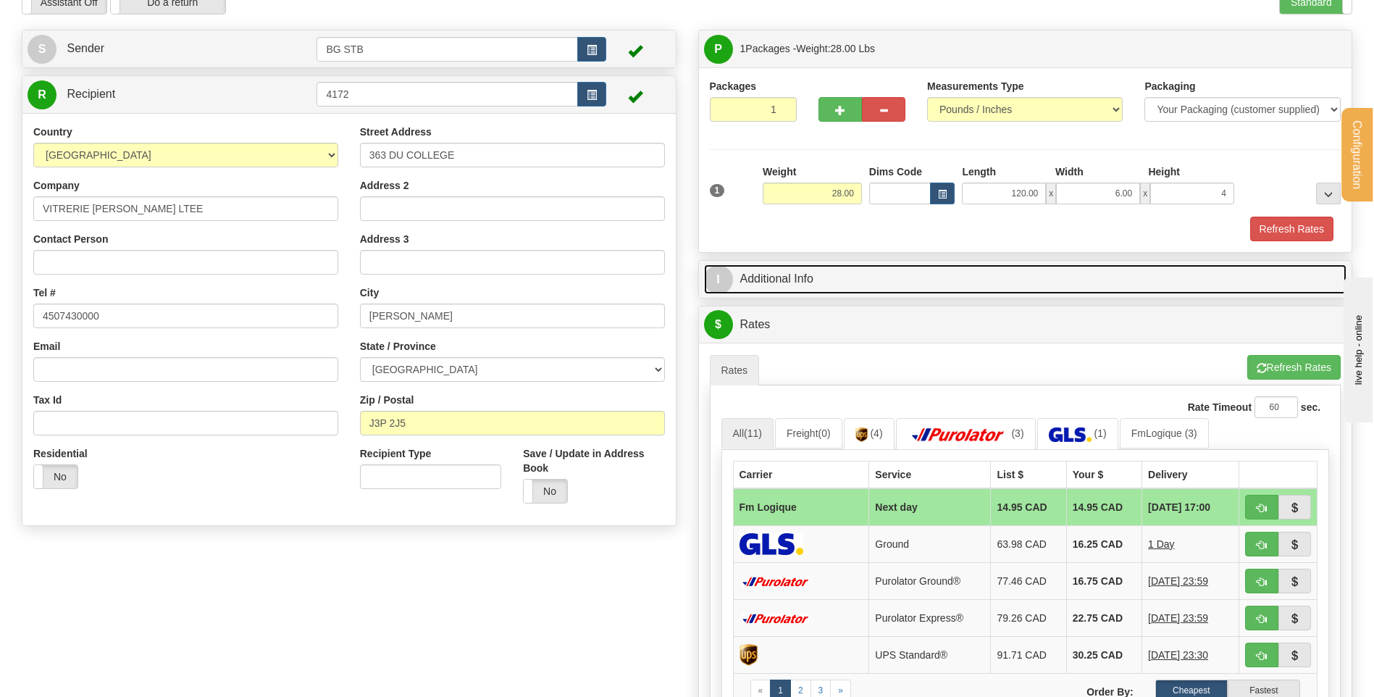
type input "4.00"
click at [807, 277] on link "I Additional Info" at bounding box center [1025, 279] width 643 height 30
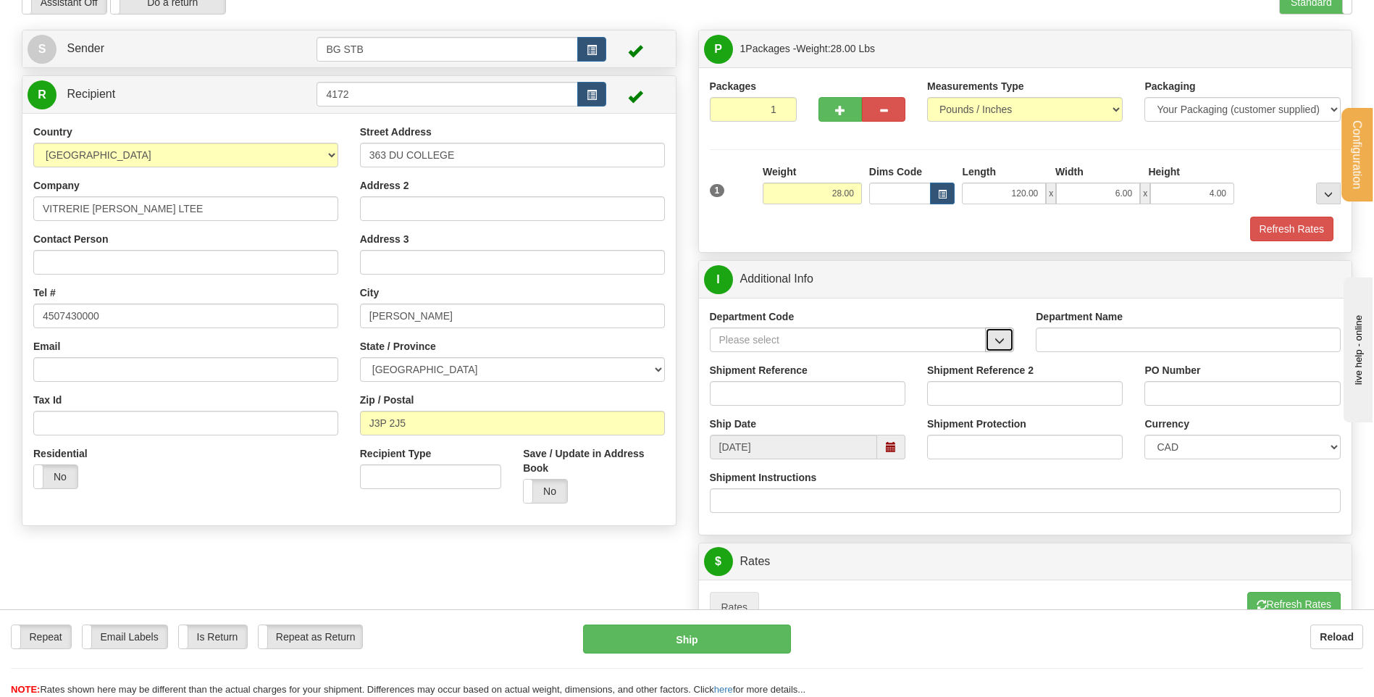
drag, startPoint x: 1009, startPoint y: 338, endPoint x: 1003, endPoint y: 343, distance: 8.2
click at [1008, 338] on button "button" at bounding box center [999, 339] width 29 height 25
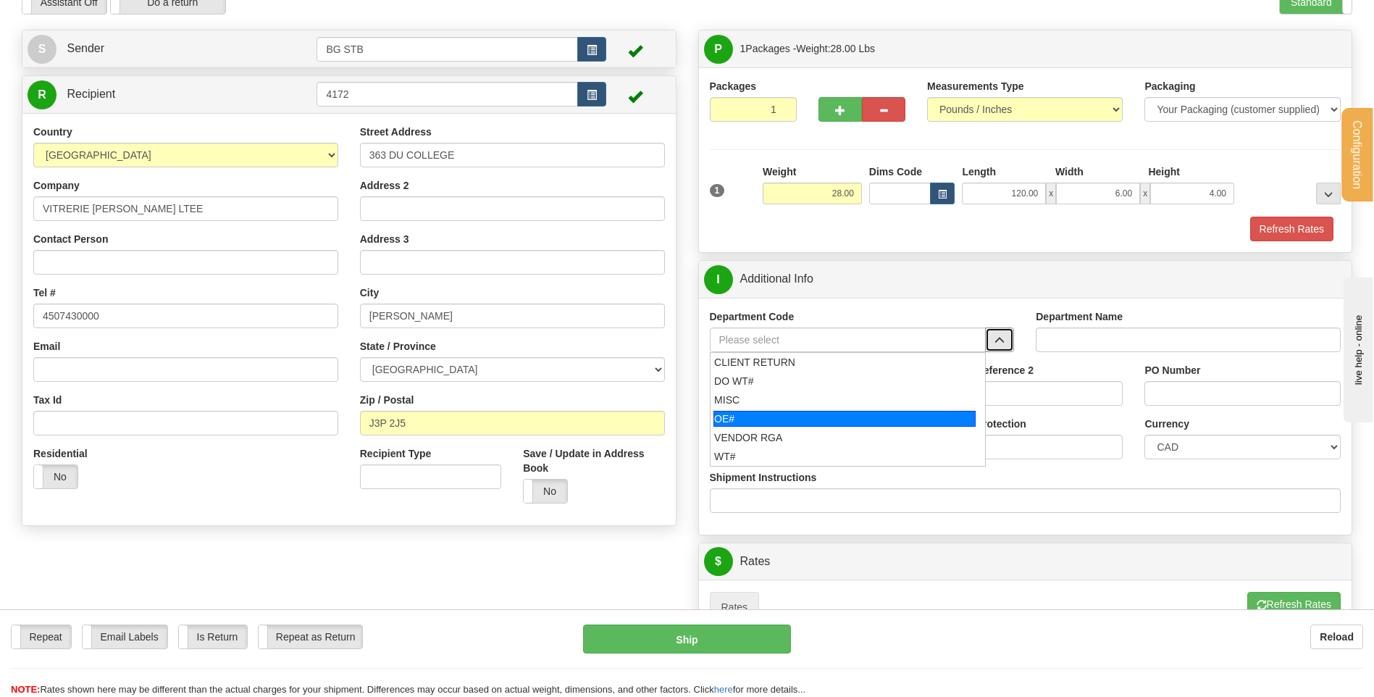
click at [746, 417] on div "OE#" at bounding box center [845, 419] width 262 height 16
type input "OE#"
type input "ORDERS"
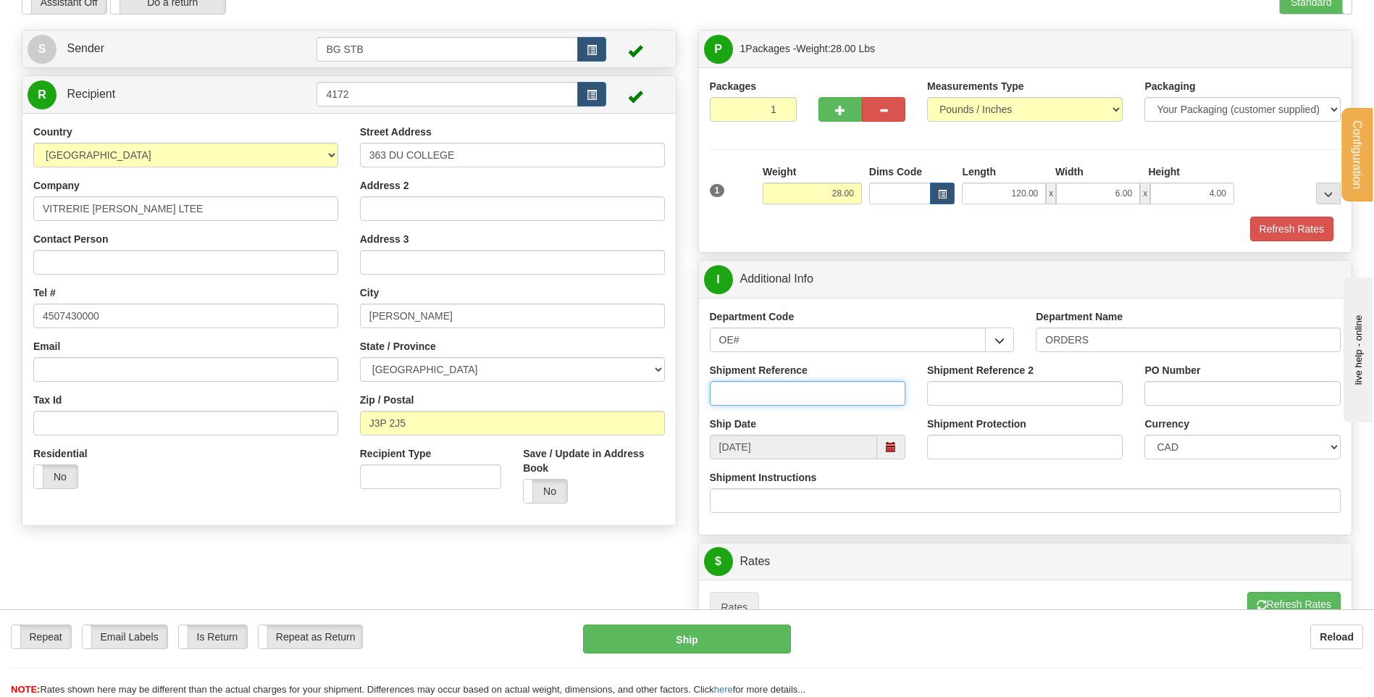
click at [813, 401] on input "Shipment Reference" at bounding box center [808, 393] width 196 height 25
click at [735, 401] on input "8004919-00" at bounding box center [808, 393] width 196 height 25
type input "80004919-00"
click at [1190, 384] on input "PO Number" at bounding box center [1243, 393] width 196 height 25
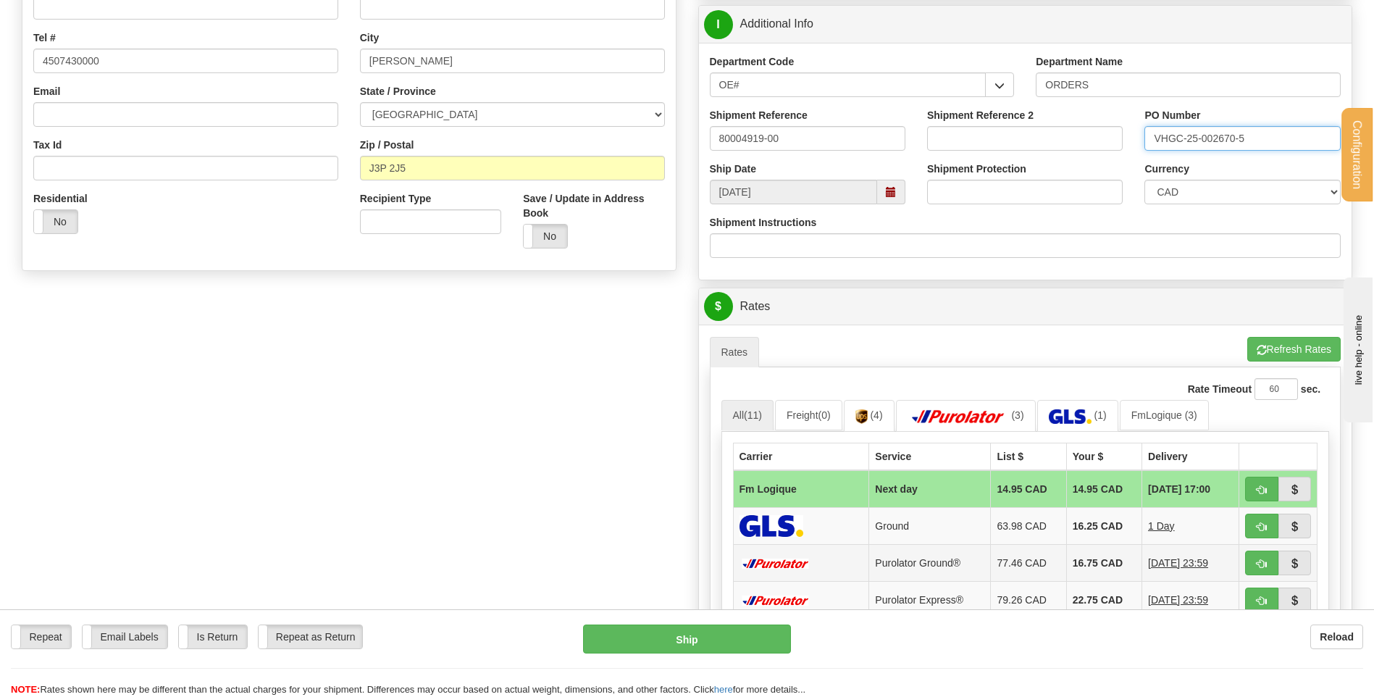
scroll to position [362, 0]
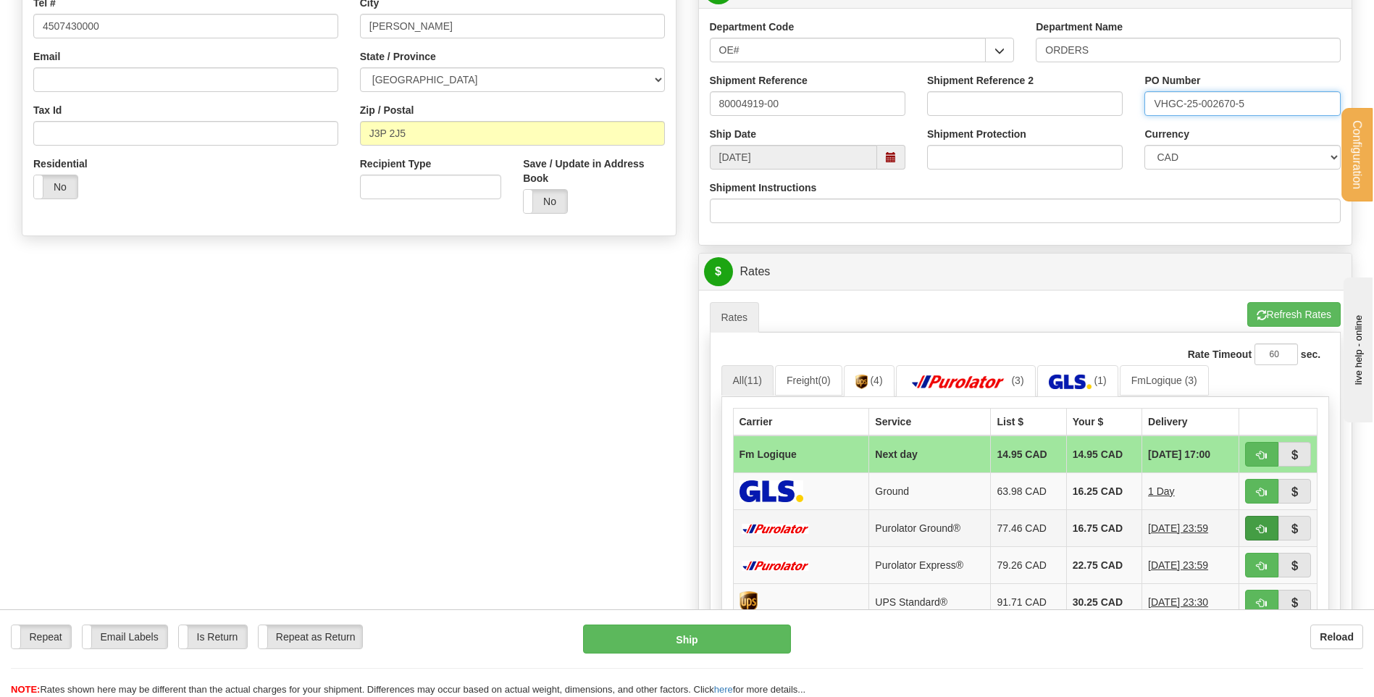
type input "VHGC-25-002670-5"
click at [1267, 525] on button "button" at bounding box center [1261, 528] width 33 height 25
type input "260"
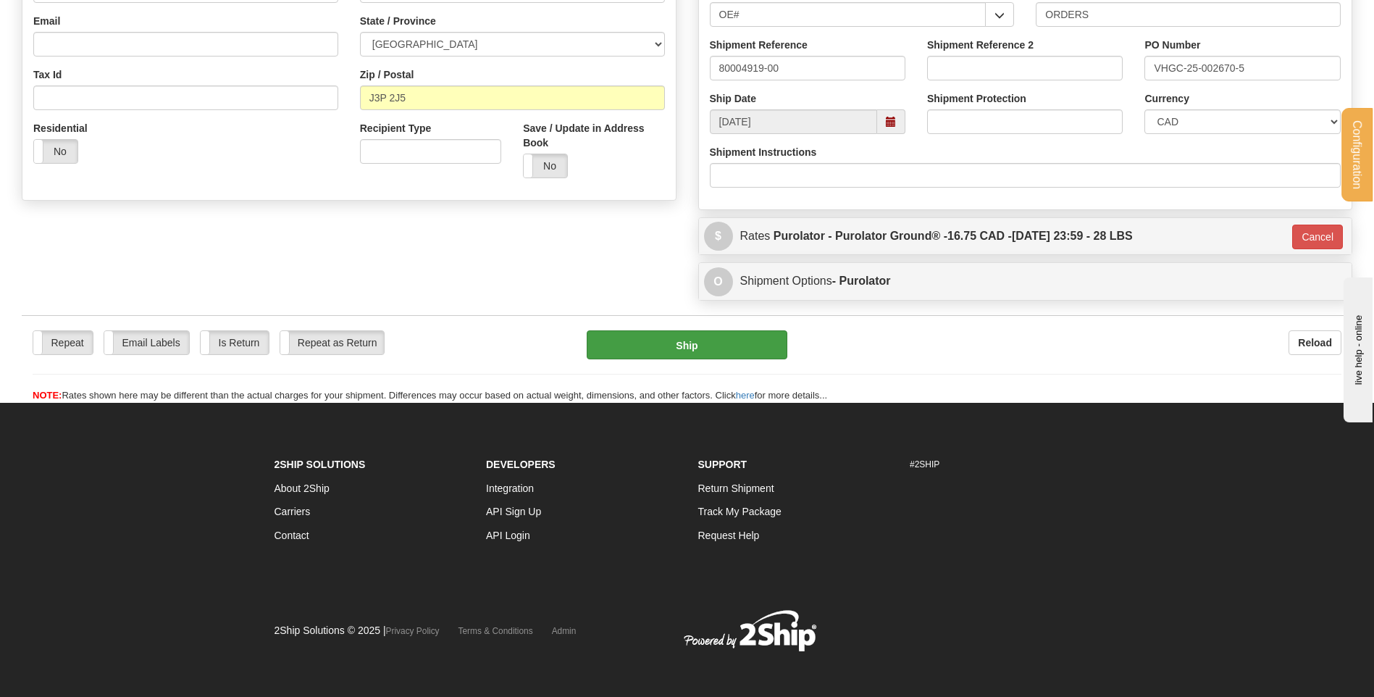
scroll to position [404, 0]
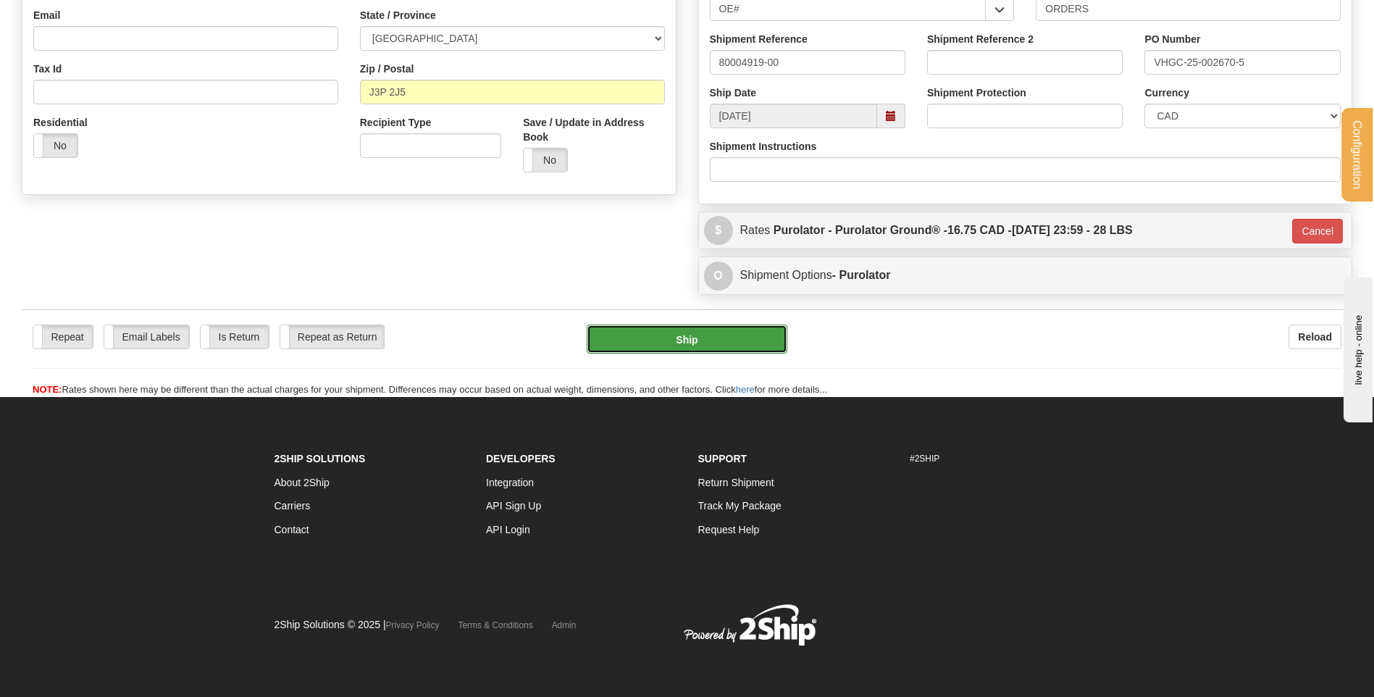
click at [712, 335] on button "Ship" at bounding box center [687, 339] width 200 height 29
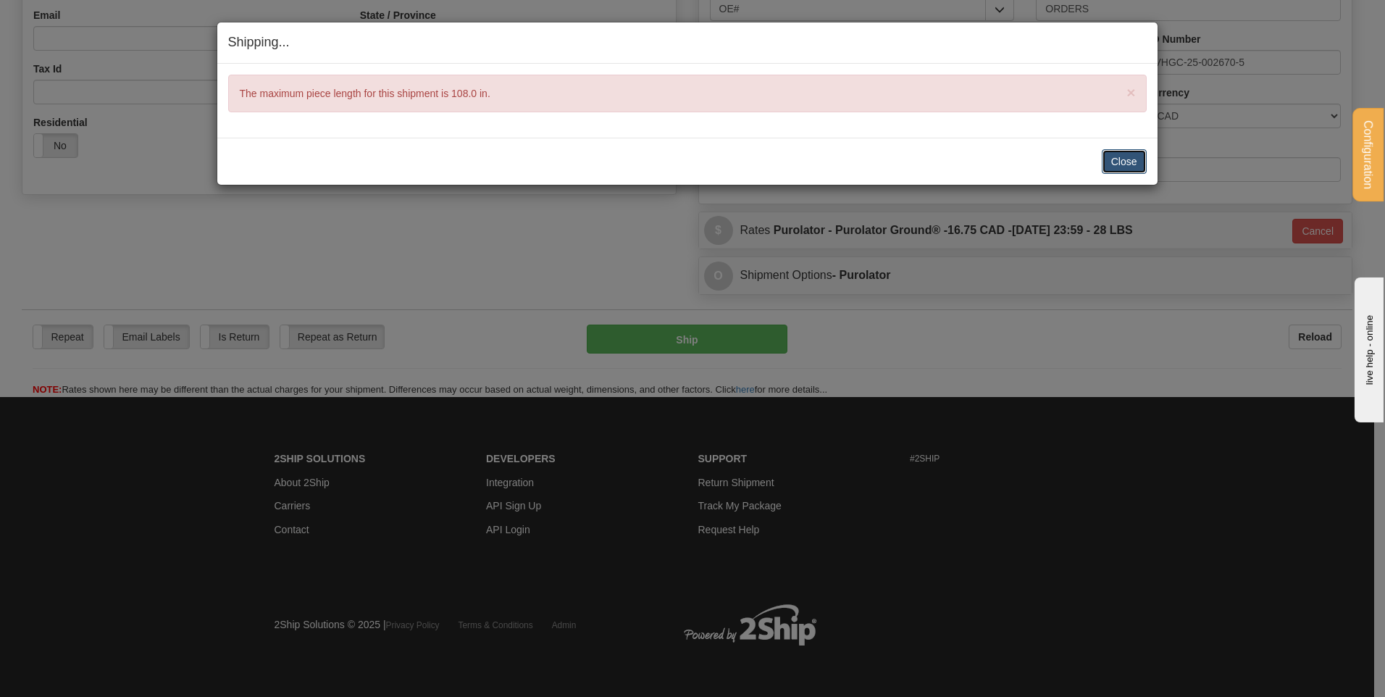
click at [1111, 160] on button "Close" at bounding box center [1124, 161] width 45 height 25
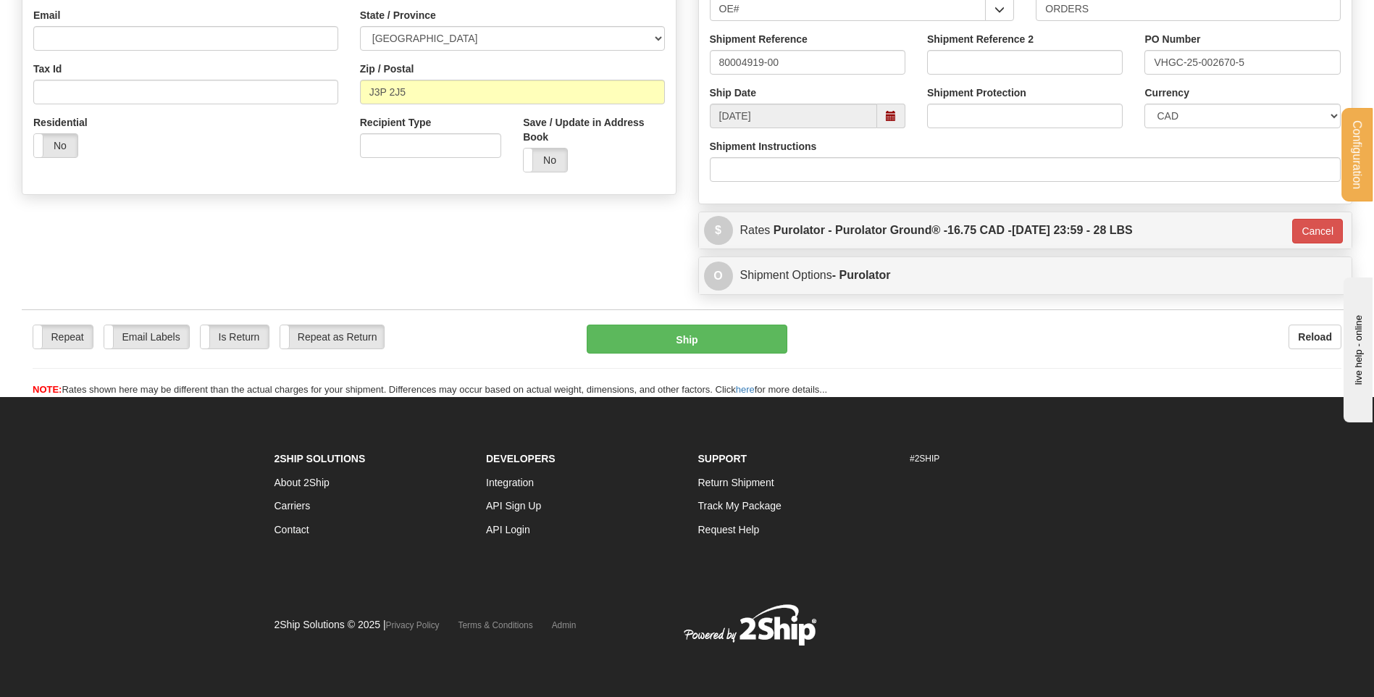
click at [974, 293] on div "P Packages 1 Packages - Weight: 28.00 Lbs Shipment Level Shipm. Package Level P…" at bounding box center [1026, 1] width 677 height 604
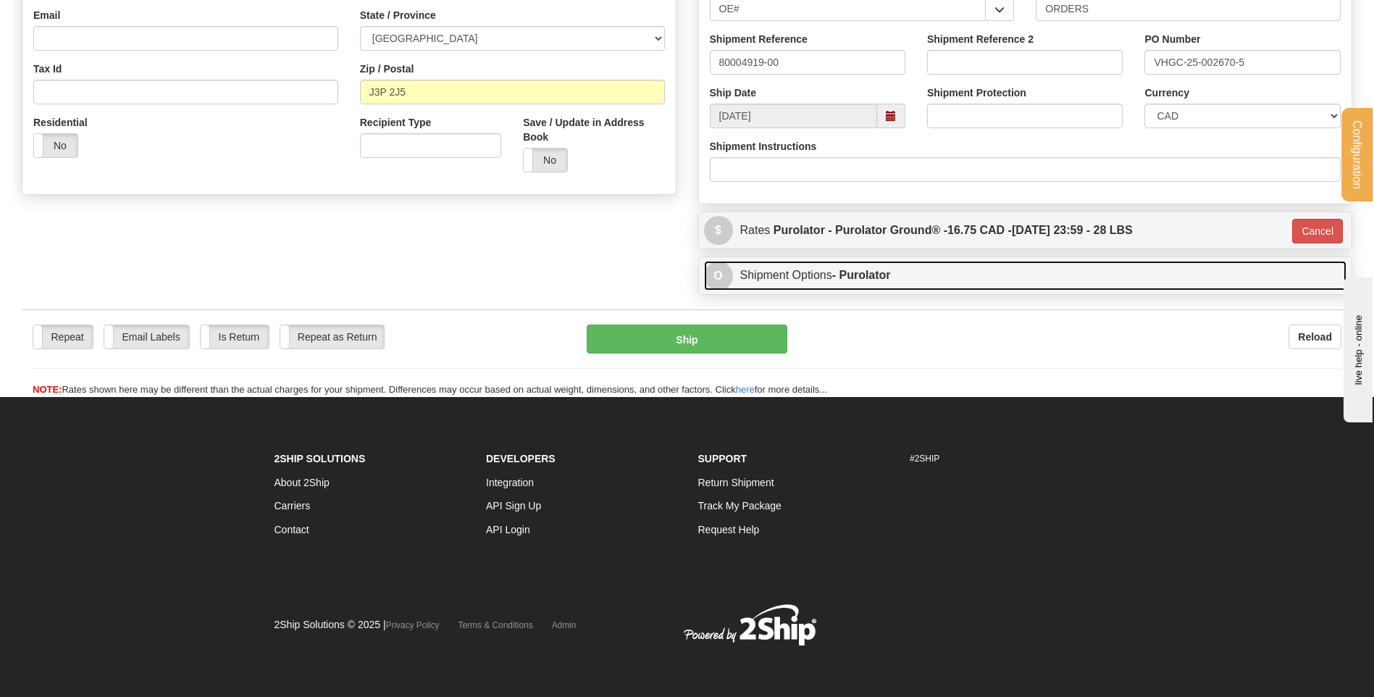
click at [976, 285] on link "O Shipment Options - Purolator" at bounding box center [1025, 276] width 643 height 30
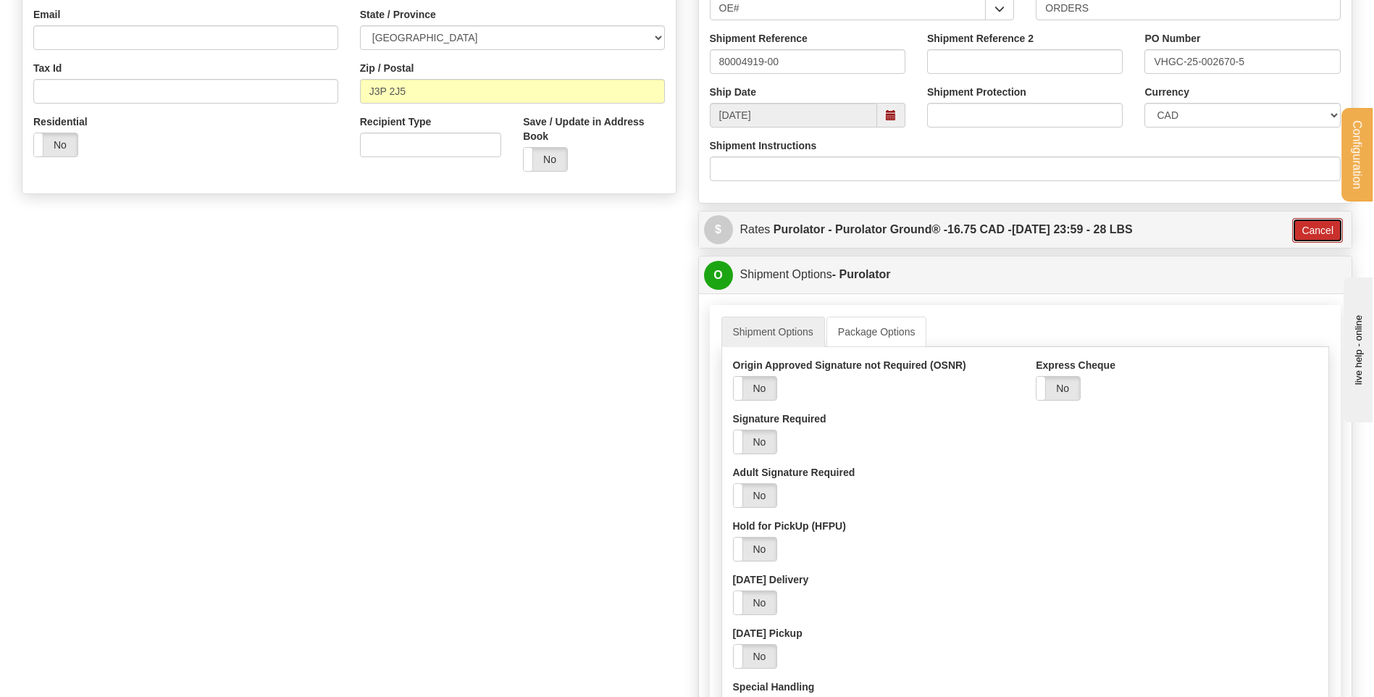
click at [1306, 228] on button "Cancel" at bounding box center [1318, 230] width 51 height 25
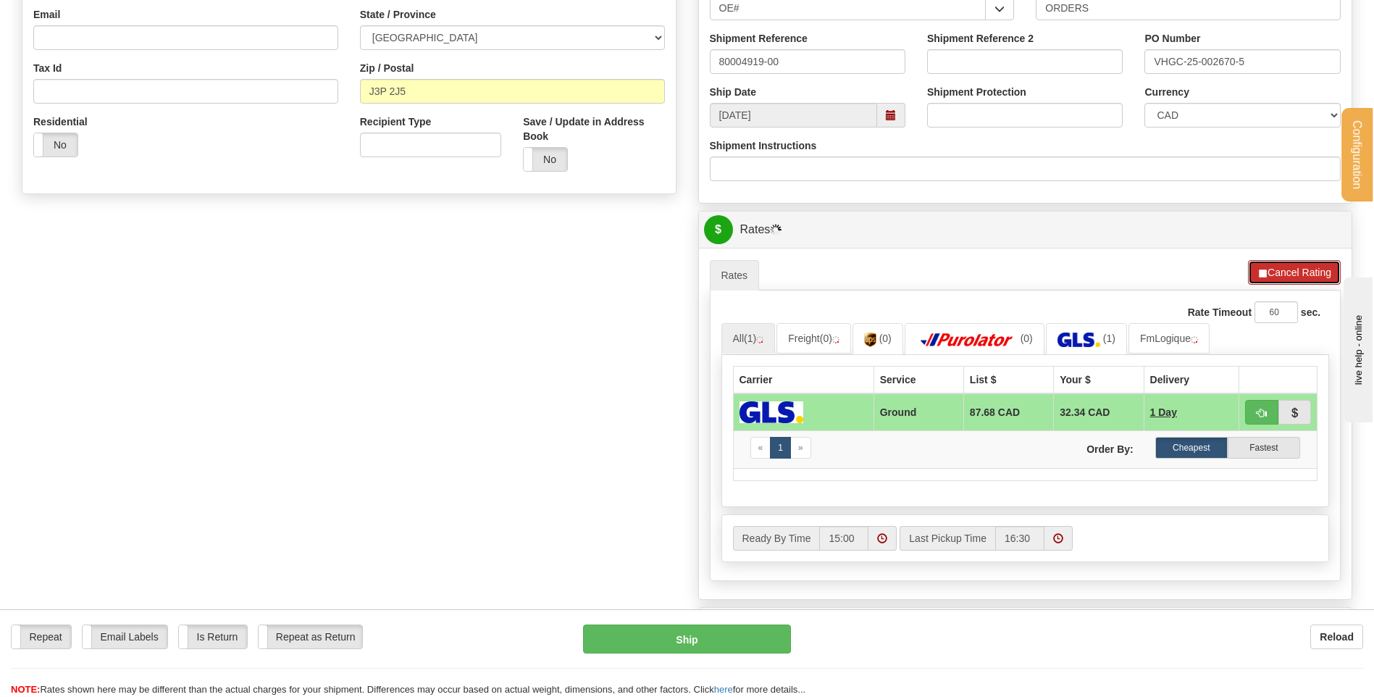
click at [1311, 272] on button "Cancel Rating" at bounding box center [1294, 272] width 93 height 25
click at [1311, 272] on button "Refresh Rates" at bounding box center [1294, 272] width 93 height 25
click at [1306, 273] on button "Cancel Rating" at bounding box center [1294, 272] width 93 height 25
click at [1306, 273] on button "Refresh Rates" at bounding box center [1294, 272] width 93 height 25
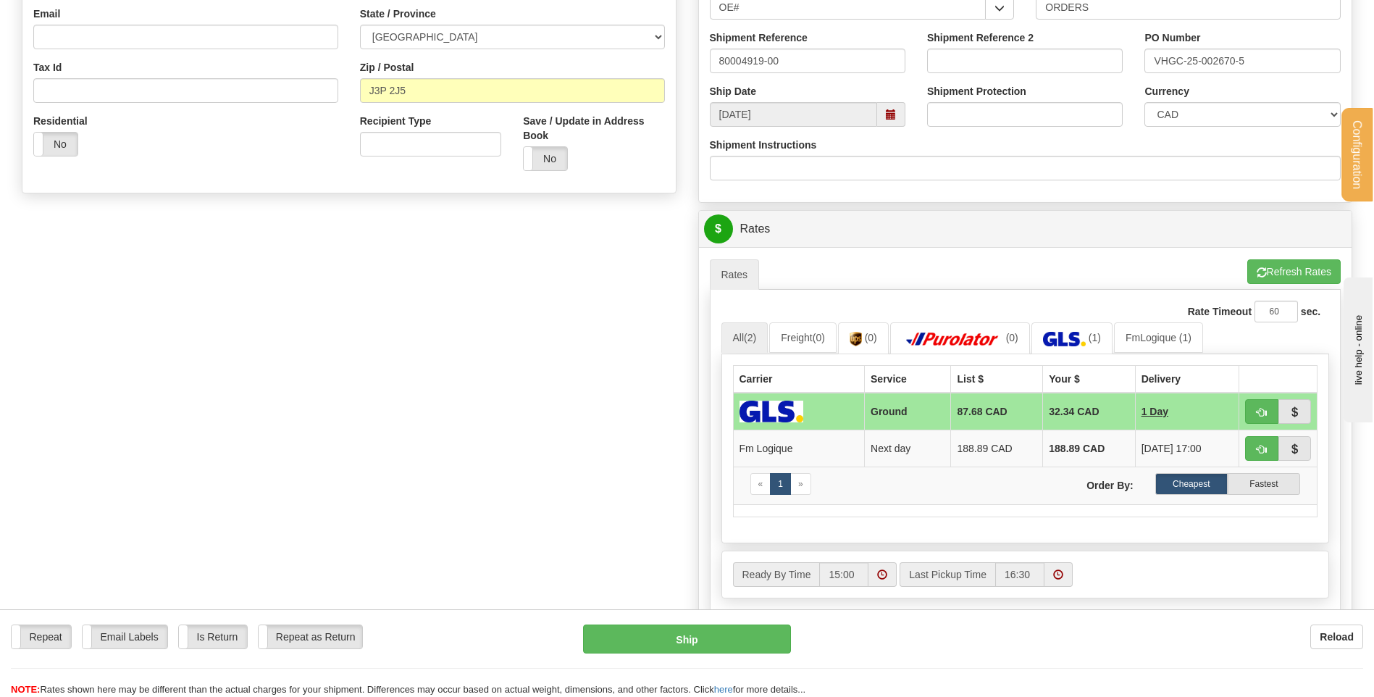
scroll to position [435, 0]
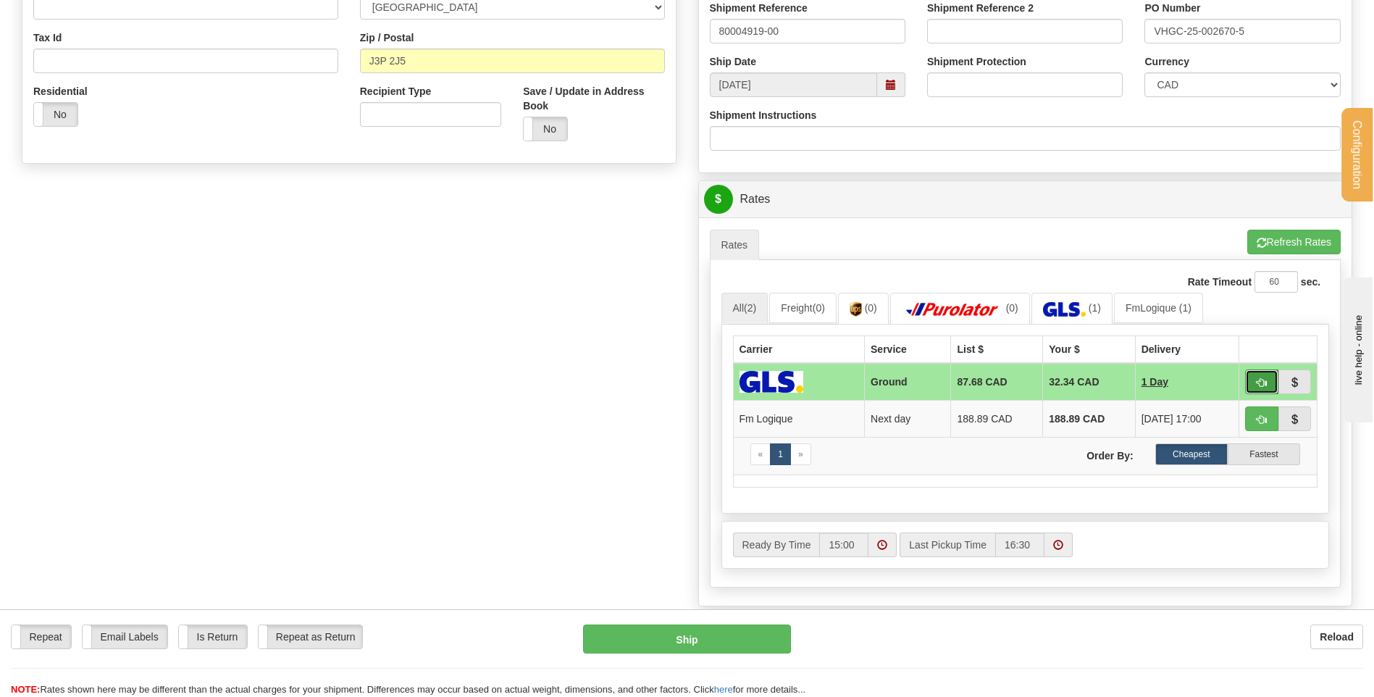
click at [1262, 374] on button "button" at bounding box center [1261, 382] width 33 height 25
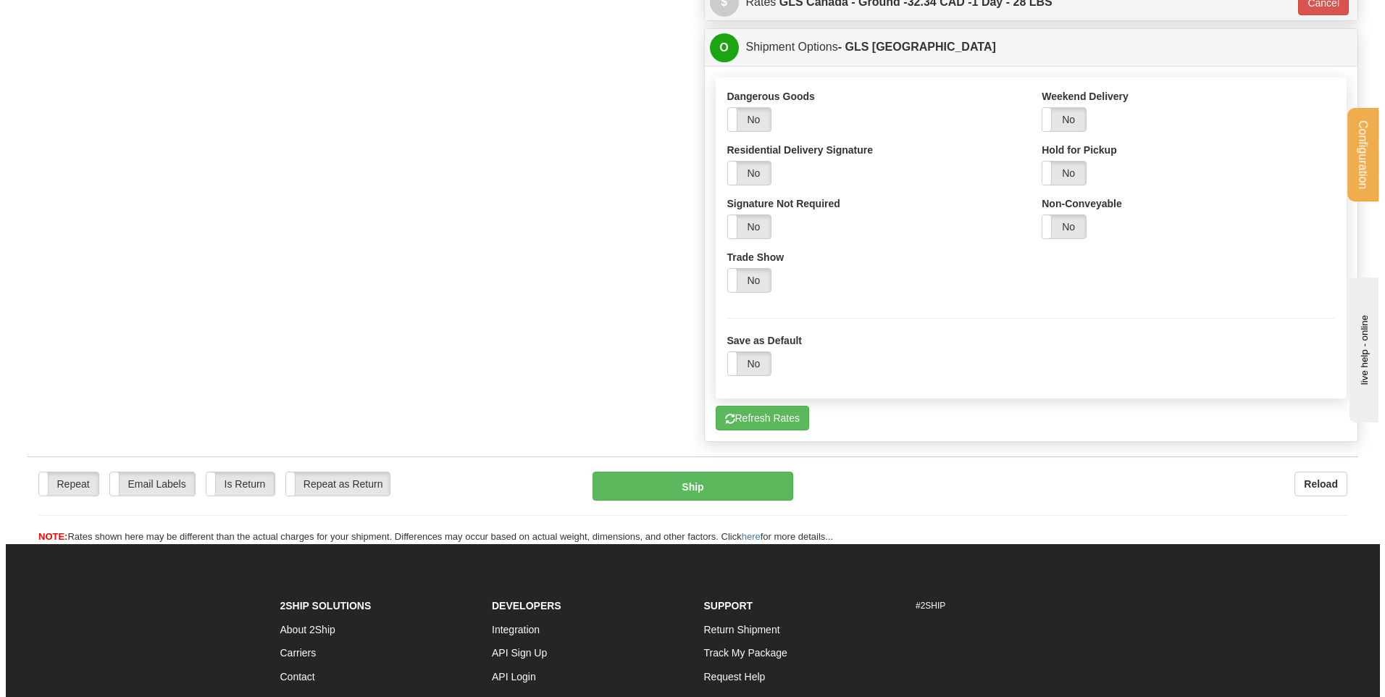
scroll to position [652, 0]
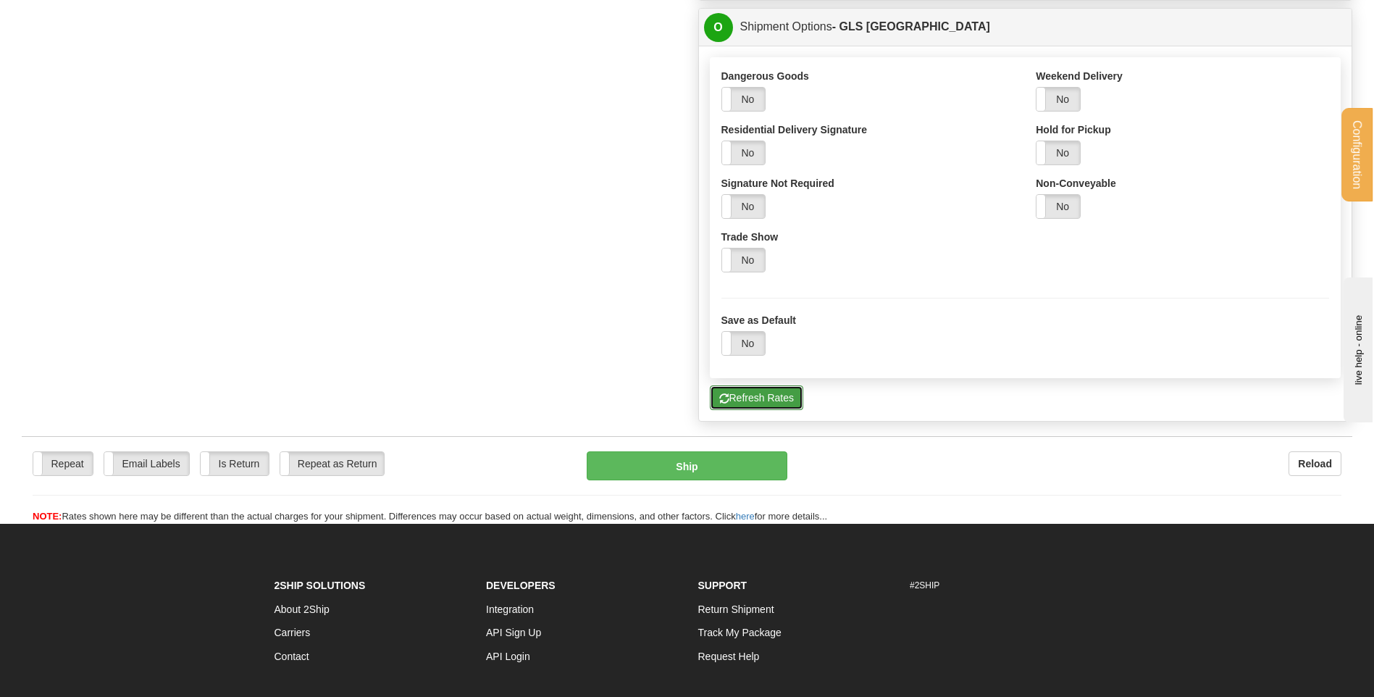
click at [793, 404] on button "Refresh Rates" at bounding box center [756, 397] width 93 height 25
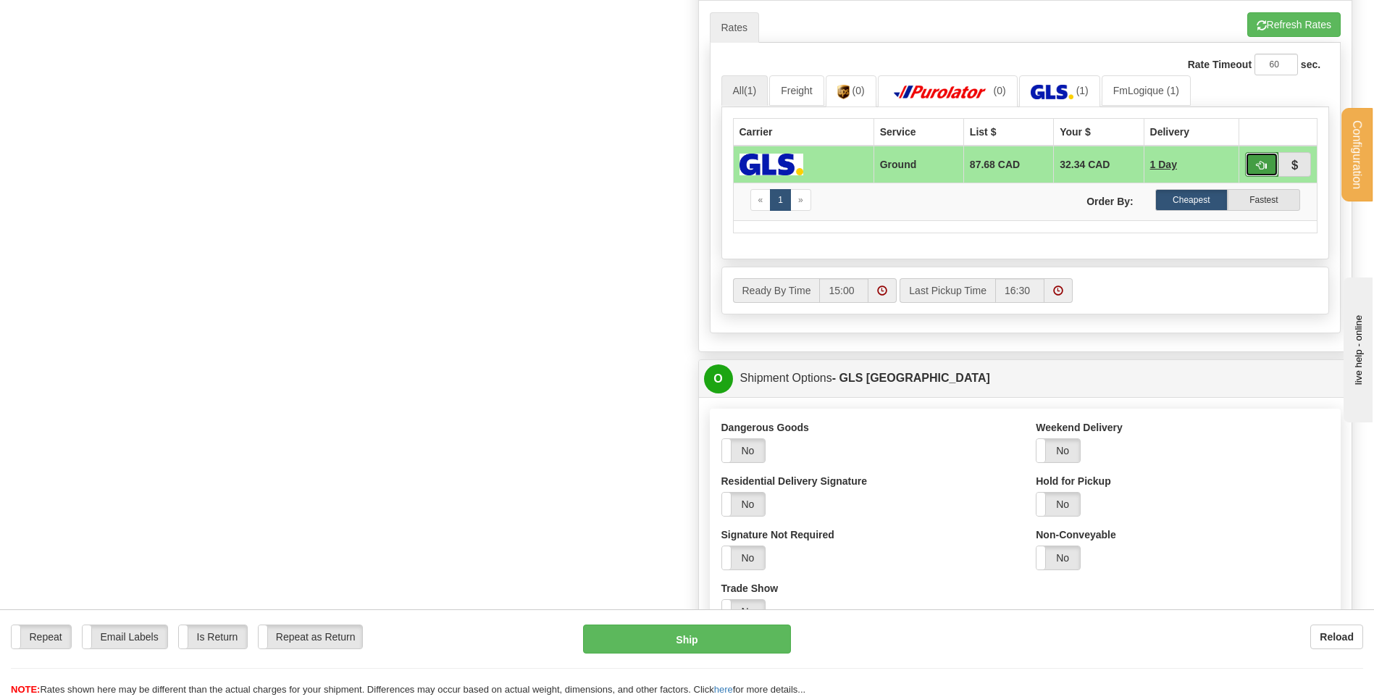
click at [1248, 162] on button "button" at bounding box center [1261, 164] width 33 height 25
click at [1258, 162] on span "button" at bounding box center [1262, 165] width 10 height 9
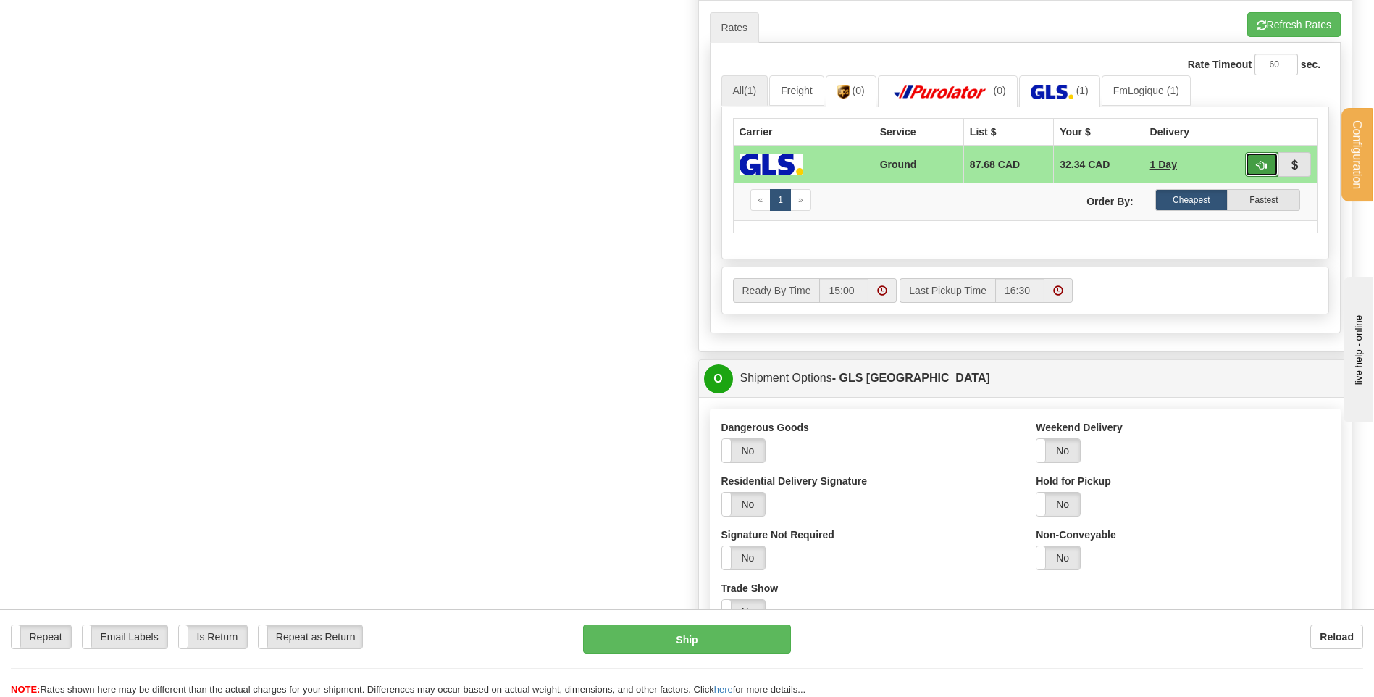
click at [1258, 162] on span "button" at bounding box center [1262, 165] width 10 height 9
click at [1303, 26] on button "Refresh Rates" at bounding box center [1294, 24] width 93 height 25
type input "1"
click at [1209, 199] on label "Cheapest" at bounding box center [1192, 200] width 72 height 22
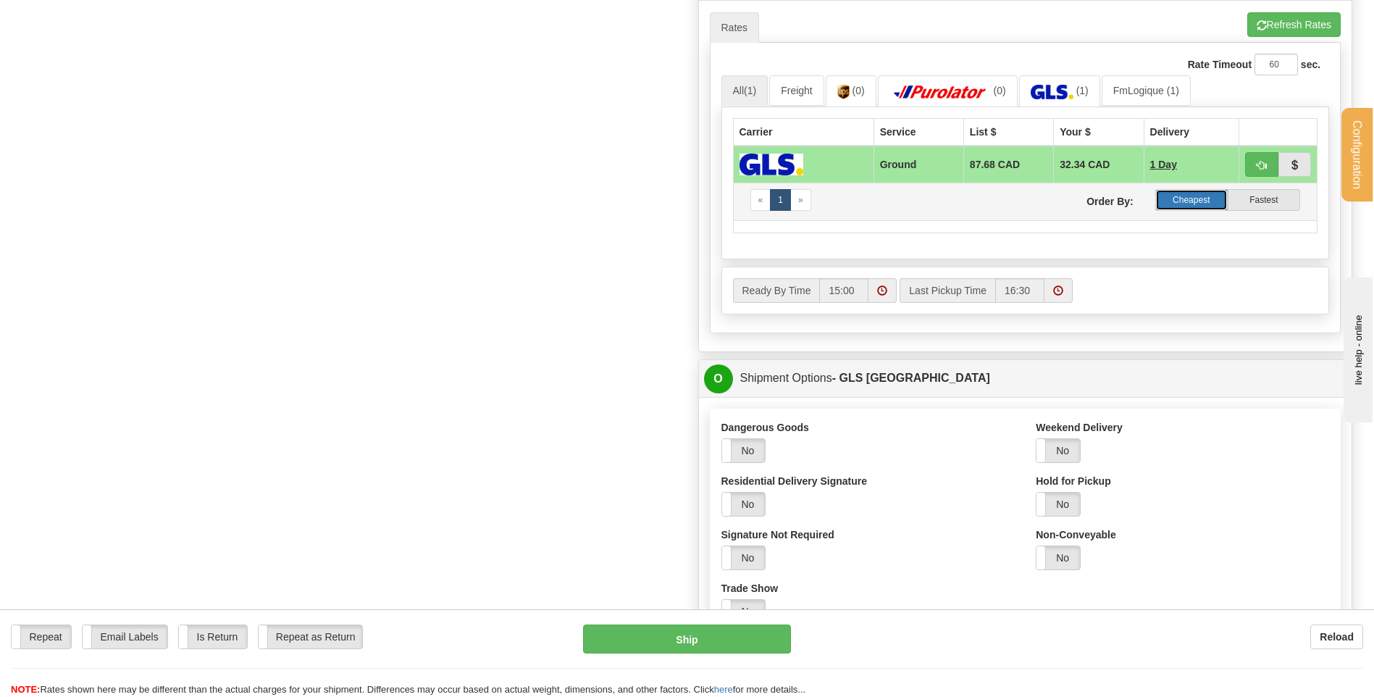
click at [1206, 199] on label "Cheapest" at bounding box center [1192, 200] width 72 height 22
click at [1264, 166] on span "button" at bounding box center [1262, 165] width 10 height 9
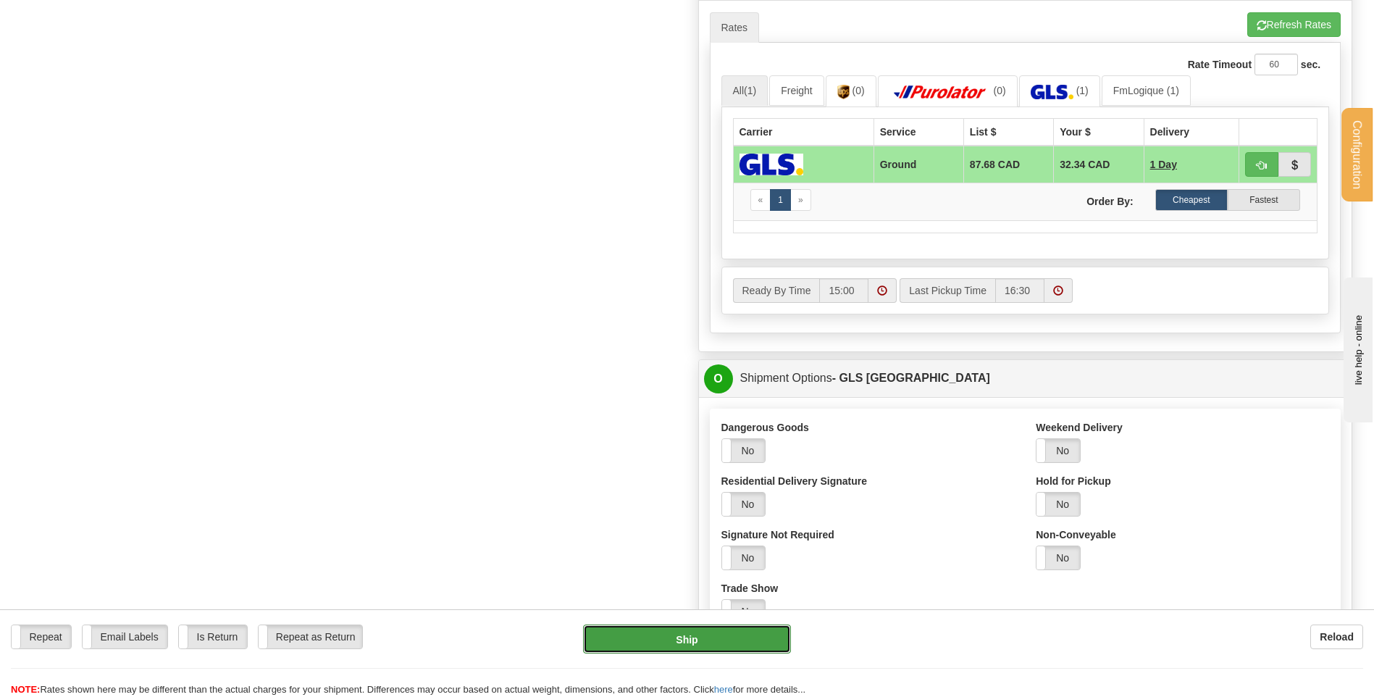
click at [666, 638] on button "Ship" at bounding box center [686, 639] width 207 height 29
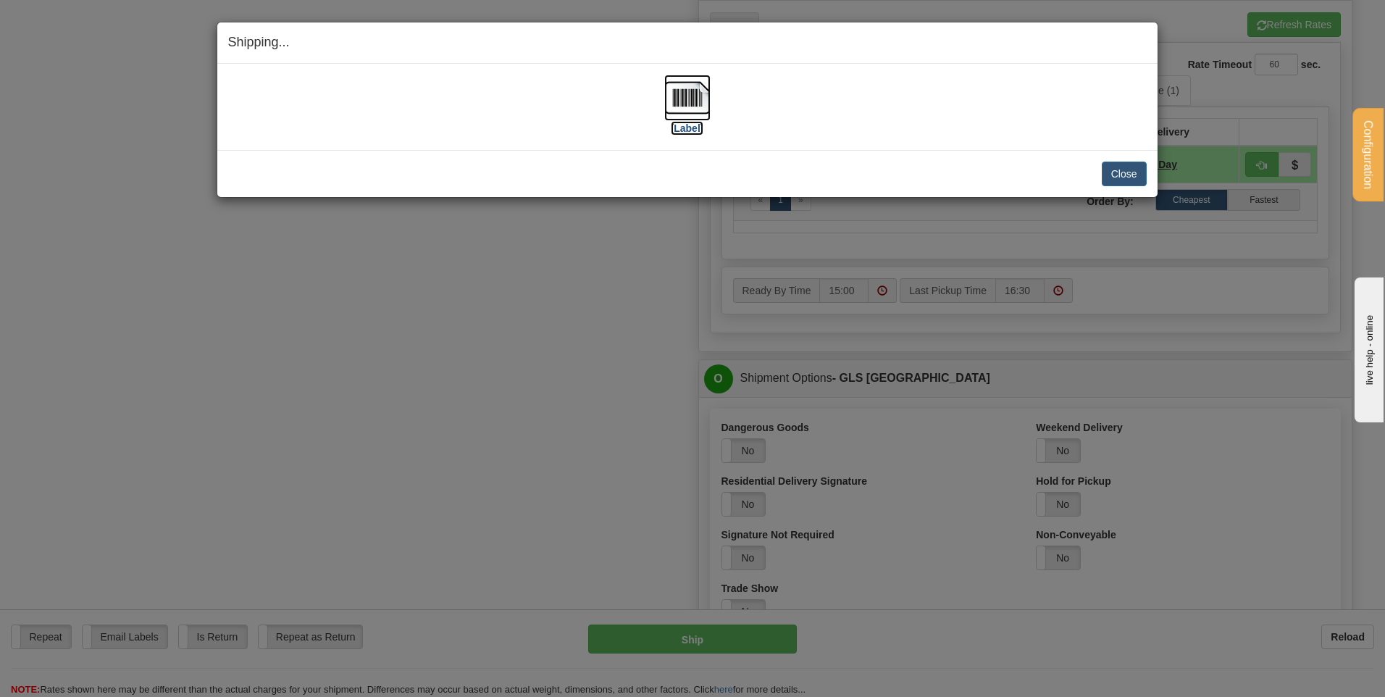
click at [695, 124] on label "[Label]" at bounding box center [687, 128] width 33 height 14
click at [1121, 175] on button "Close" at bounding box center [1124, 174] width 45 height 25
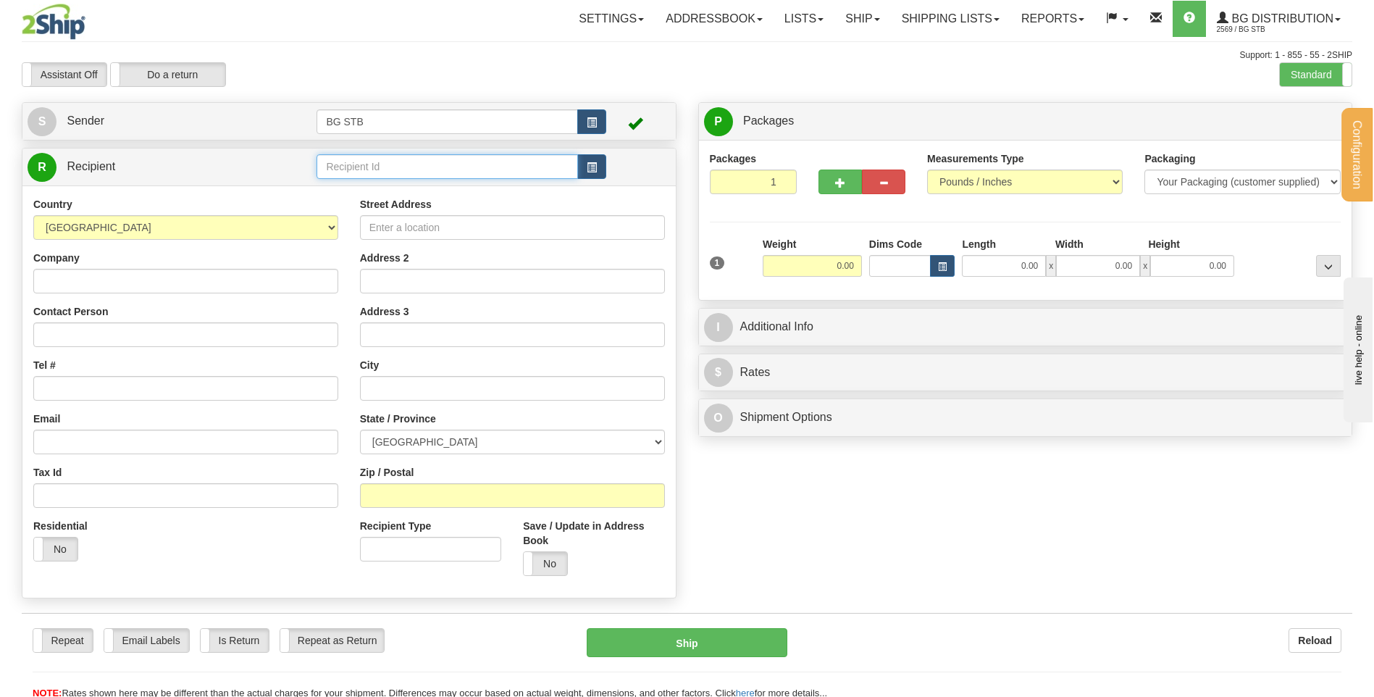
click at [430, 170] on input "text" at bounding box center [447, 166] width 261 height 25
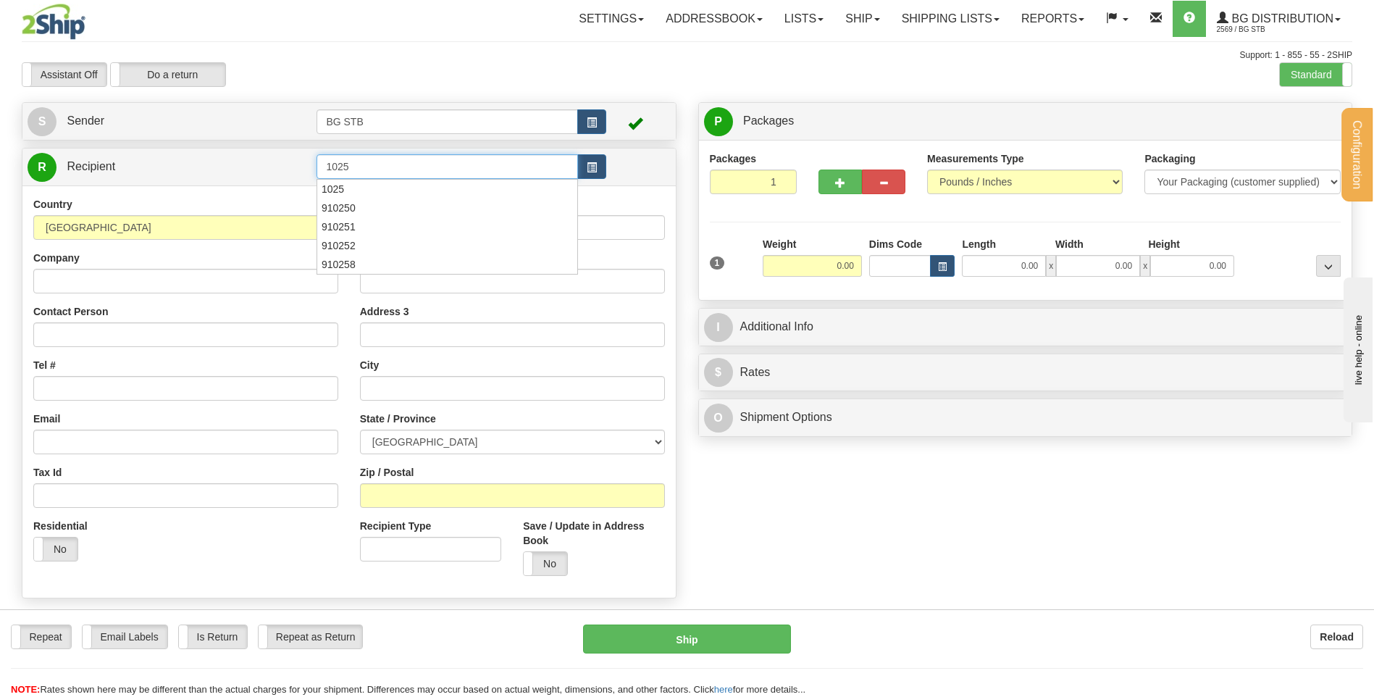
type input "1025"
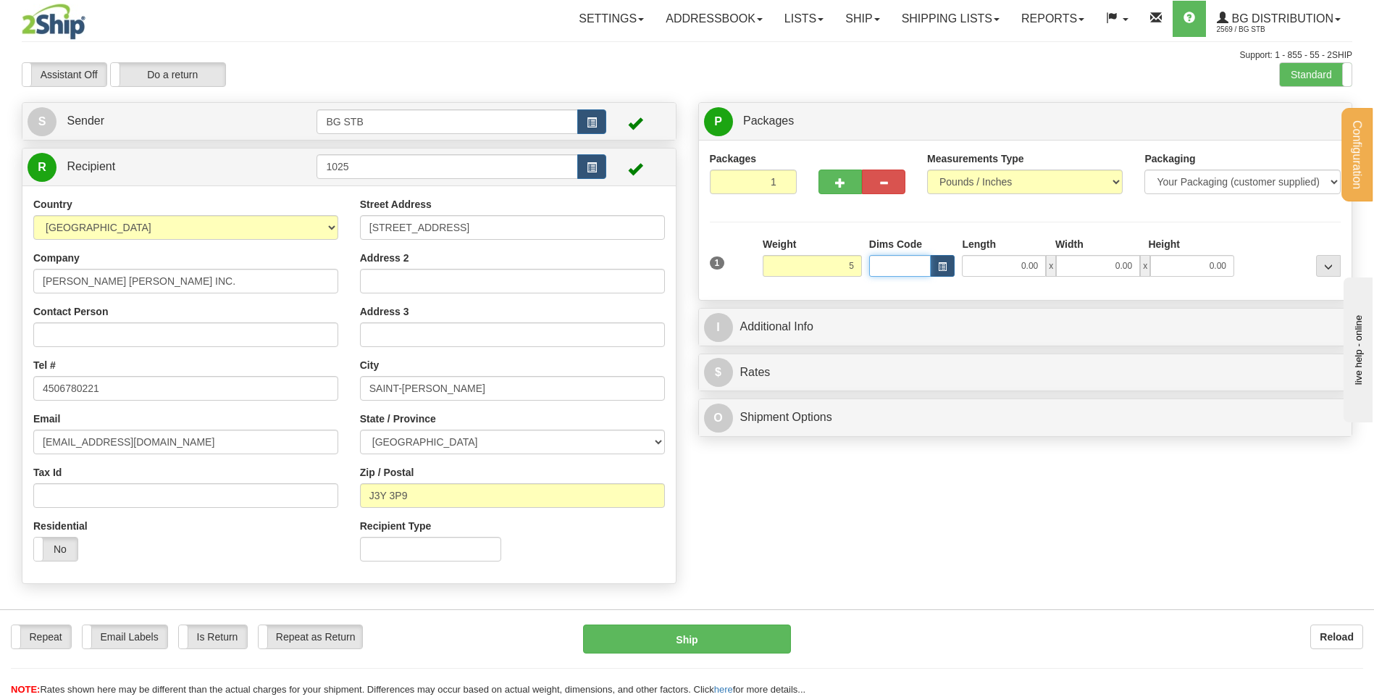
type input "5.00"
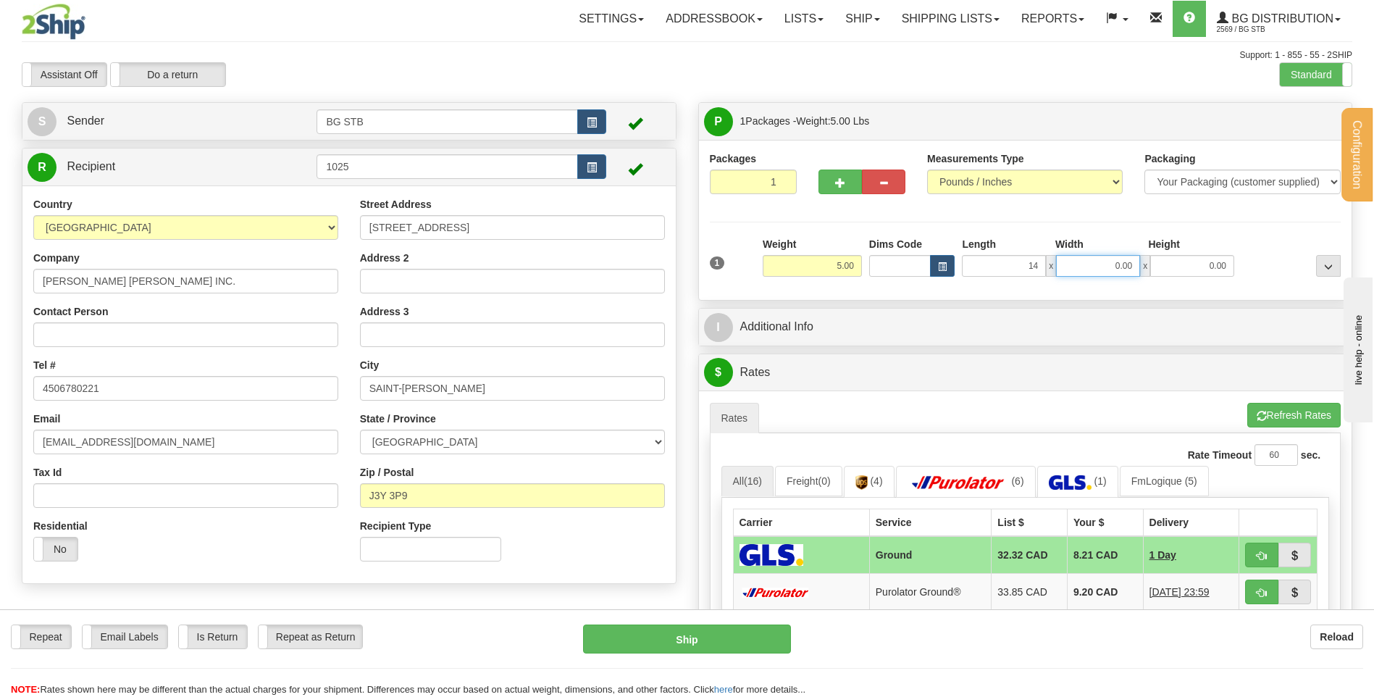
type input "14.00"
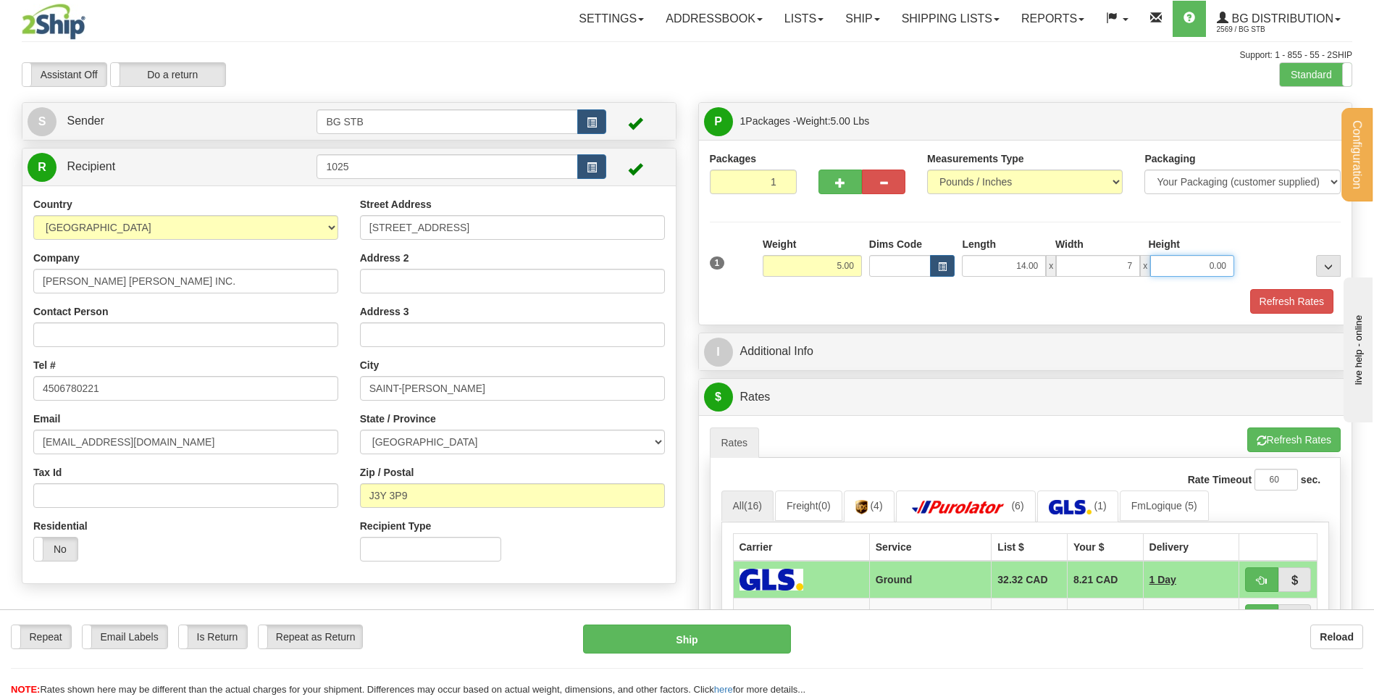
type input "7.00"
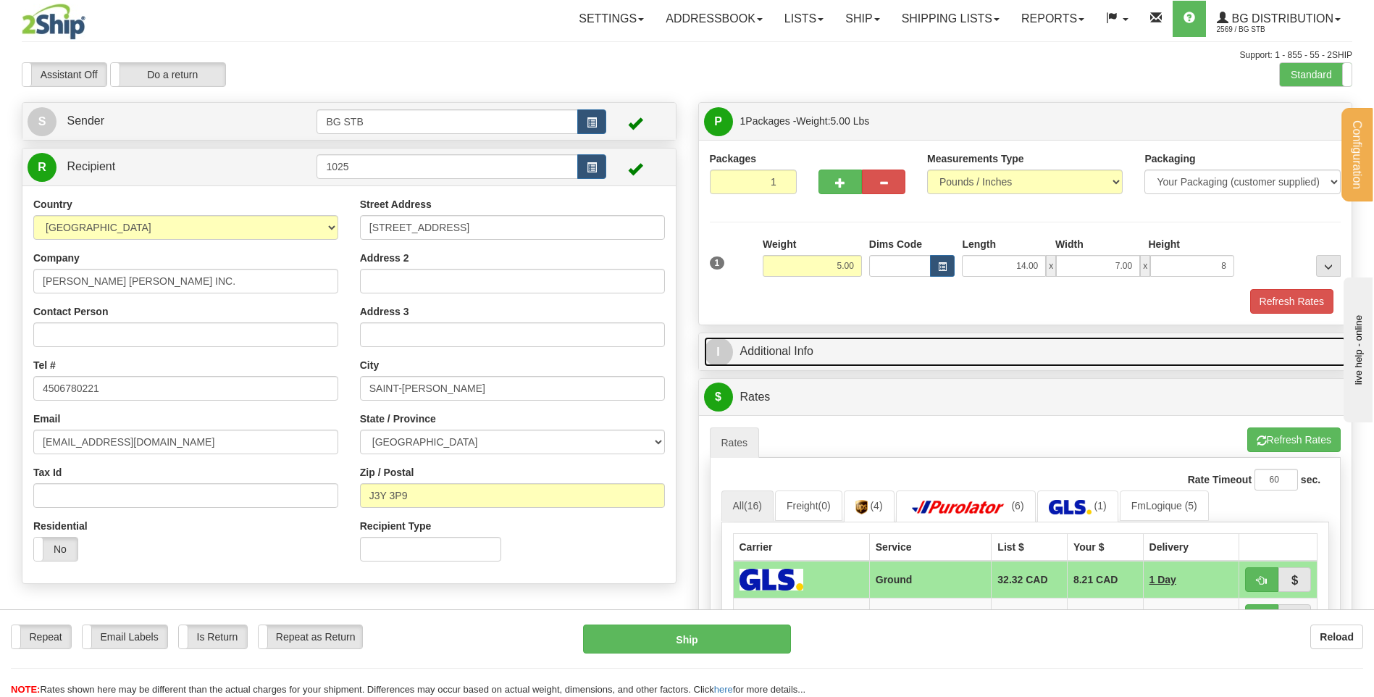
type input "8.00"
click at [756, 341] on link "I Additional Info" at bounding box center [1025, 352] width 643 height 30
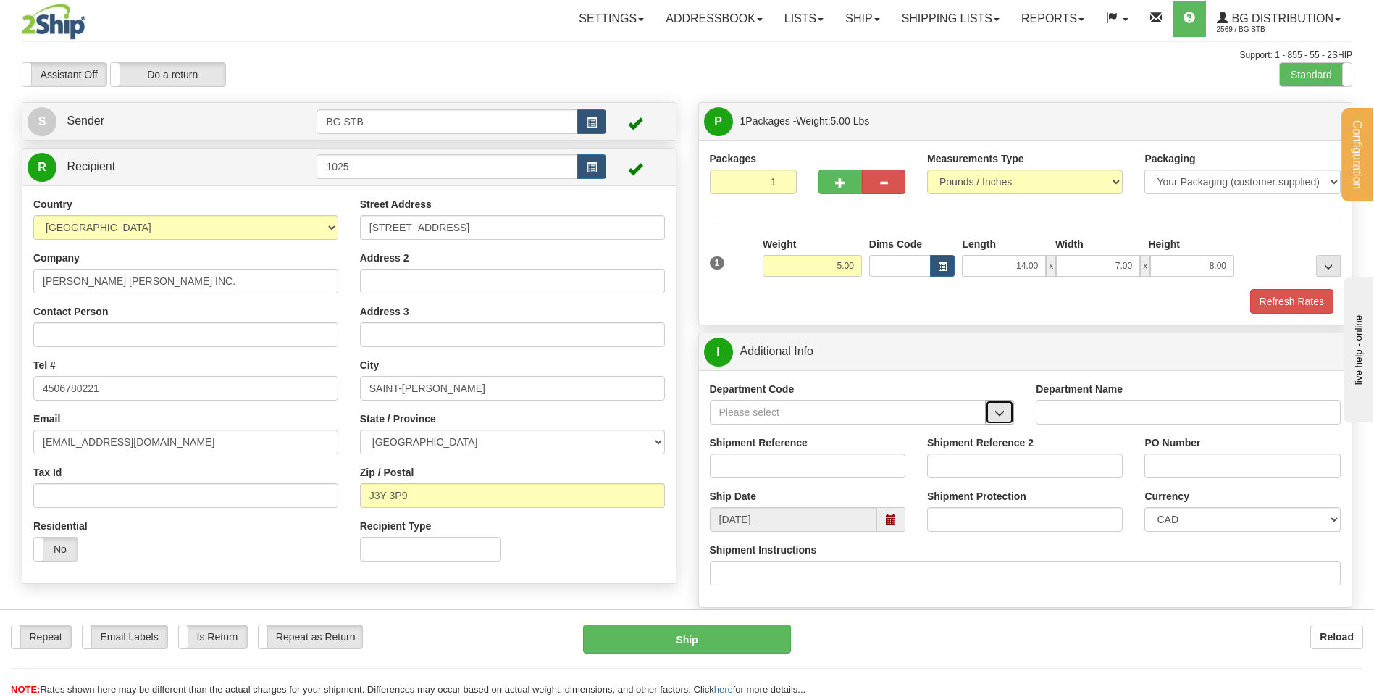
click at [1000, 409] on span "button" at bounding box center [1000, 413] width 10 height 9
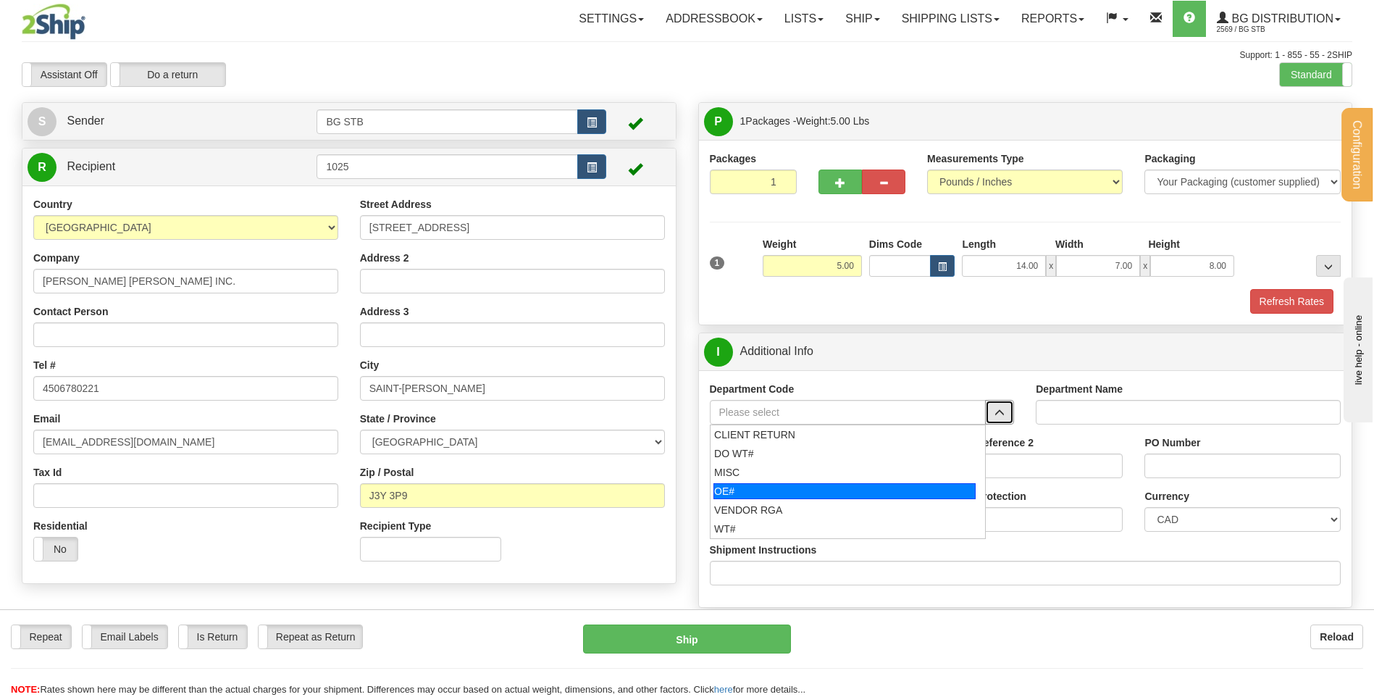
click at [759, 497] on div "OE#" at bounding box center [845, 491] width 262 height 16
type input "OE#"
type input "ORDERS"
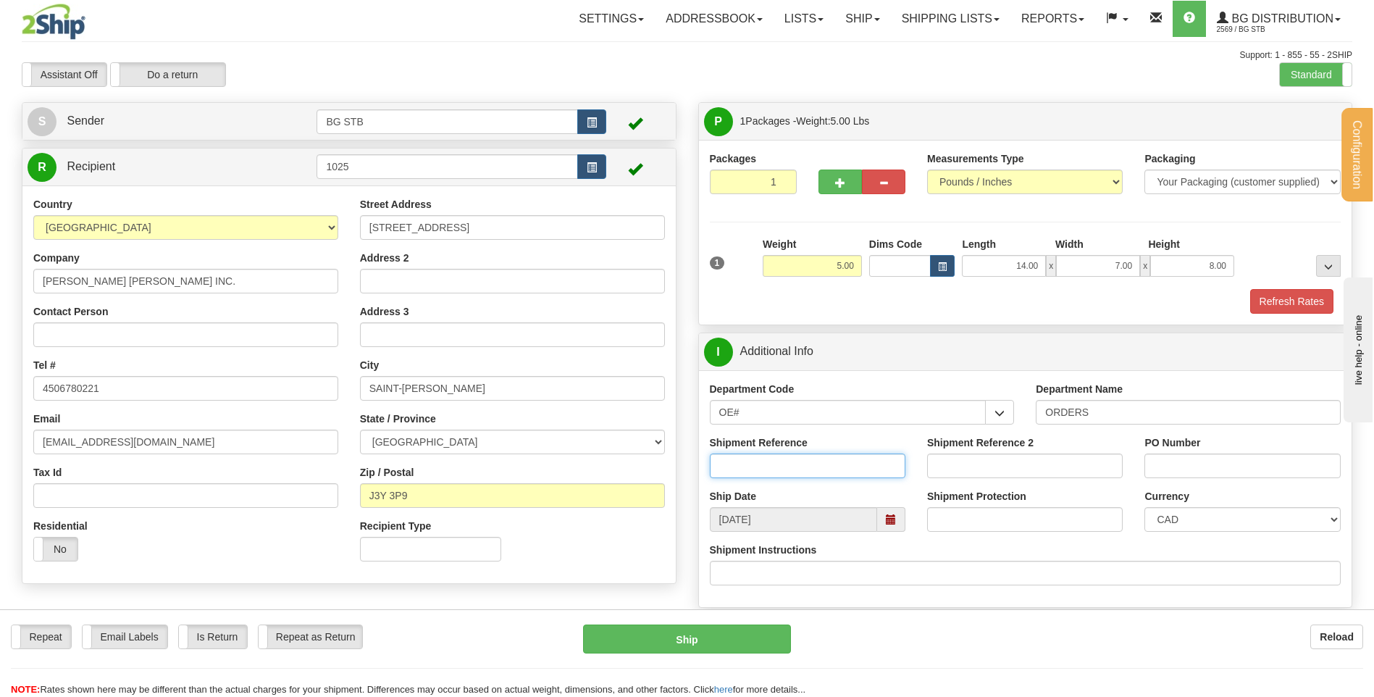
click at [761, 465] on input "Shipment Reference" at bounding box center [808, 466] width 196 height 25
type input "80004939-00"
click at [1193, 469] on input "PO Number" at bounding box center [1243, 466] width 196 height 25
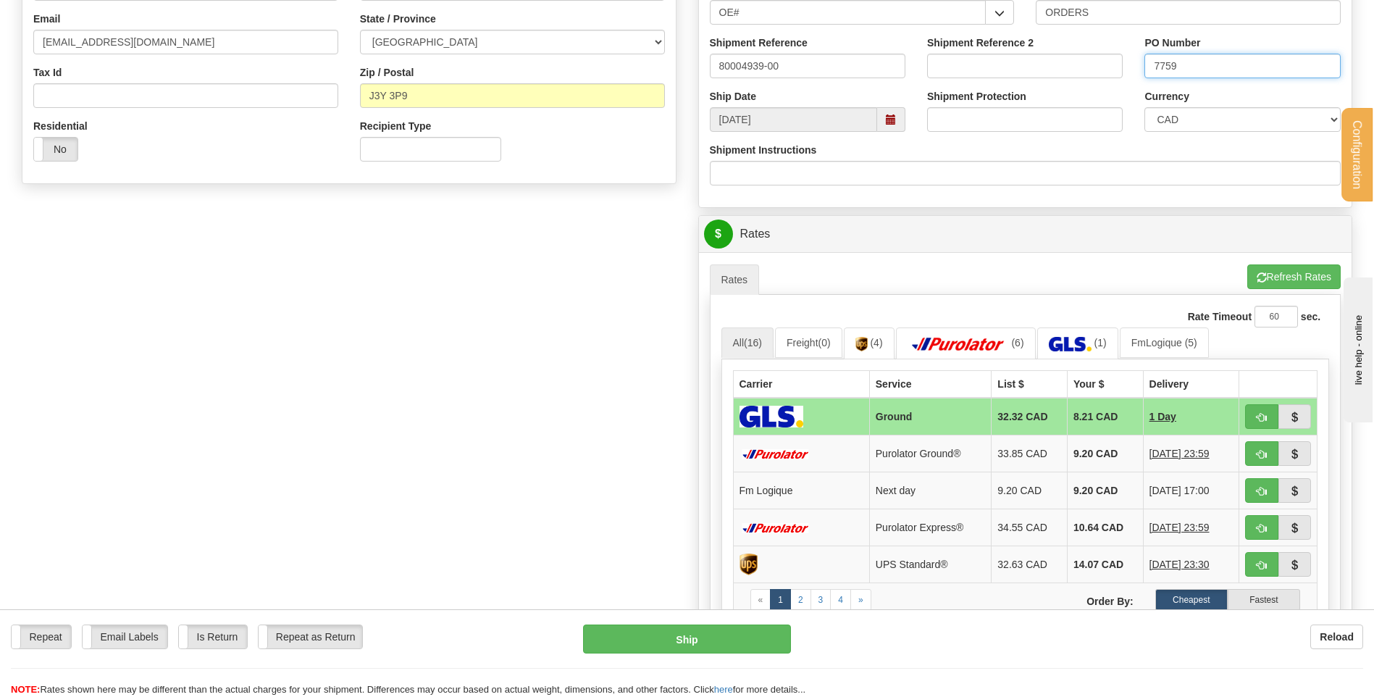
scroll to position [435, 0]
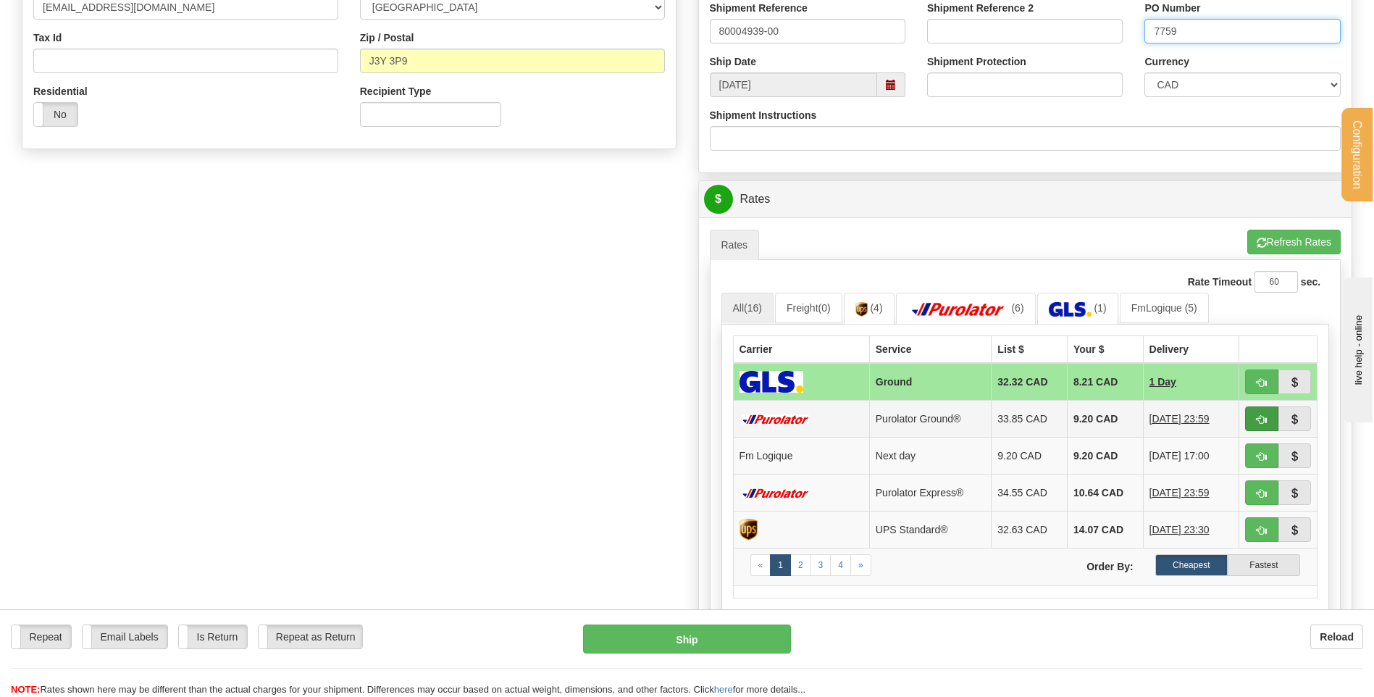
type input "7759"
click at [1259, 418] on span "button" at bounding box center [1262, 419] width 10 height 9
type input "260"
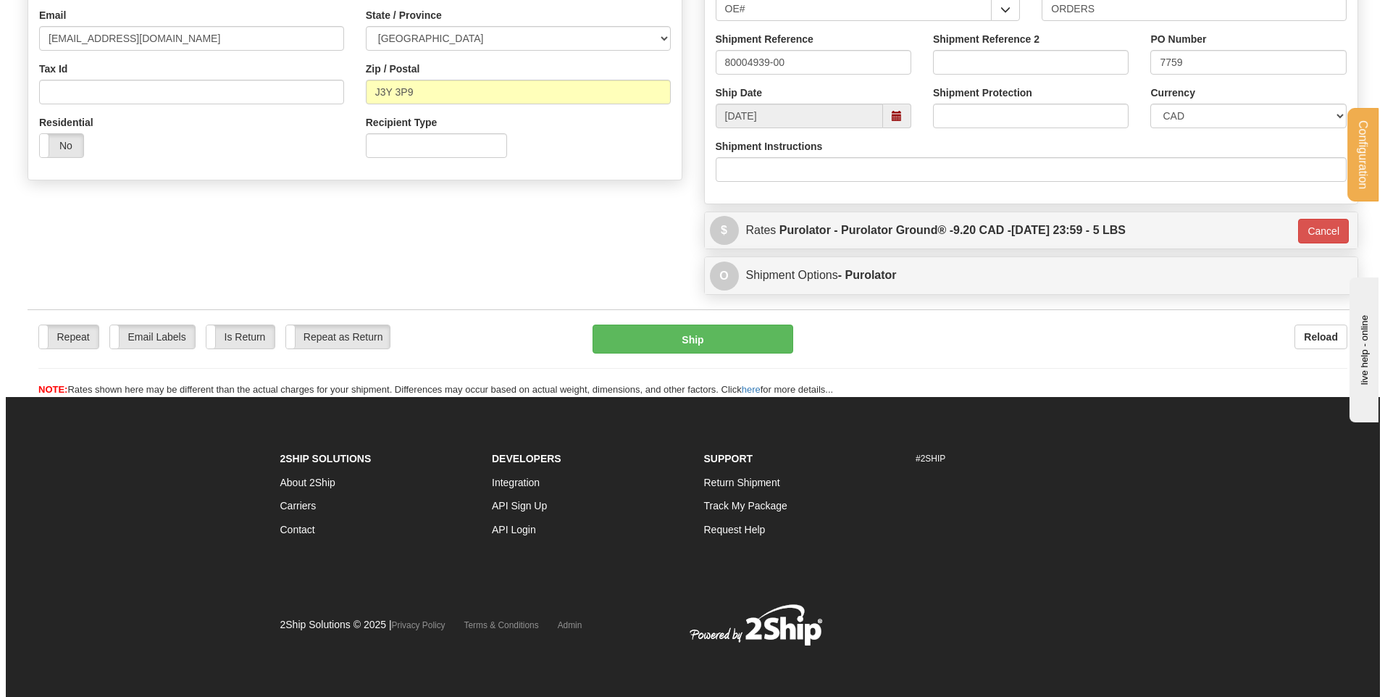
scroll to position [404, 0]
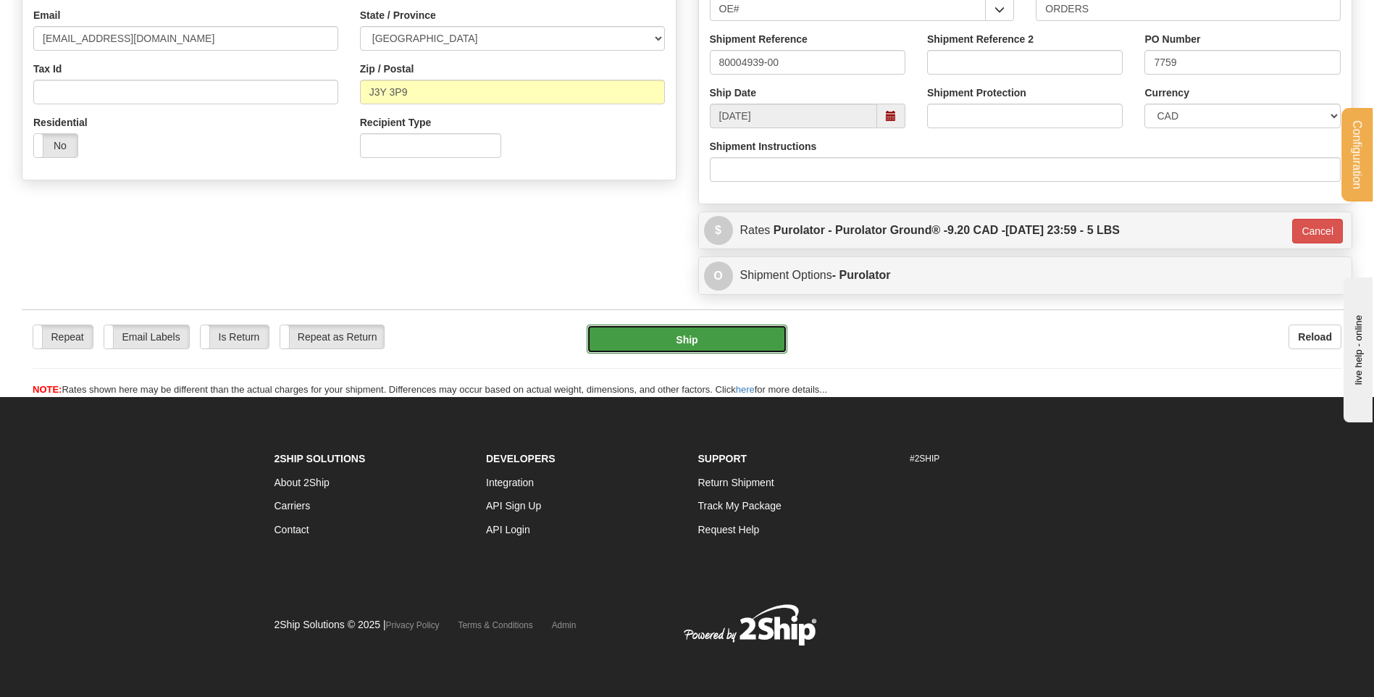
click at [705, 350] on button "Ship" at bounding box center [687, 339] width 200 height 29
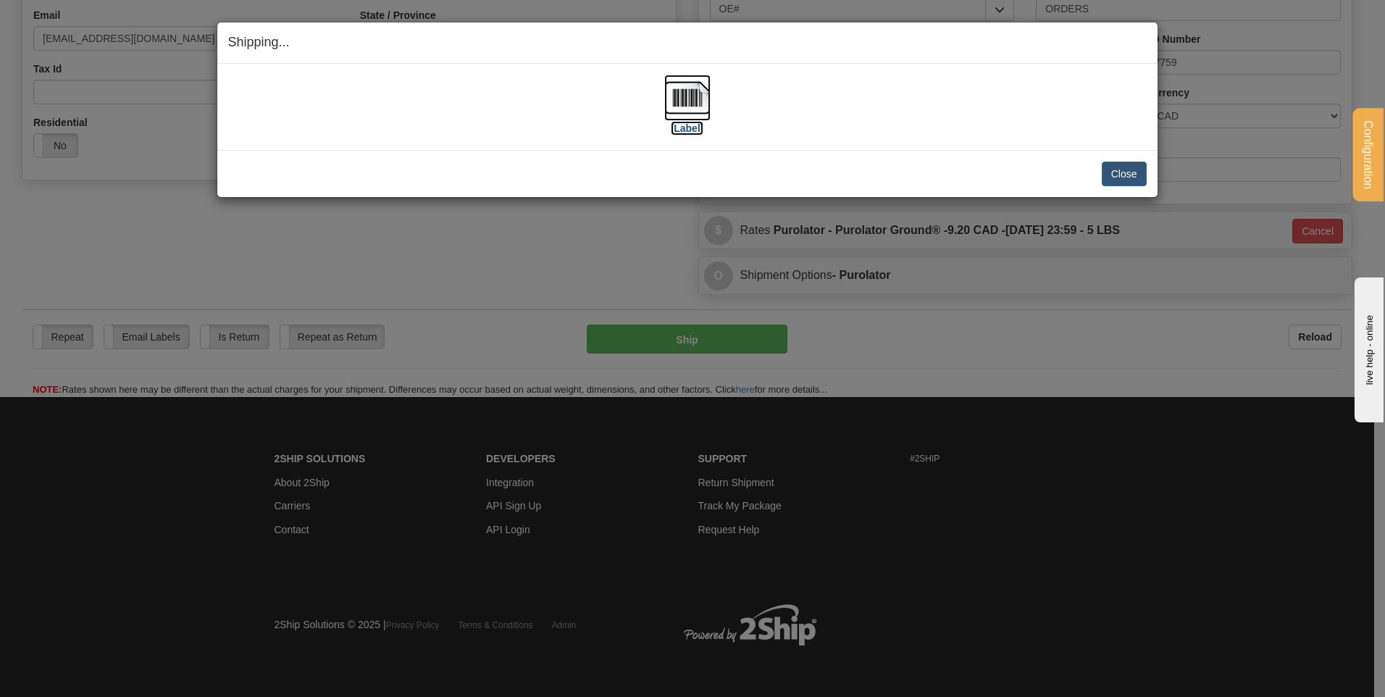
click at [690, 130] on label "[Label]" at bounding box center [687, 128] width 33 height 14
click at [1109, 178] on button "Close" at bounding box center [1124, 174] width 45 height 25
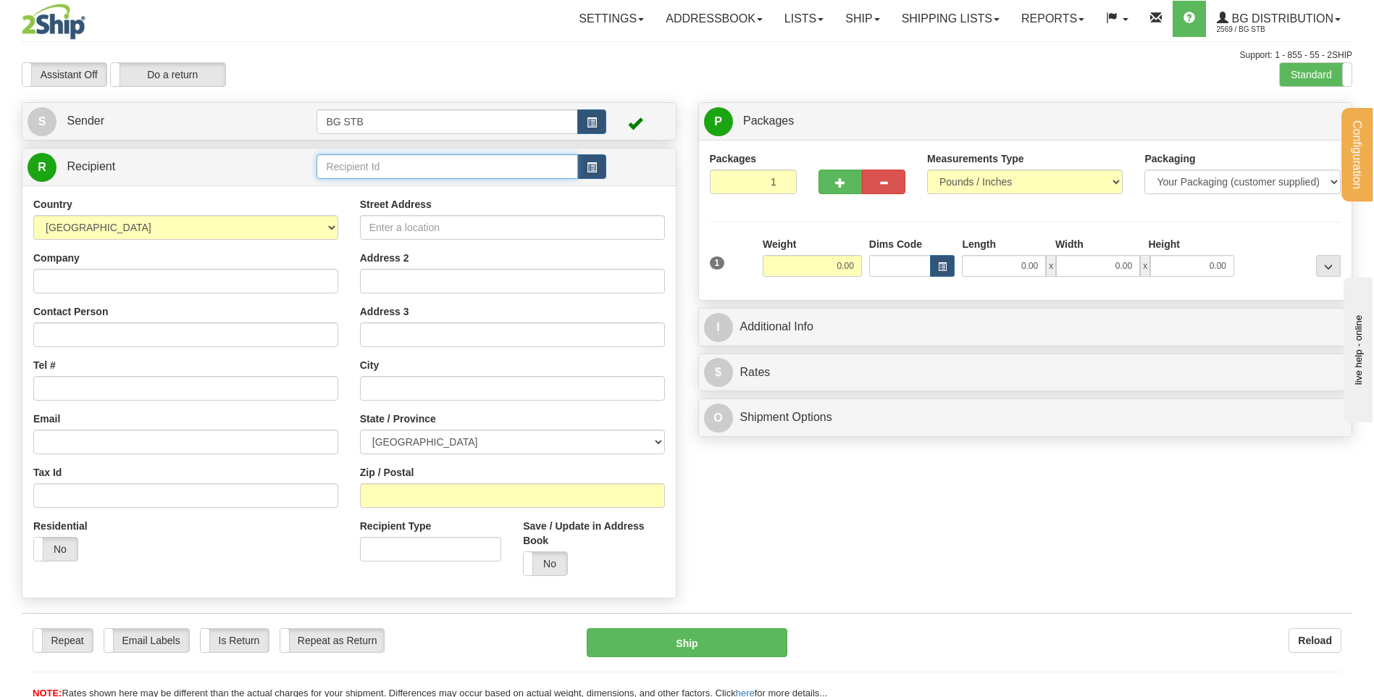
click at [463, 155] on input "text" at bounding box center [447, 166] width 261 height 25
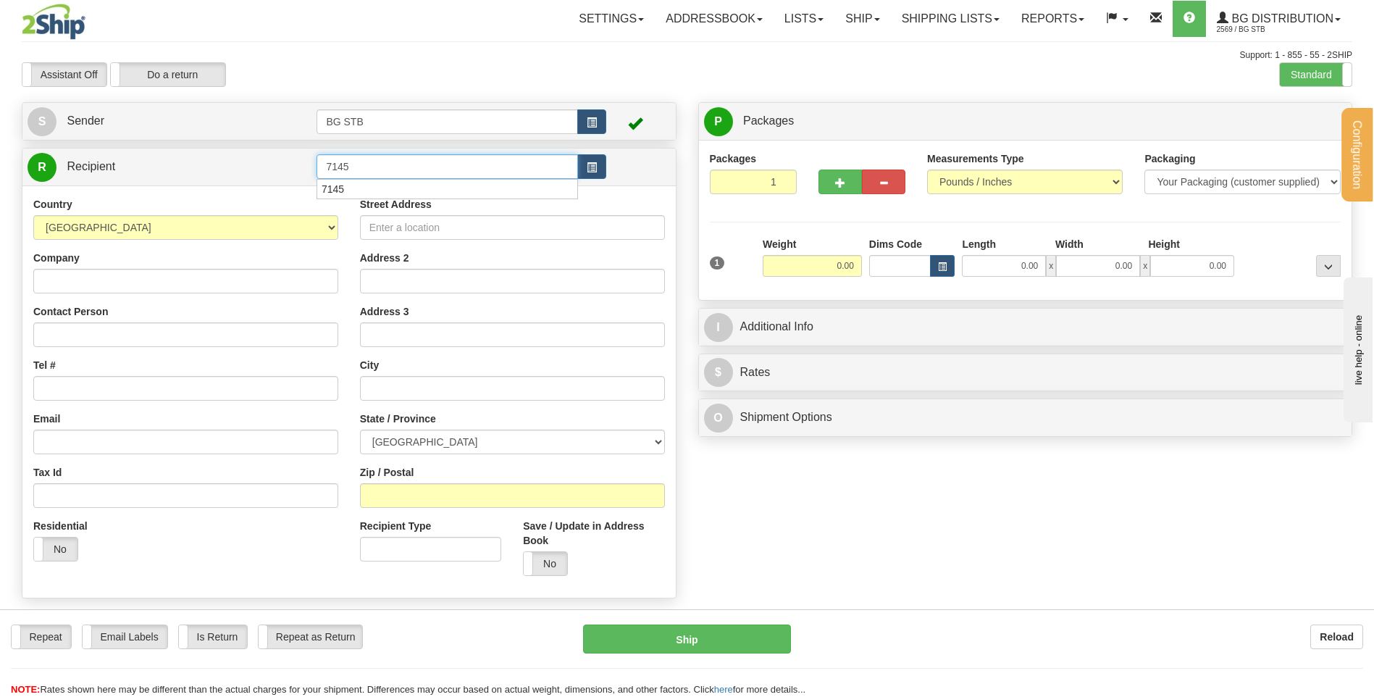
type input "7145"
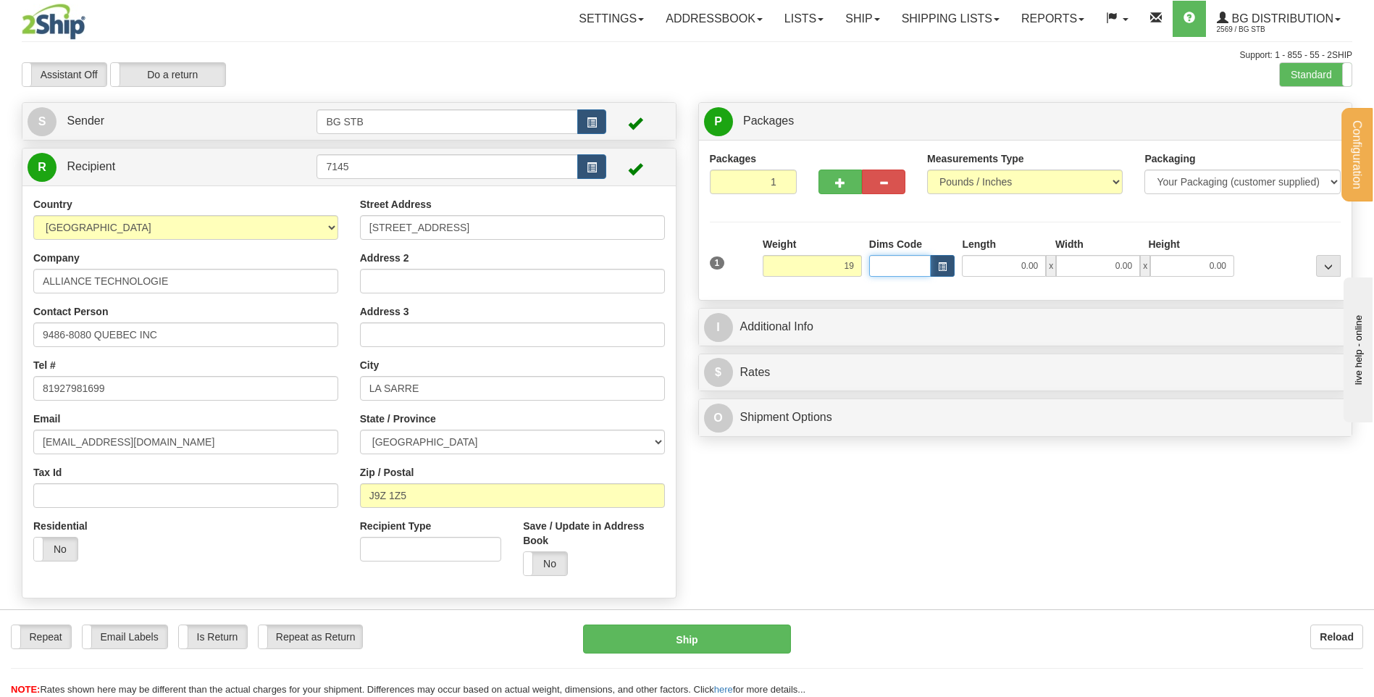
type input "19.00"
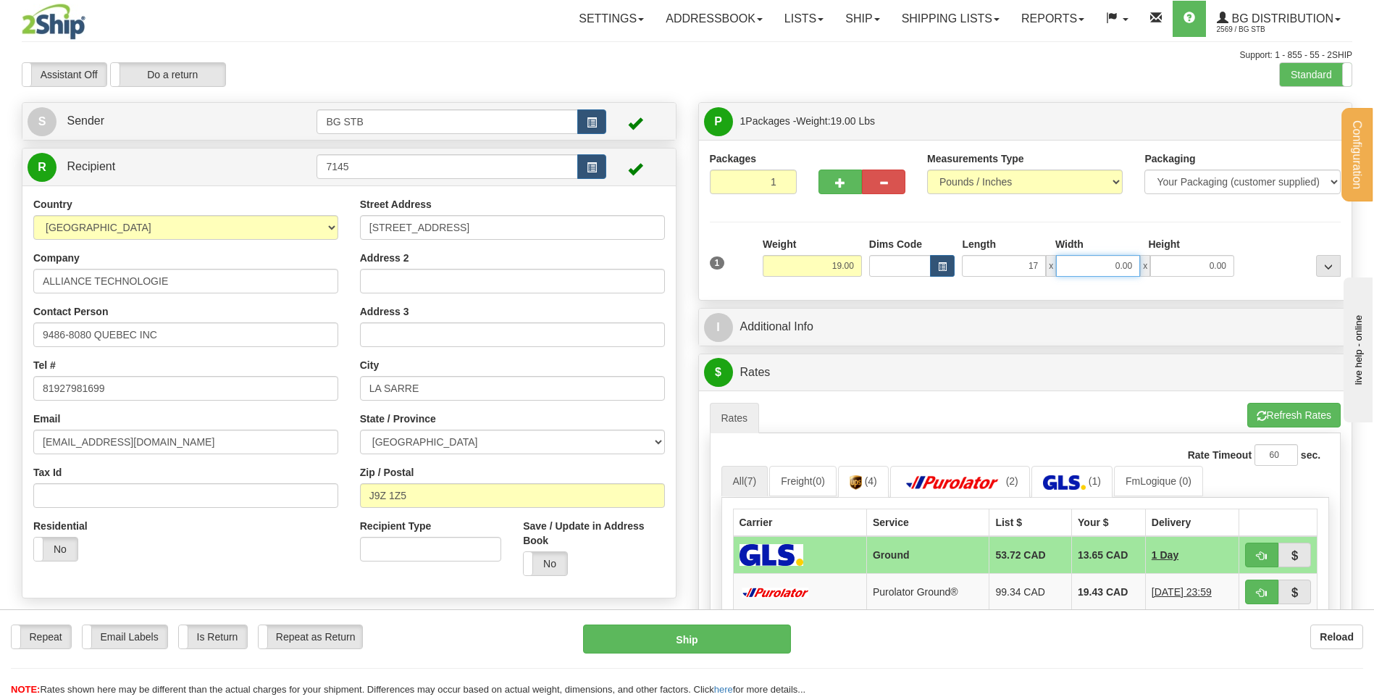
type input "17.00"
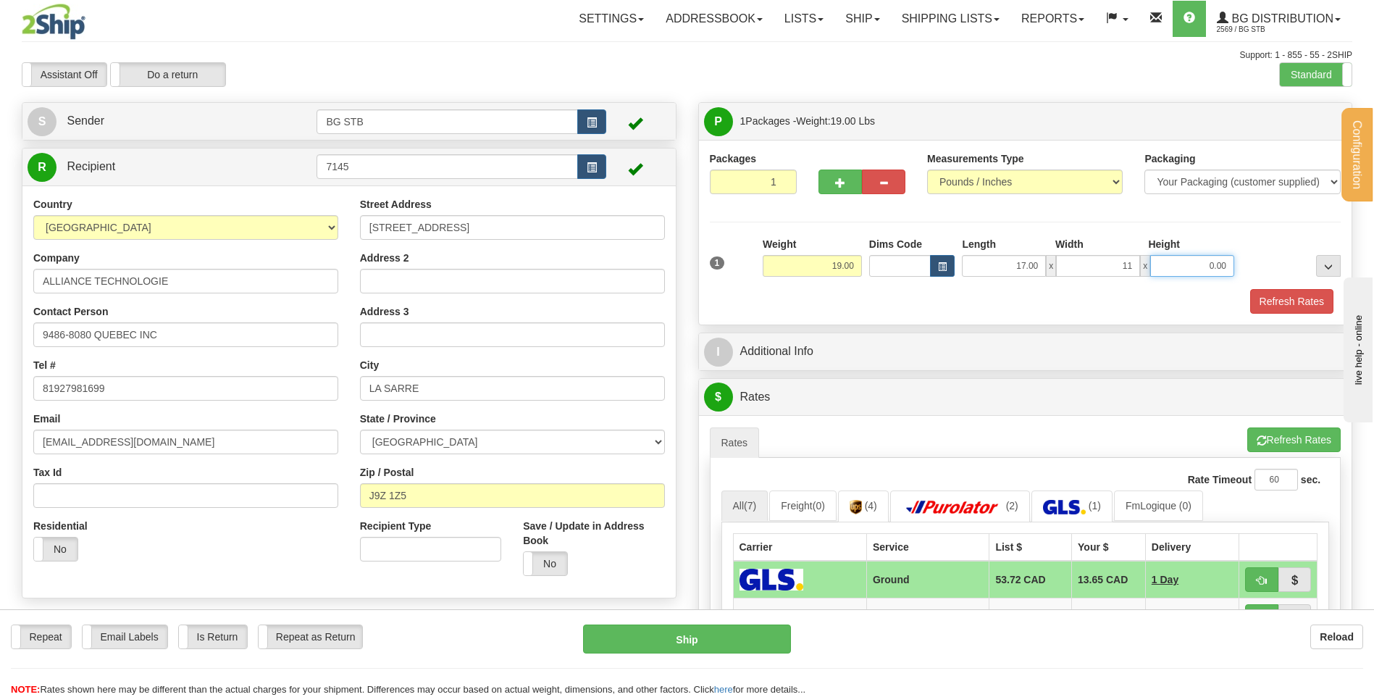
type input "11.00"
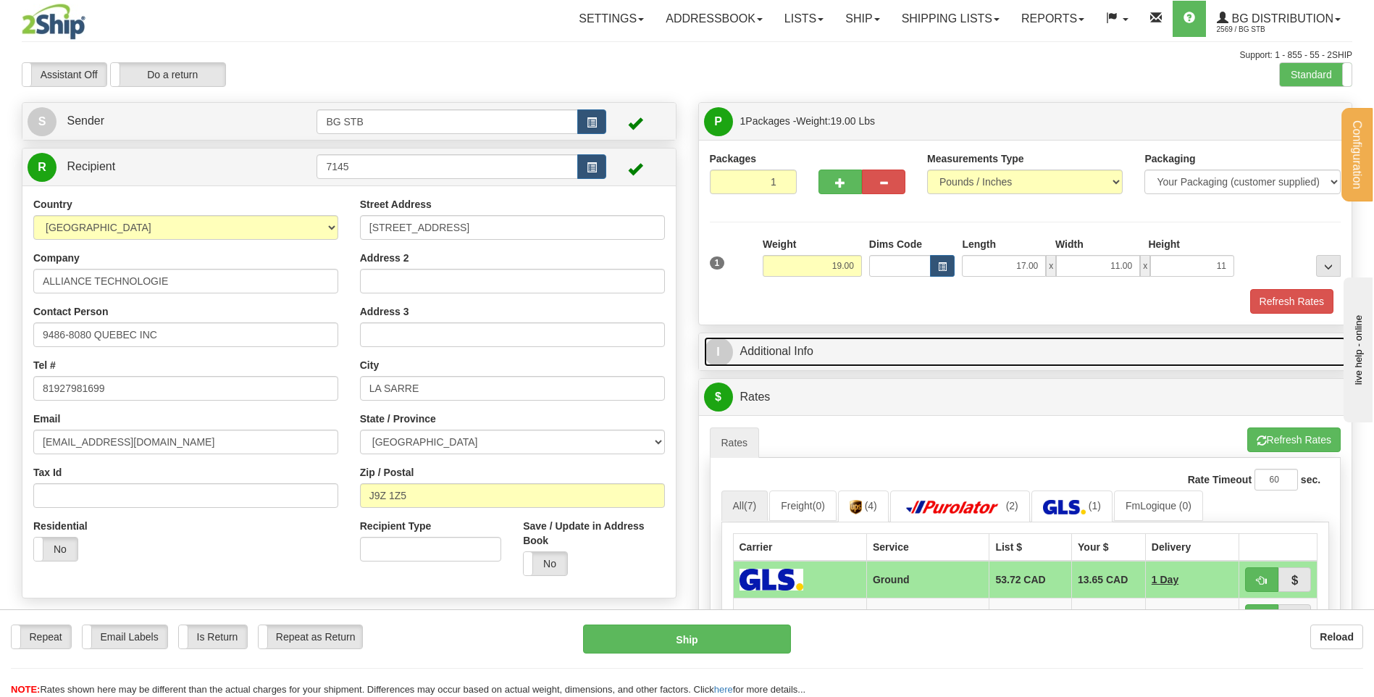
type input "11.00"
click at [738, 356] on link "I Additional Info" at bounding box center [1025, 352] width 643 height 30
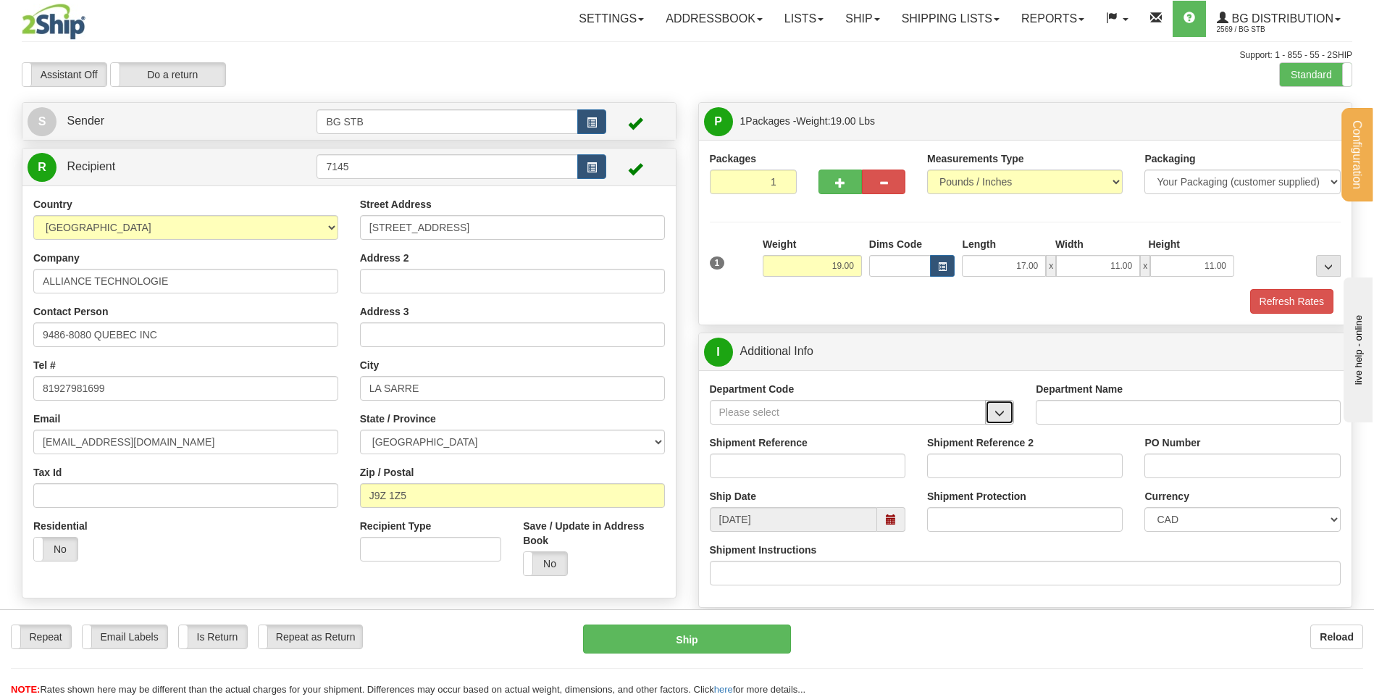
click at [1007, 421] on button "button" at bounding box center [999, 412] width 29 height 25
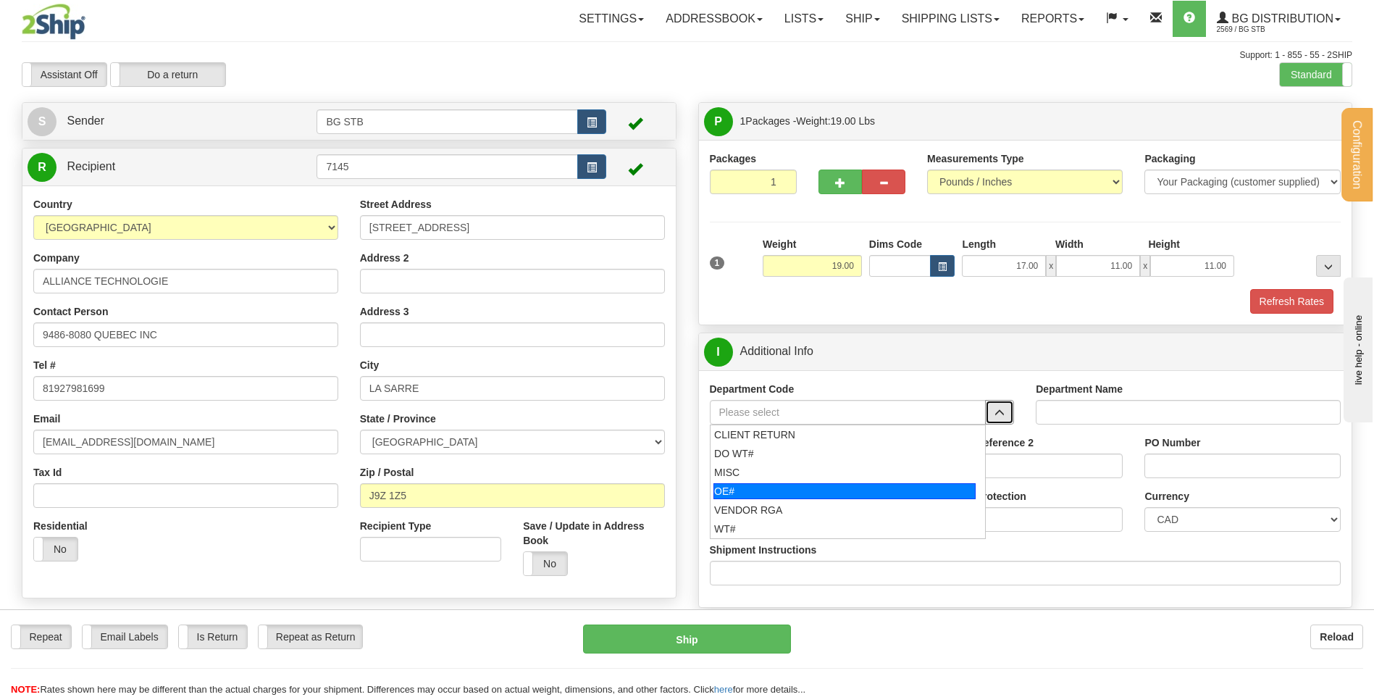
click at [926, 489] on div "OE#" at bounding box center [845, 491] width 262 height 16
type input "OE#"
type input "ORDERS"
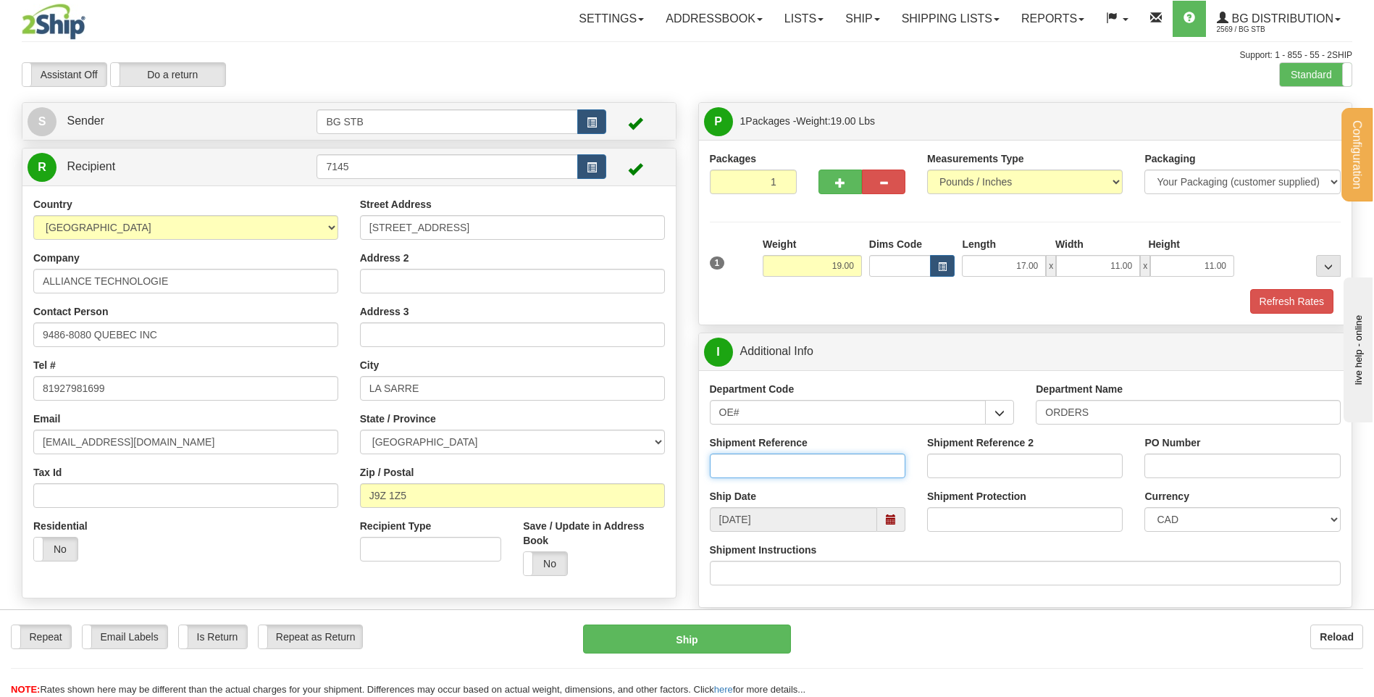
click at [869, 457] on input "Shipment Reference" at bounding box center [808, 466] width 196 height 25
type input "80004927-00"
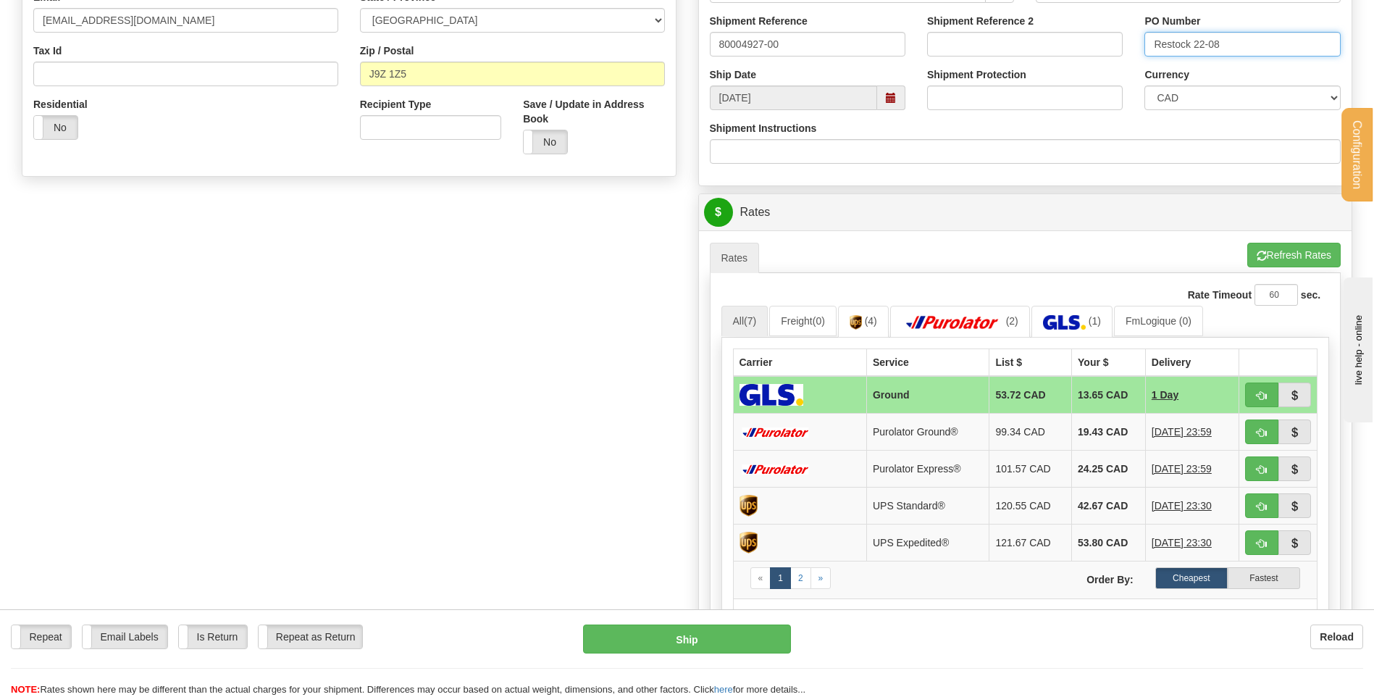
scroll to position [435, 0]
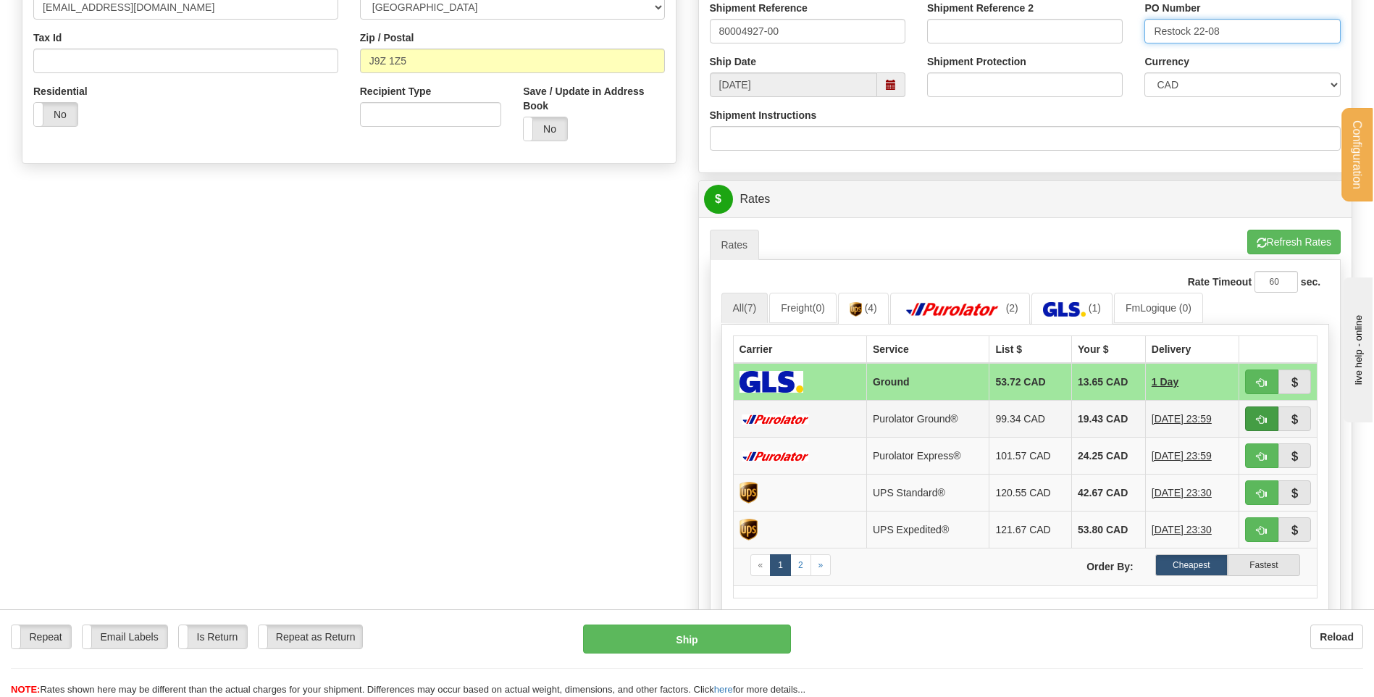
type input "Restock 22-08"
click at [1261, 420] on span "button" at bounding box center [1262, 419] width 10 height 9
type input "260"
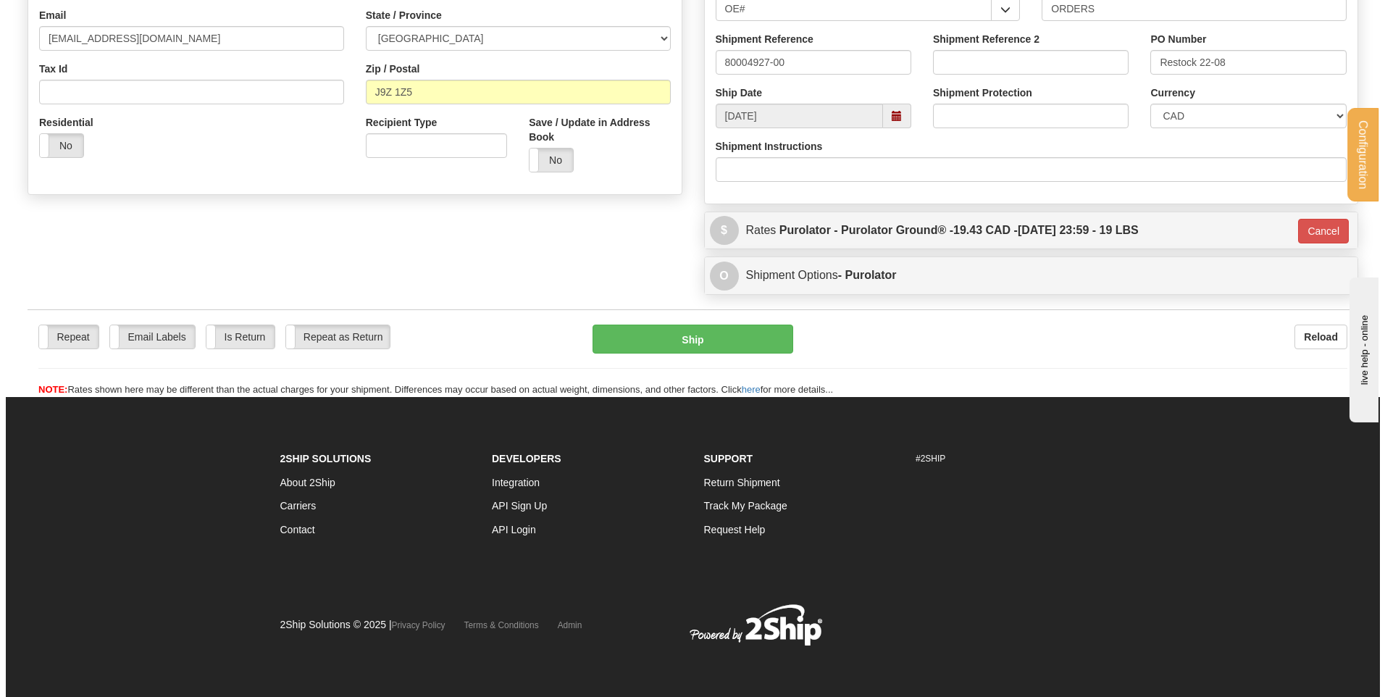
scroll to position [404, 0]
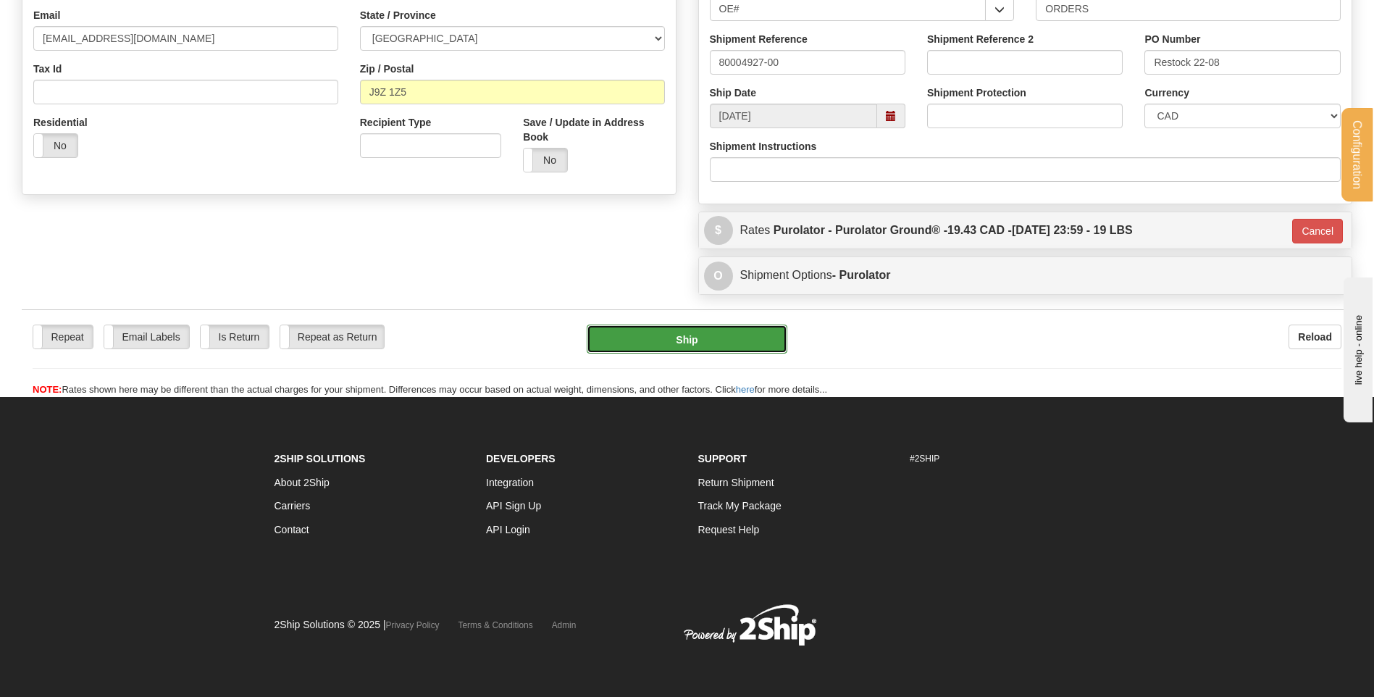
click at [768, 341] on button "Ship" at bounding box center [687, 339] width 200 height 29
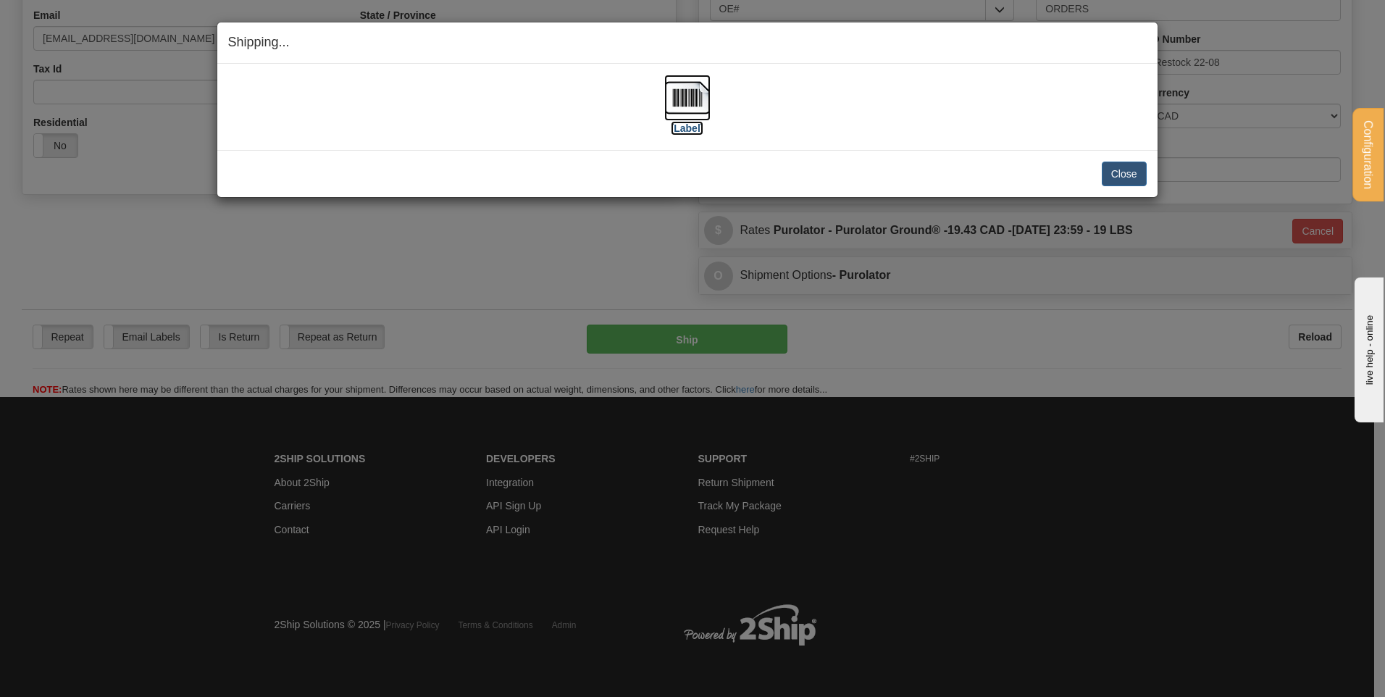
click at [672, 126] on label "[Label]" at bounding box center [687, 128] width 33 height 14
click at [1112, 178] on button "Close" at bounding box center [1124, 174] width 45 height 25
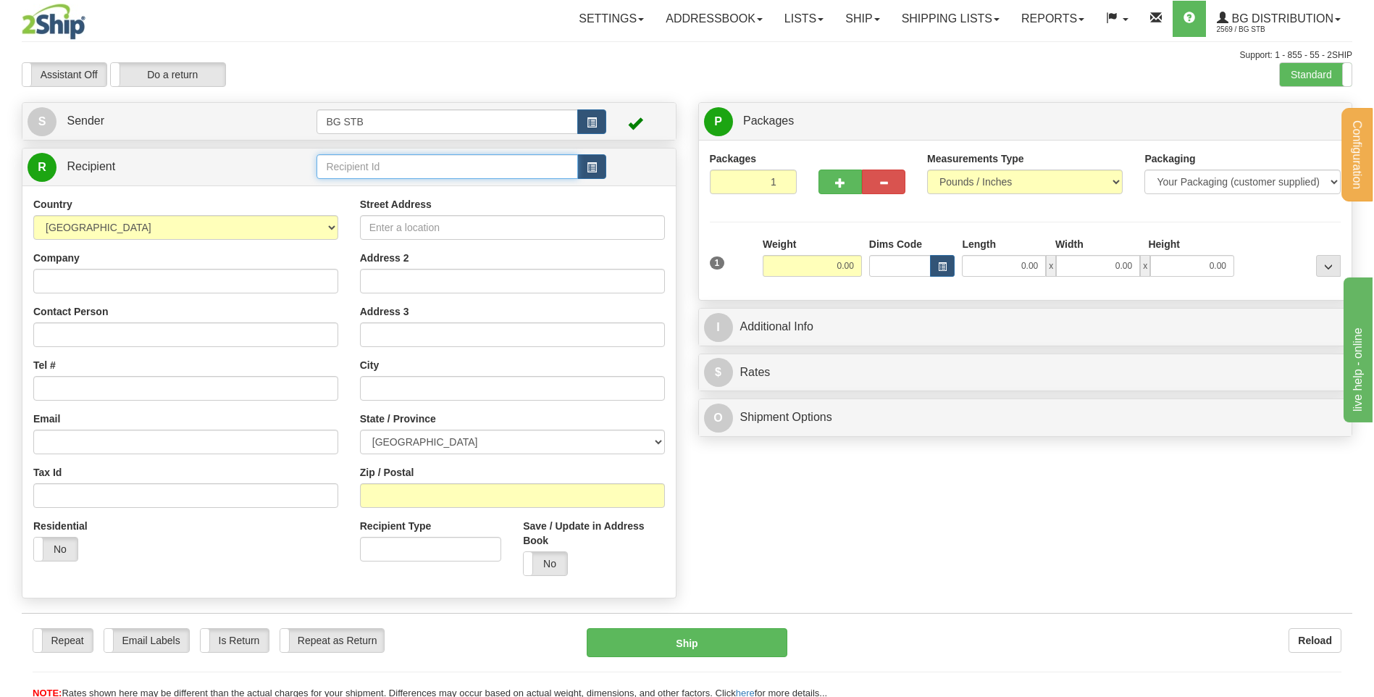
click at [396, 171] on input "text" at bounding box center [447, 166] width 261 height 25
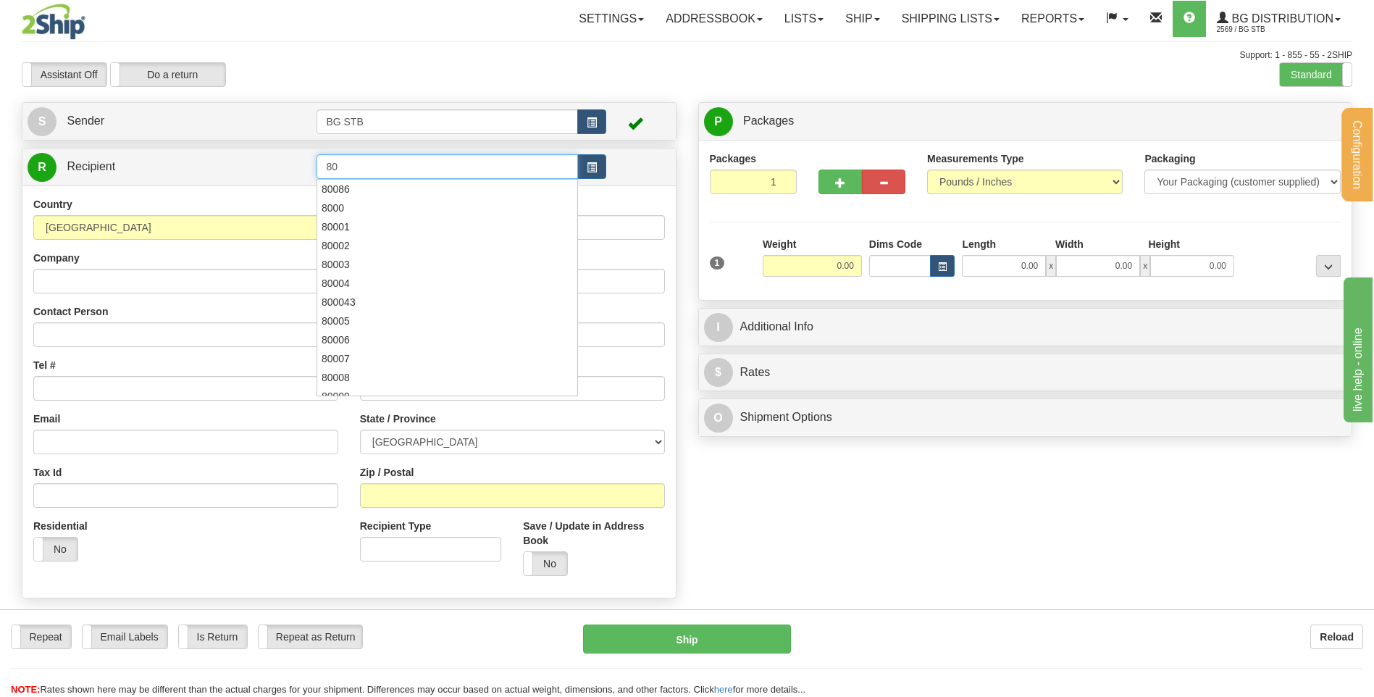
type input "8"
type input "1046"
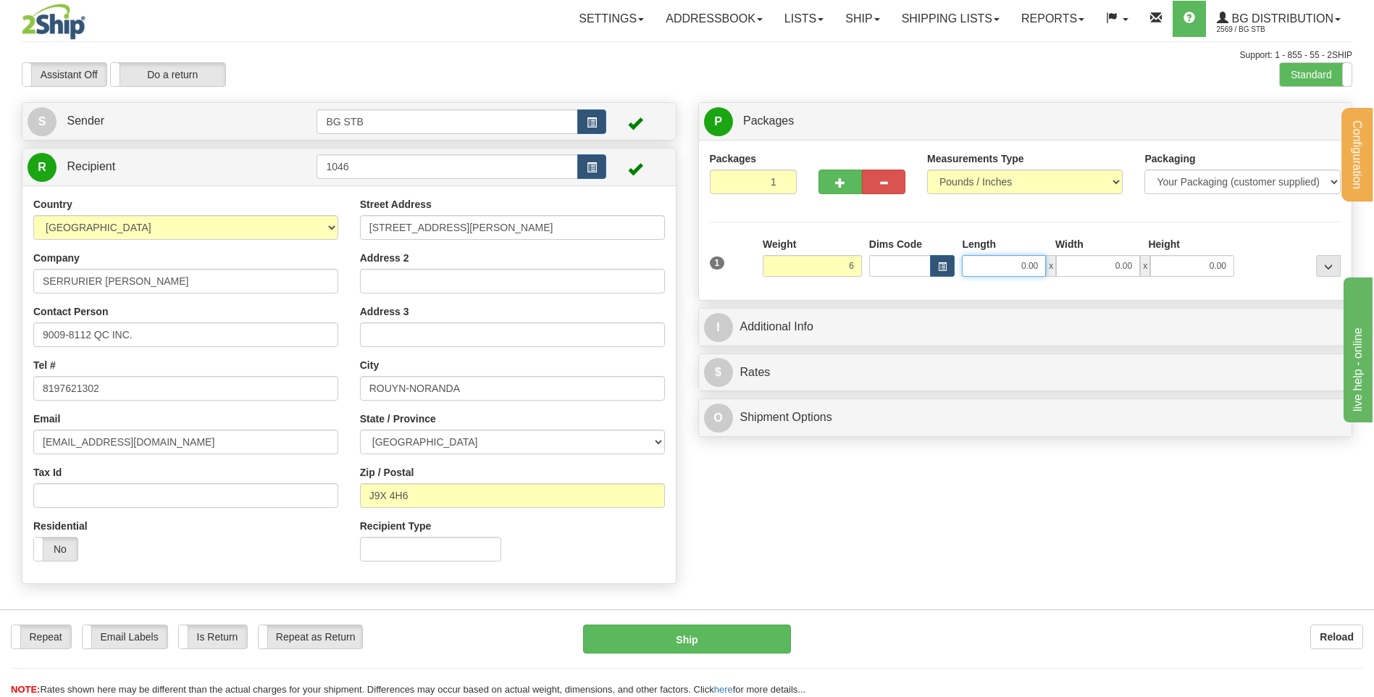
type input "6.00"
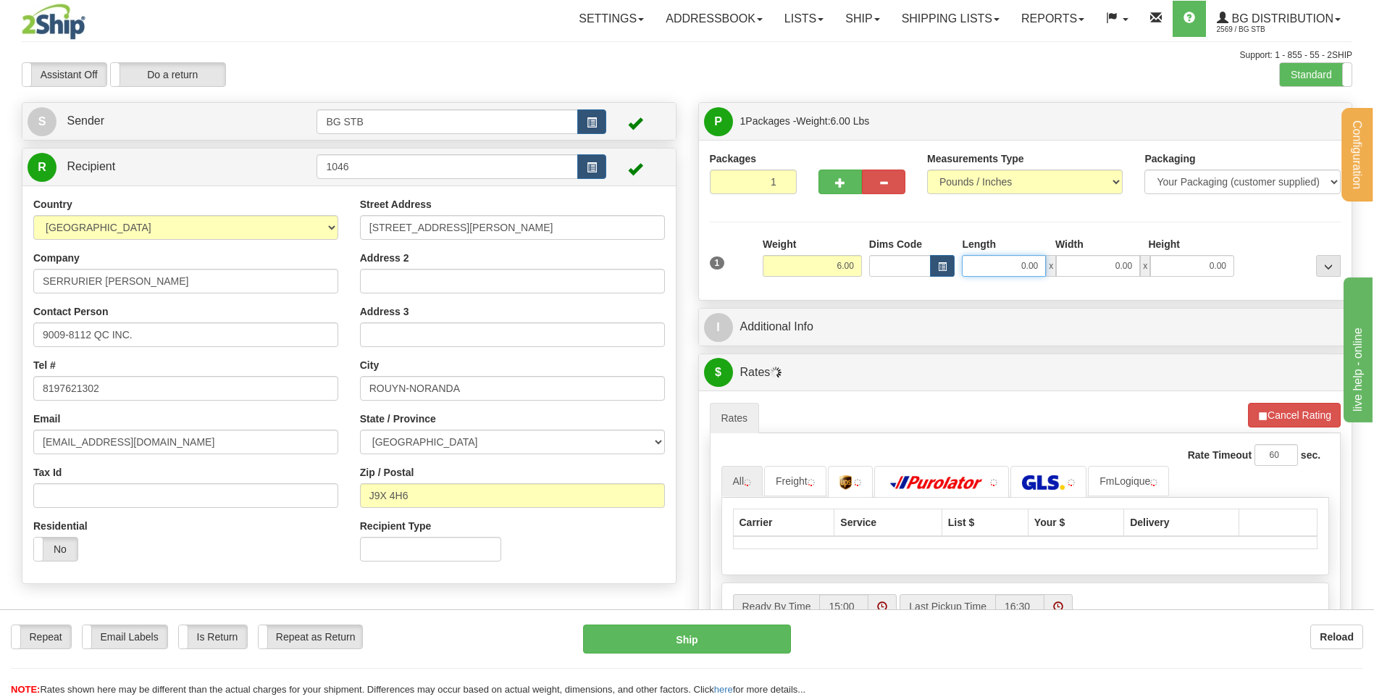
click at [998, 263] on input "0.00" at bounding box center [1004, 266] width 84 height 22
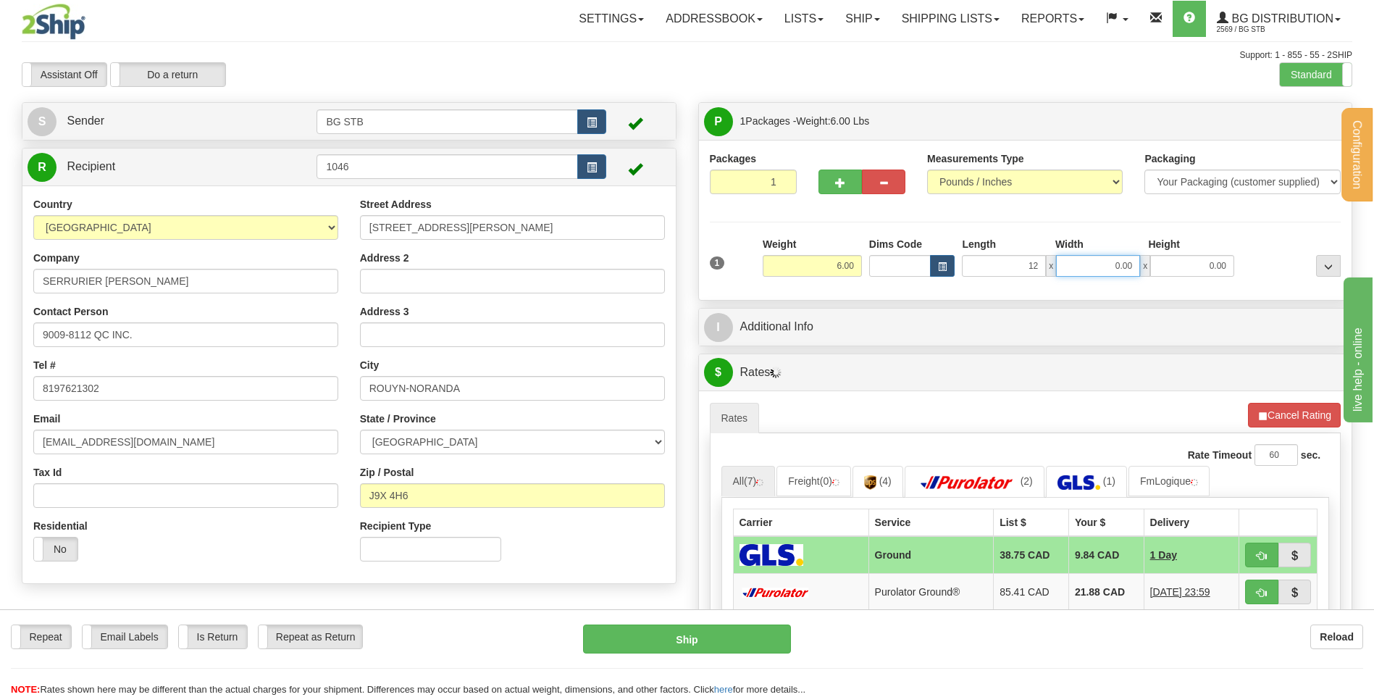
type input "12.00"
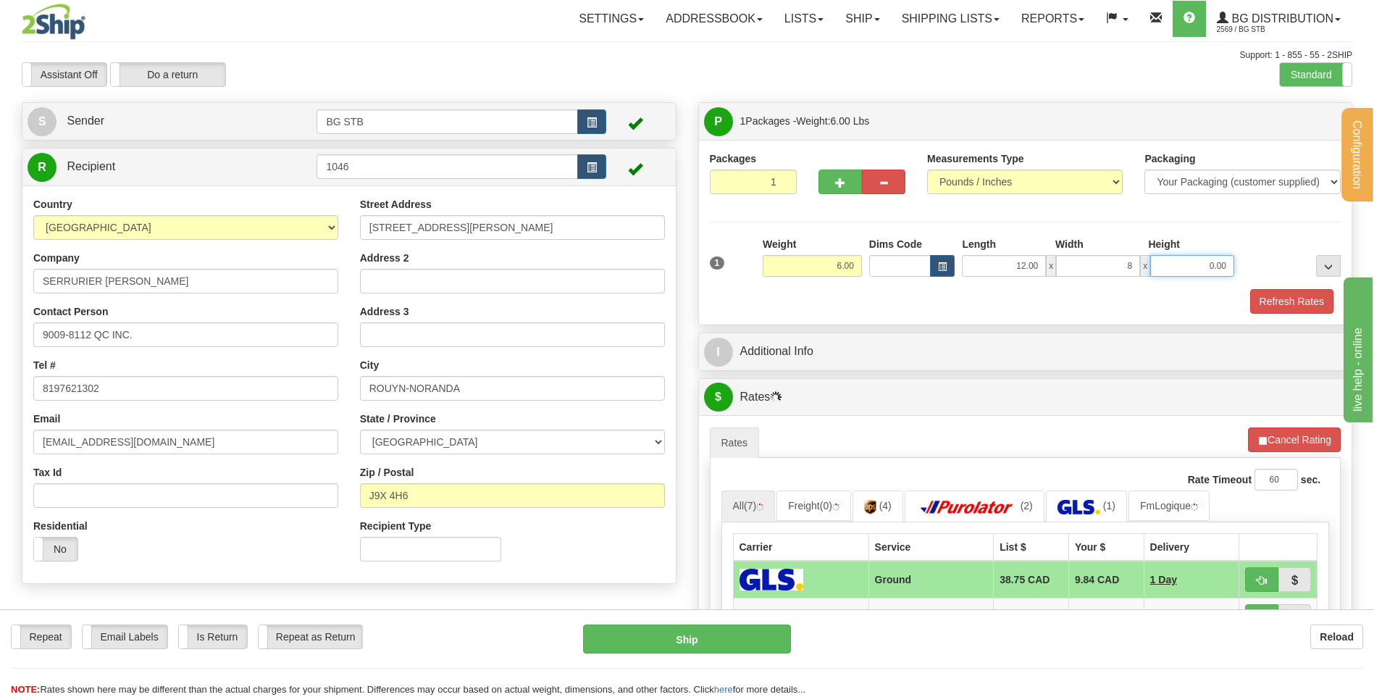
type input "8.00"
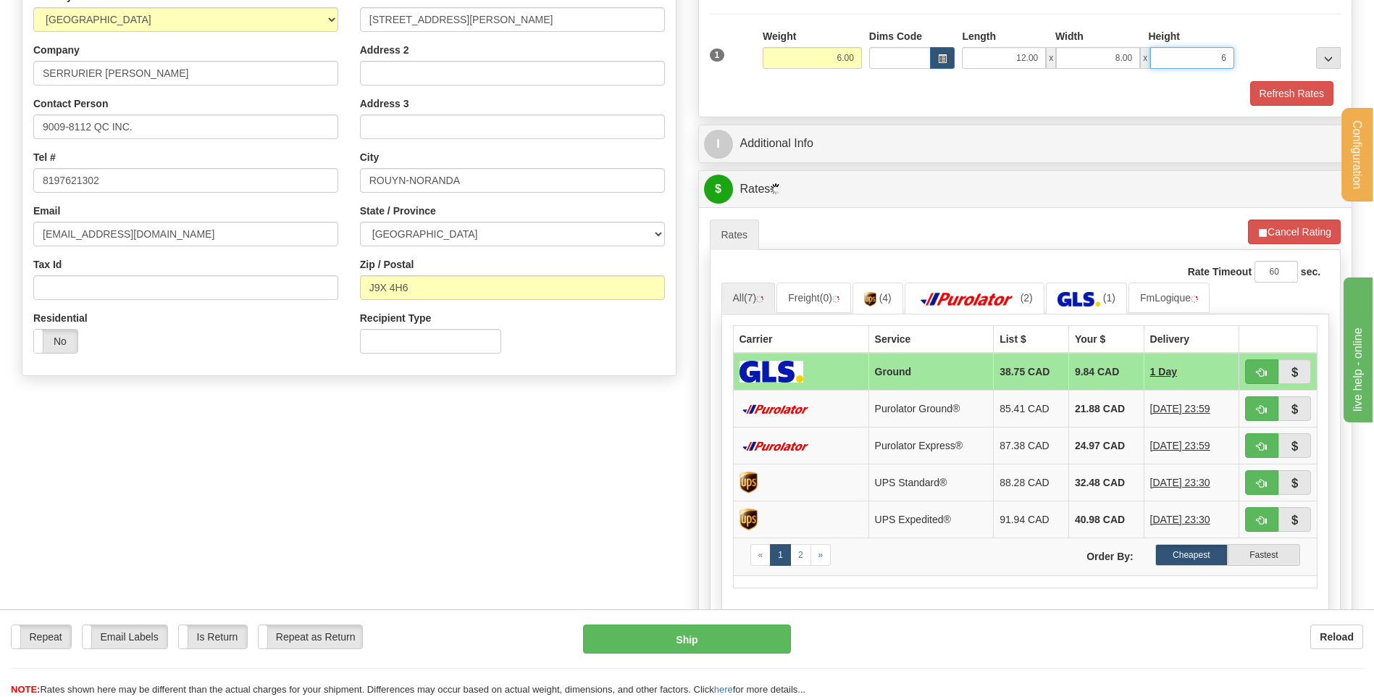
scroll to position [217, 0]
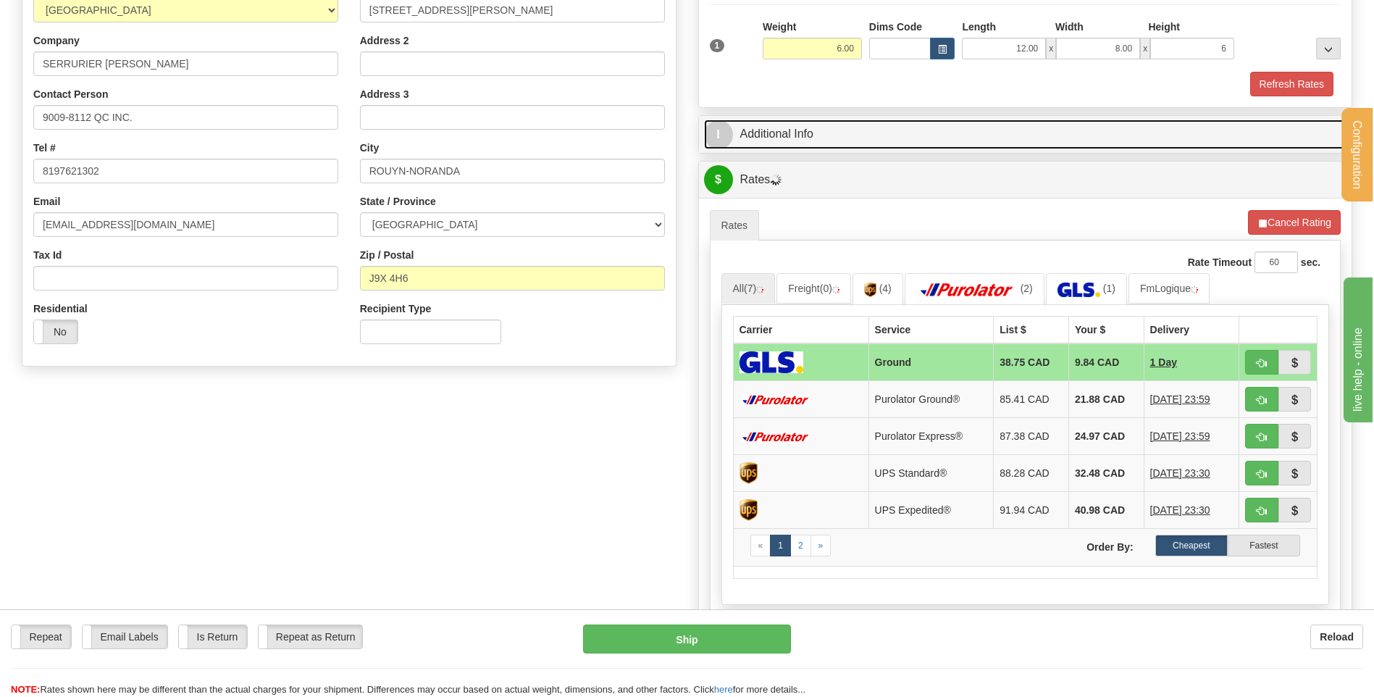
type input "6.00"
click at [810, 137] on link "I Additional Info" at bounding box center [1025, 135] width 643 height 30
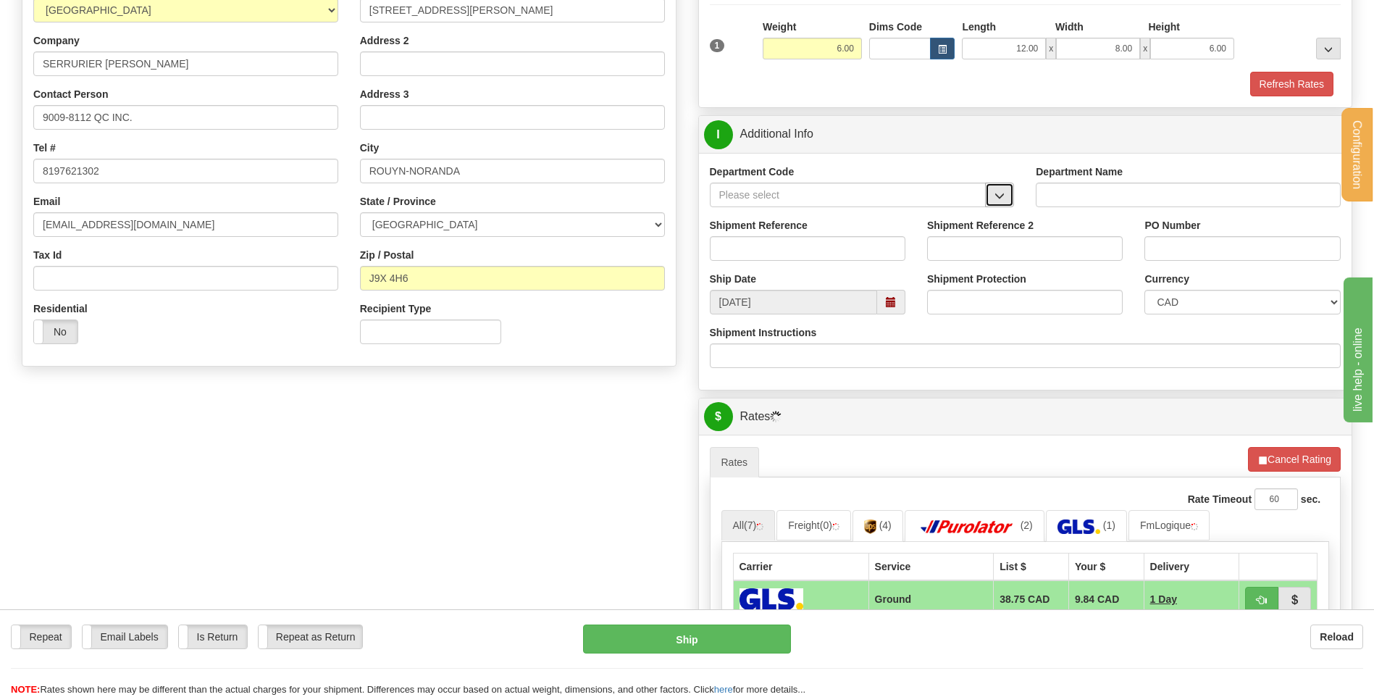
click at [1001, 193] on span "button" at bounding box center [1000, 195] width 10 height 9
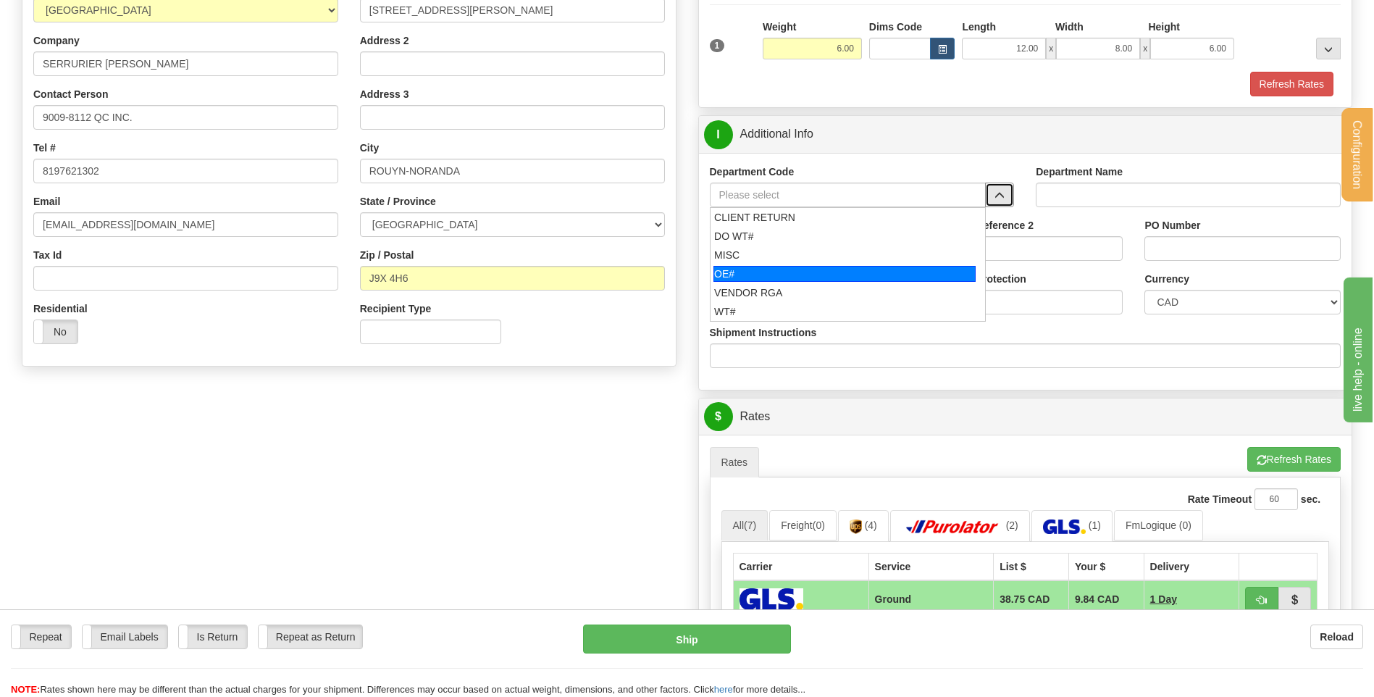
click at [873, 277] on div "OE#" at bounding box center [845, 274] width 262 height 16
type input "OE#"
type input "ORDERS"
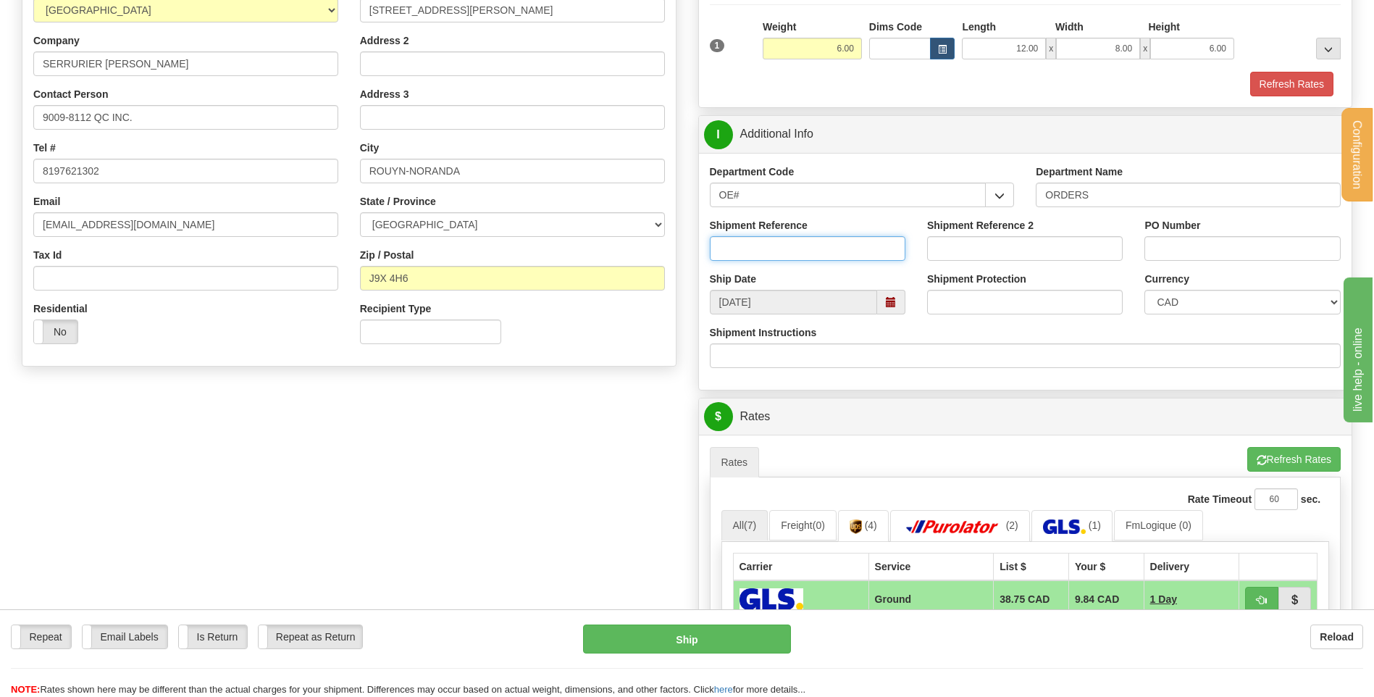
click at [875, 245] on input "Shipment Reference" at bounding box center [808, 248] width 196 height 25
type input "80004299-01"
type input "M"
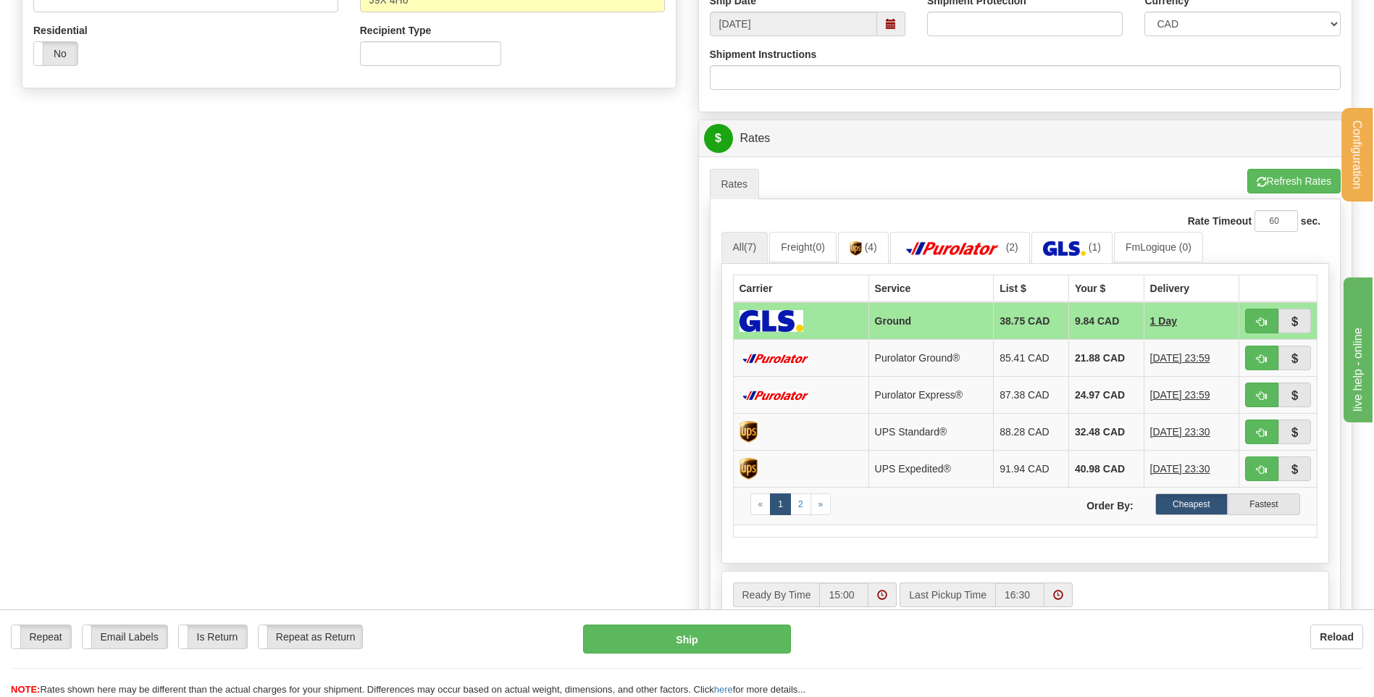
scroll to position [507, 0]
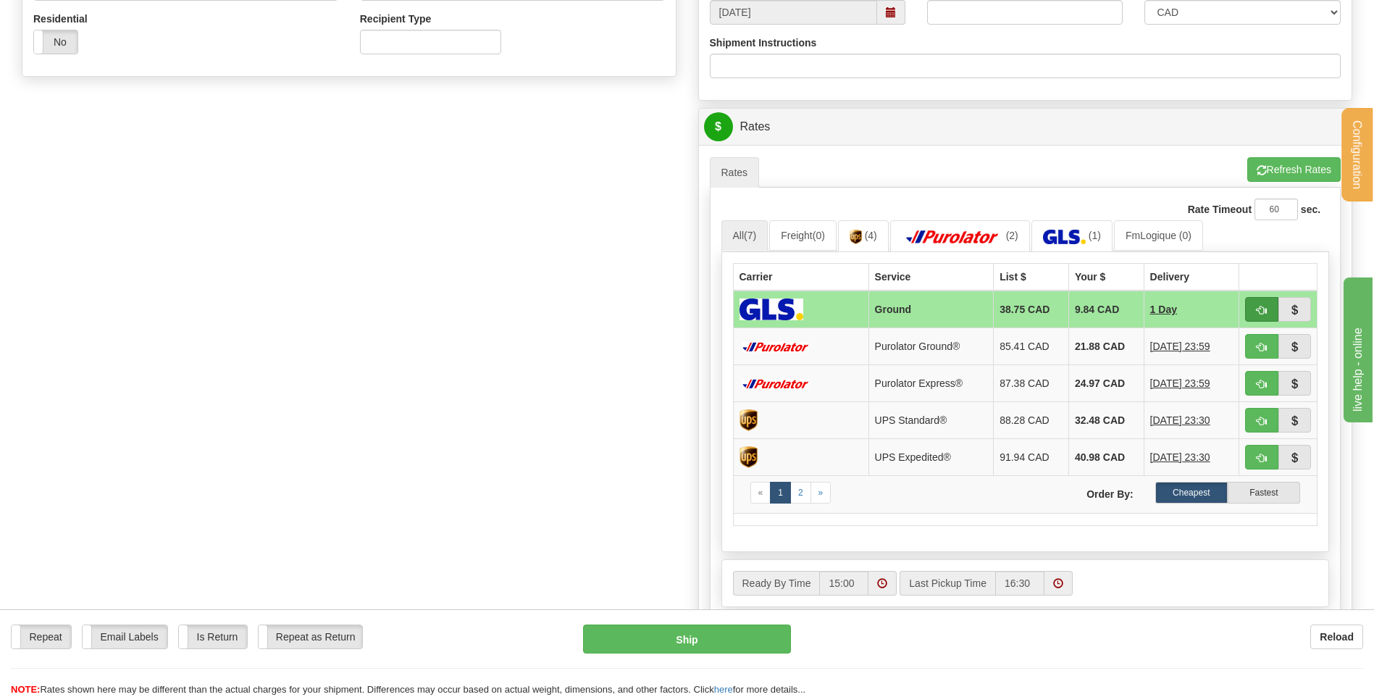
type input "mp1067"
click at [1263, 308] on span "button" at bounding box center [1262, 310] width 10 height 9
type input "1"
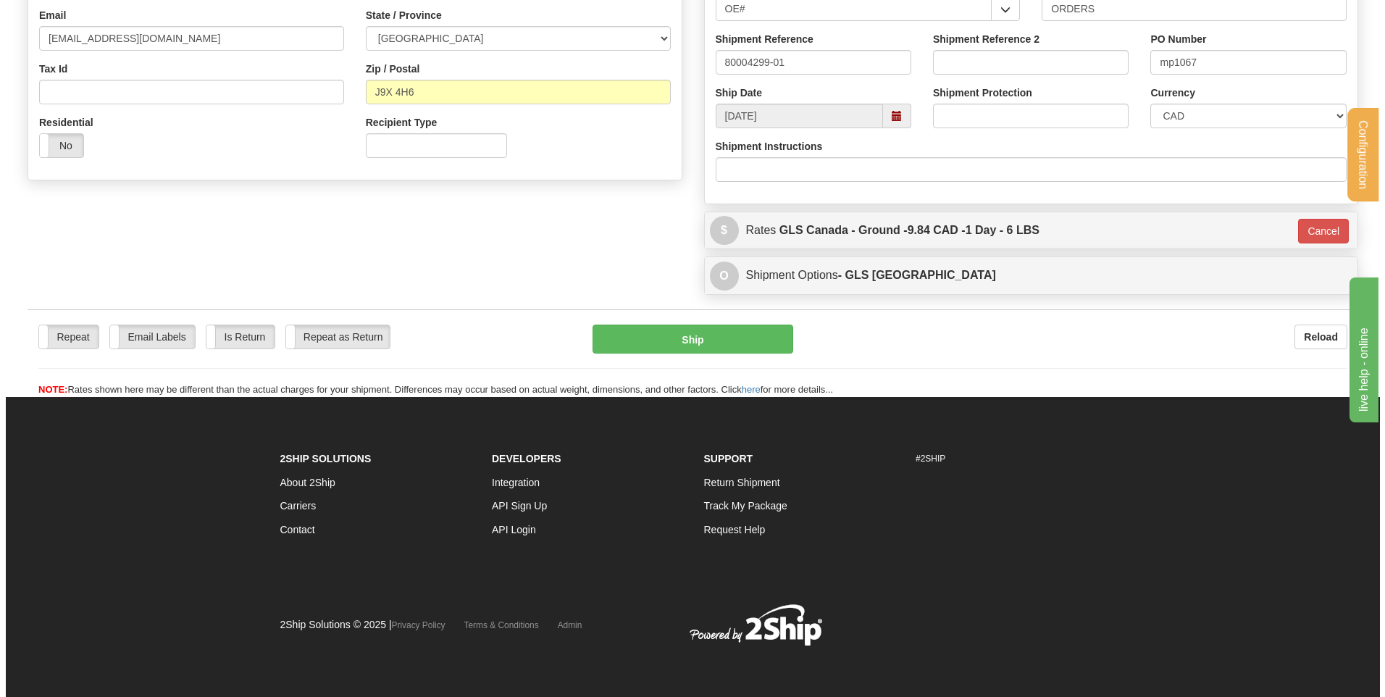
scroll to position [404, 0]
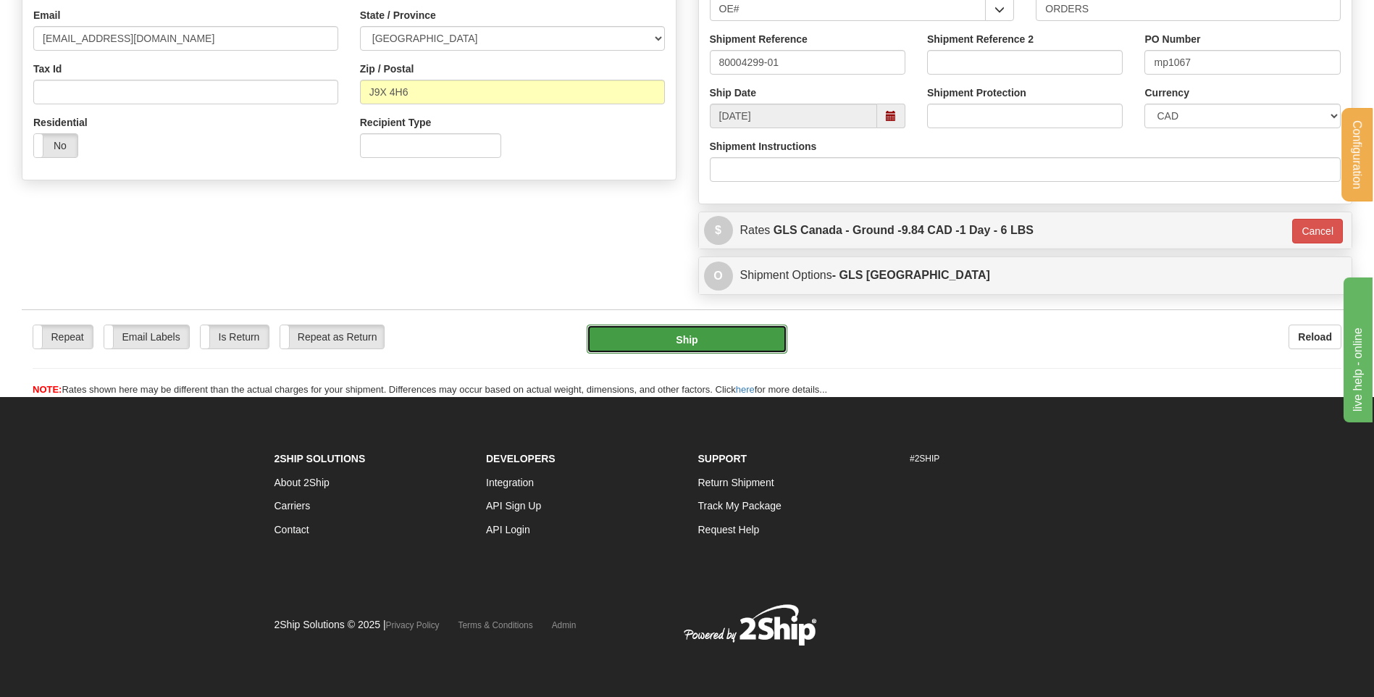
click at [711, 339] on button "Ship" at bounding box center [687, 339] width 200 height 29
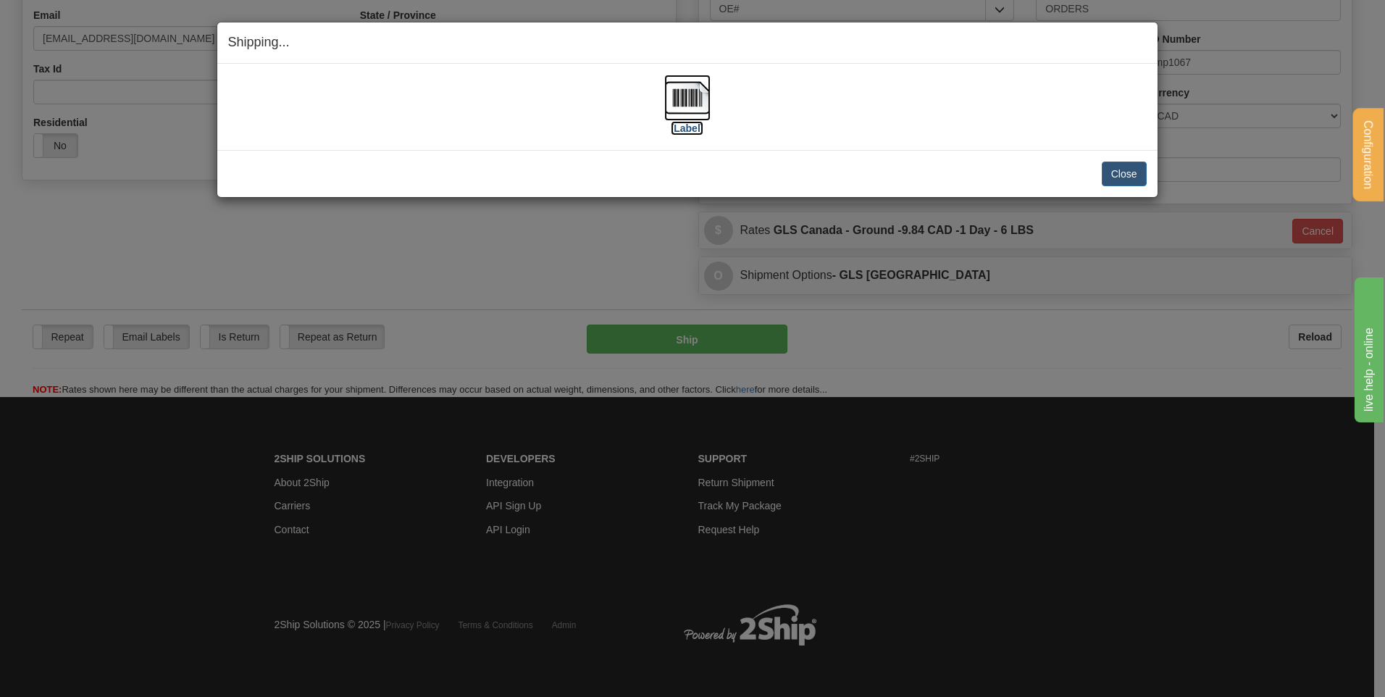
click at [698, 130] on label "[Label]" at bounding box center [687, 128] width 33 height 14
